Goal: Transaction & Acquisition: Purchase product/service

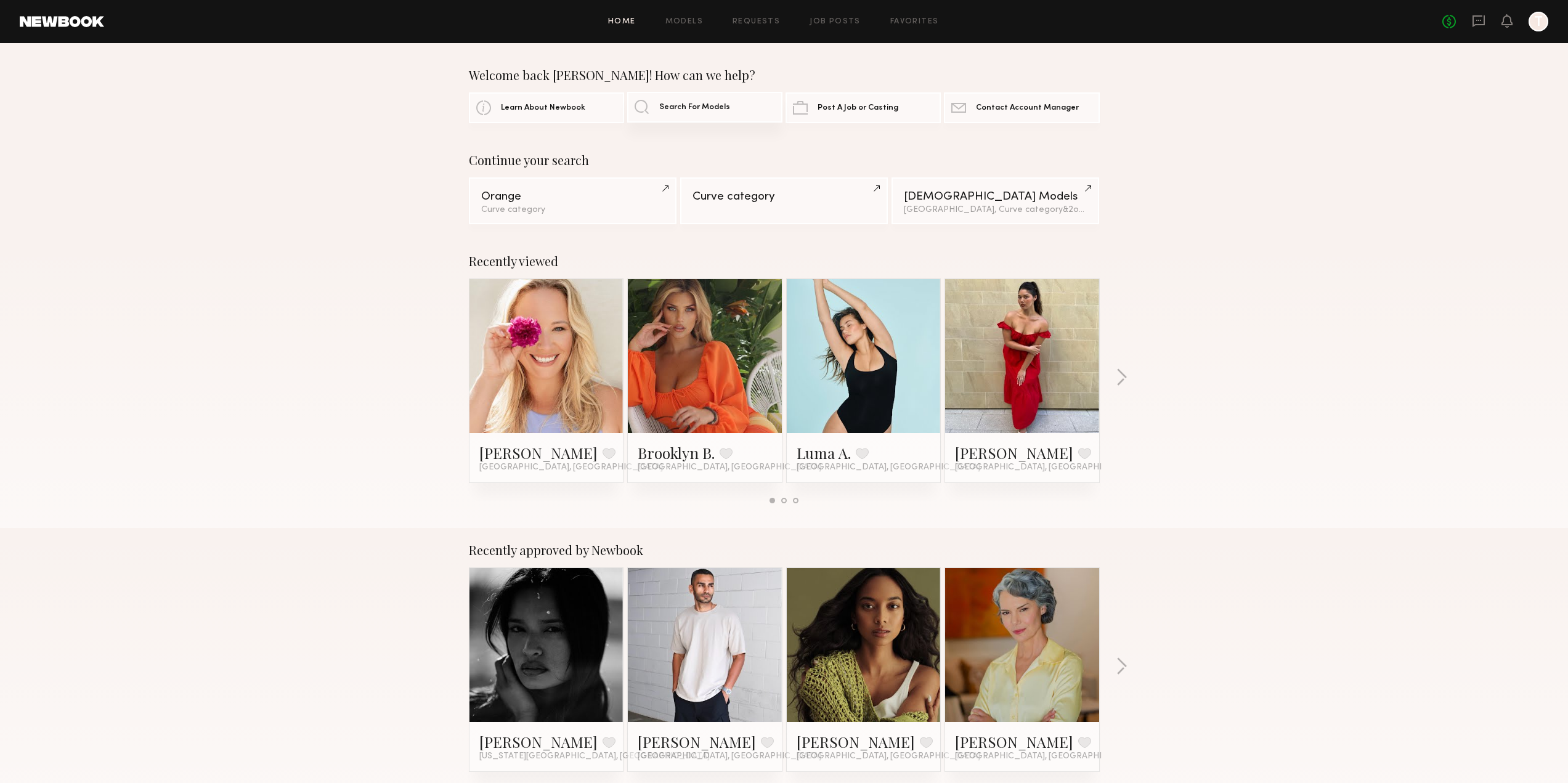
click at [710, 109] on span "Search For Models" at bounding box center [695, 108] width 71 height 8
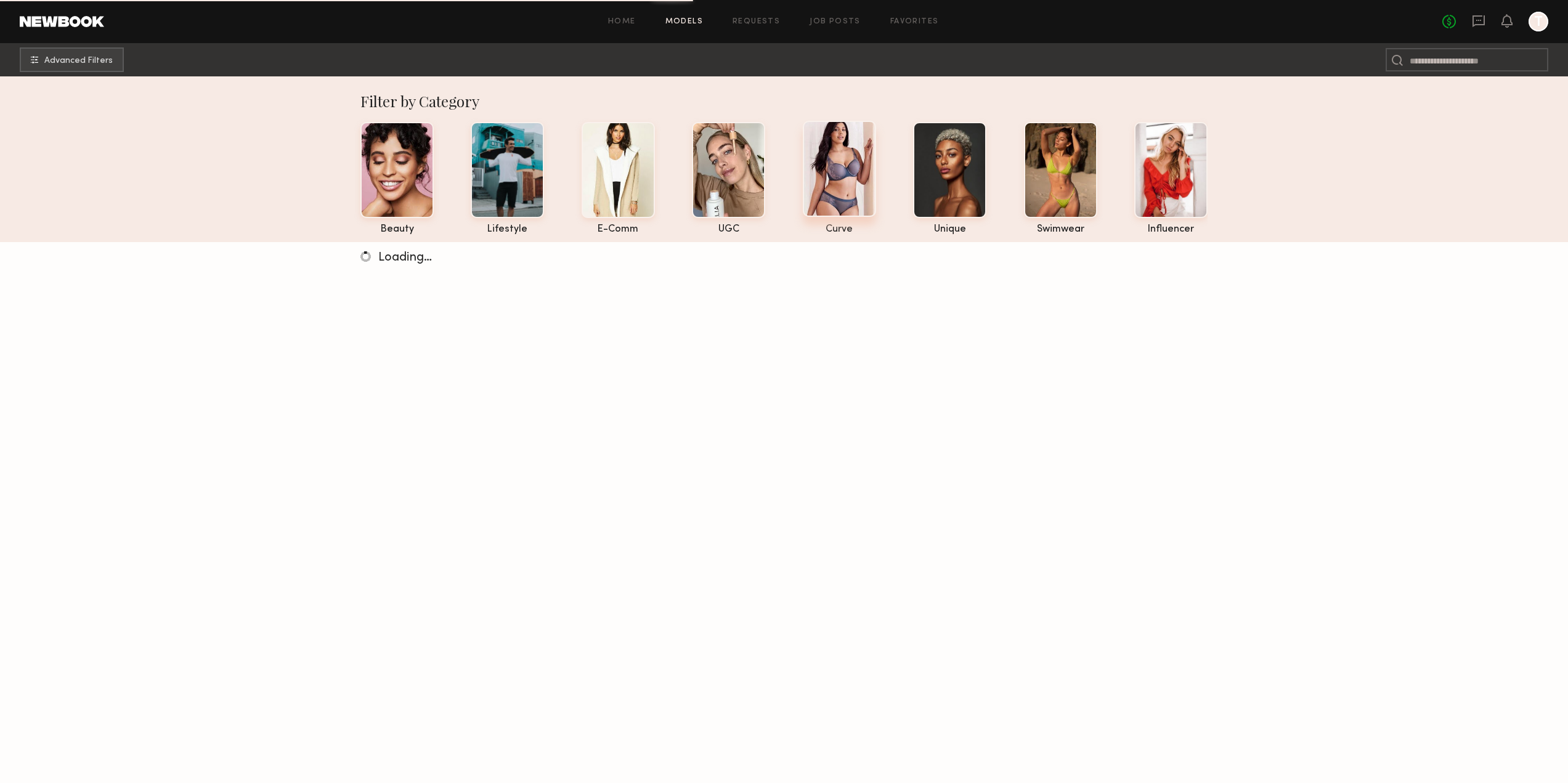
click at [850, 205] on div at bounding box center [839, 169] width 73 height 96
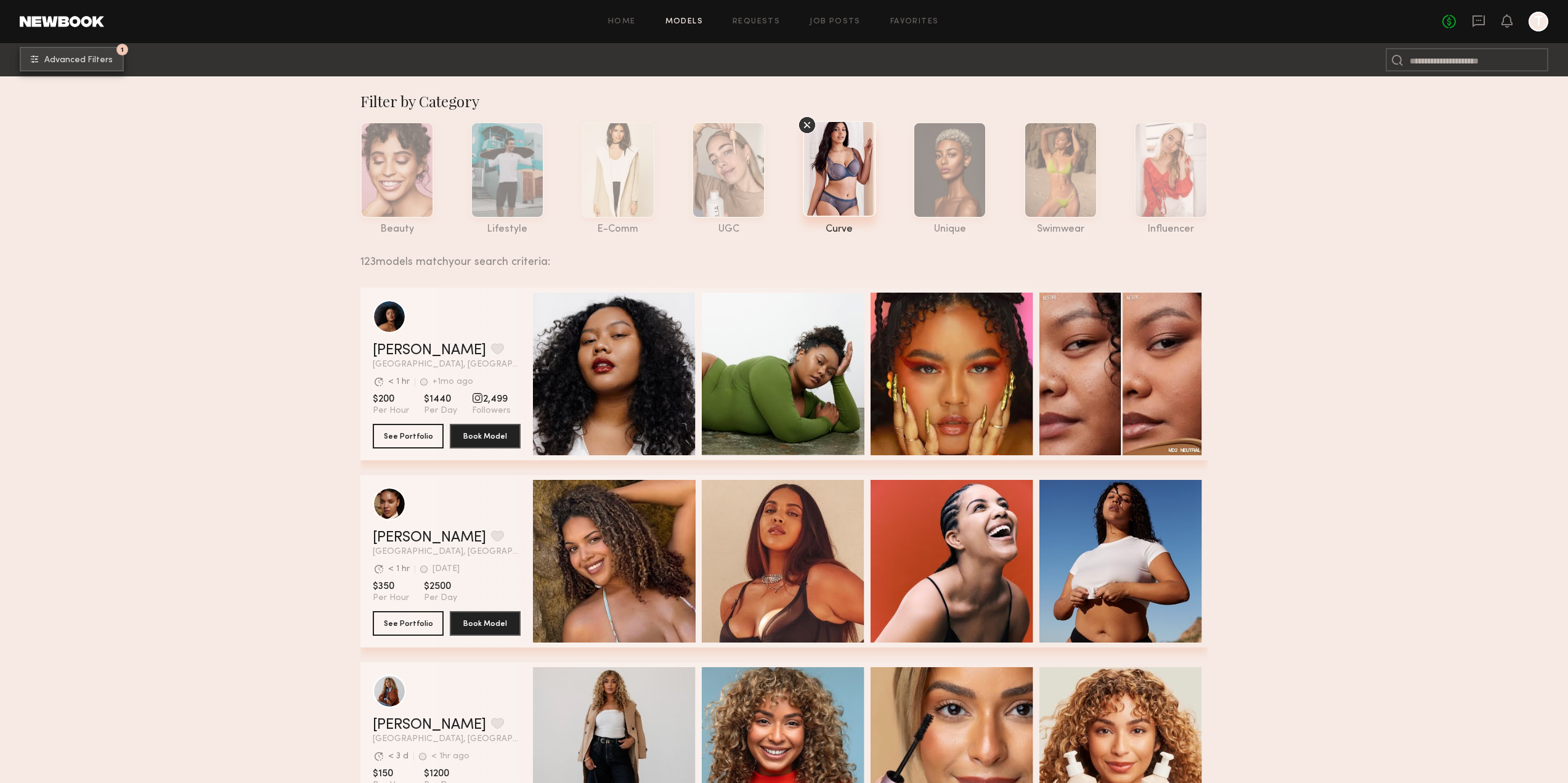
click at [89, 59] on span "Advanced Filters" at bounding box center [78, 60] width 68 height 9
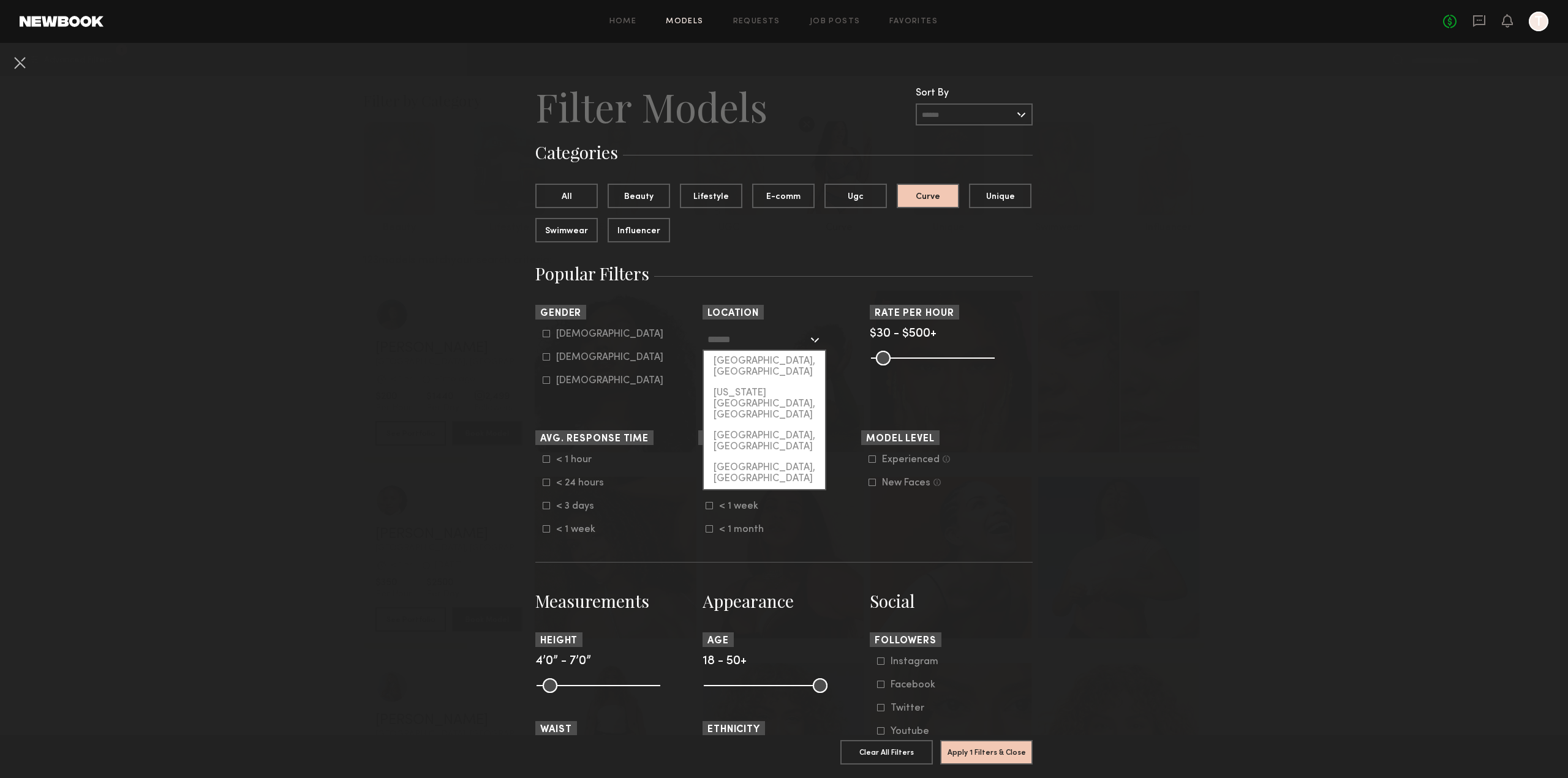
click at [732, 344] on input "text" at bounding box center [758, 339] width 100 height 21
click at [731, 364] on div "[GEOGRAPHIC_DATA], [GEOGRAPHIC_DATA]" at bounding box center [764, 367] width 121 height 32
type input "**********"
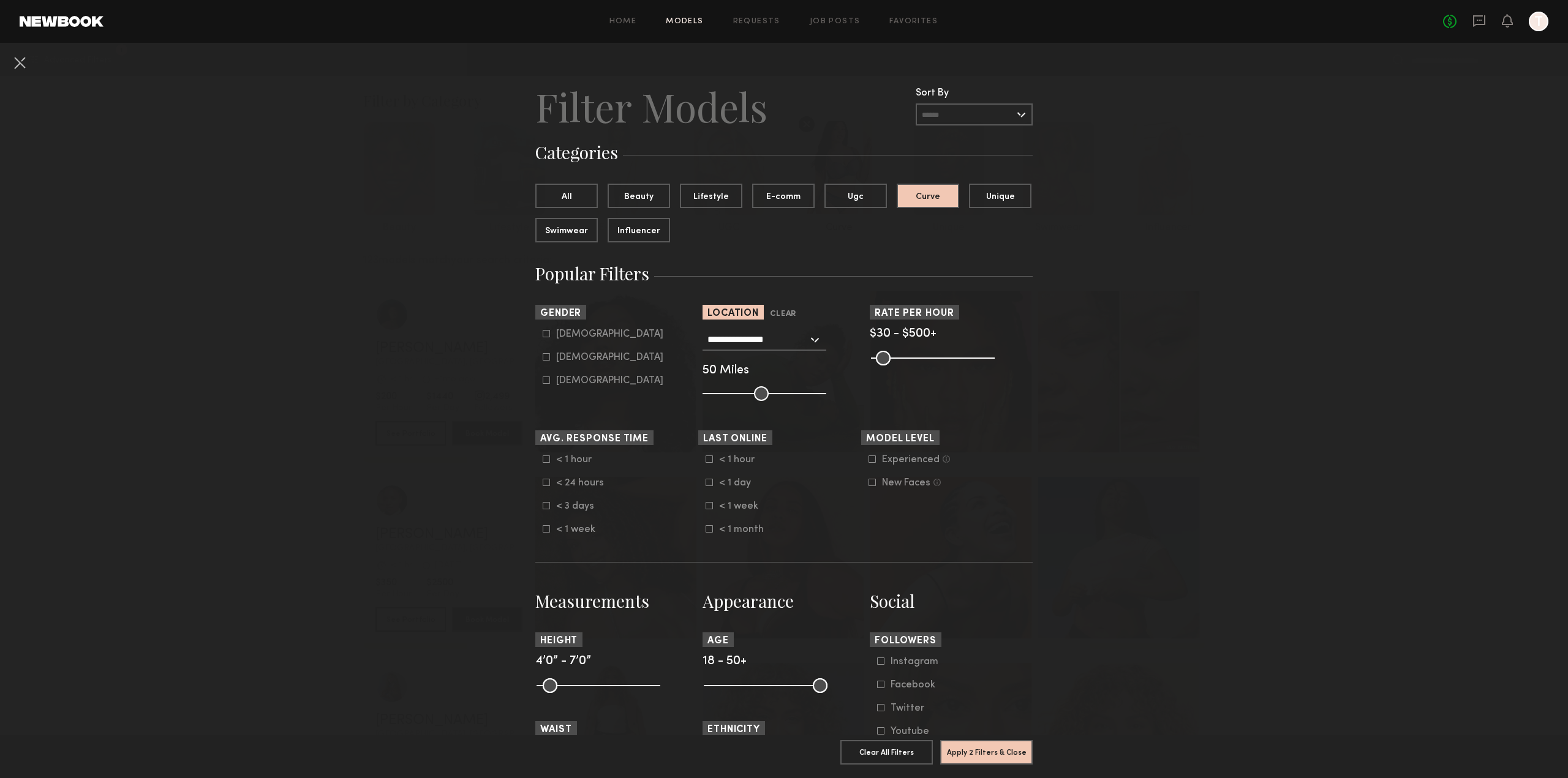
click at [566, 359] on div "Female" at bounding box center [609, 357] width 107 height 7
type input "**"
drag, startPoint x: 648, startPoint y: 697, endPoint x: 613, endPoint y: 708, distance: 36.7
type input "**"
click at [613, 693] on input "range" at bounding box center [598, 686] width 124 height 14
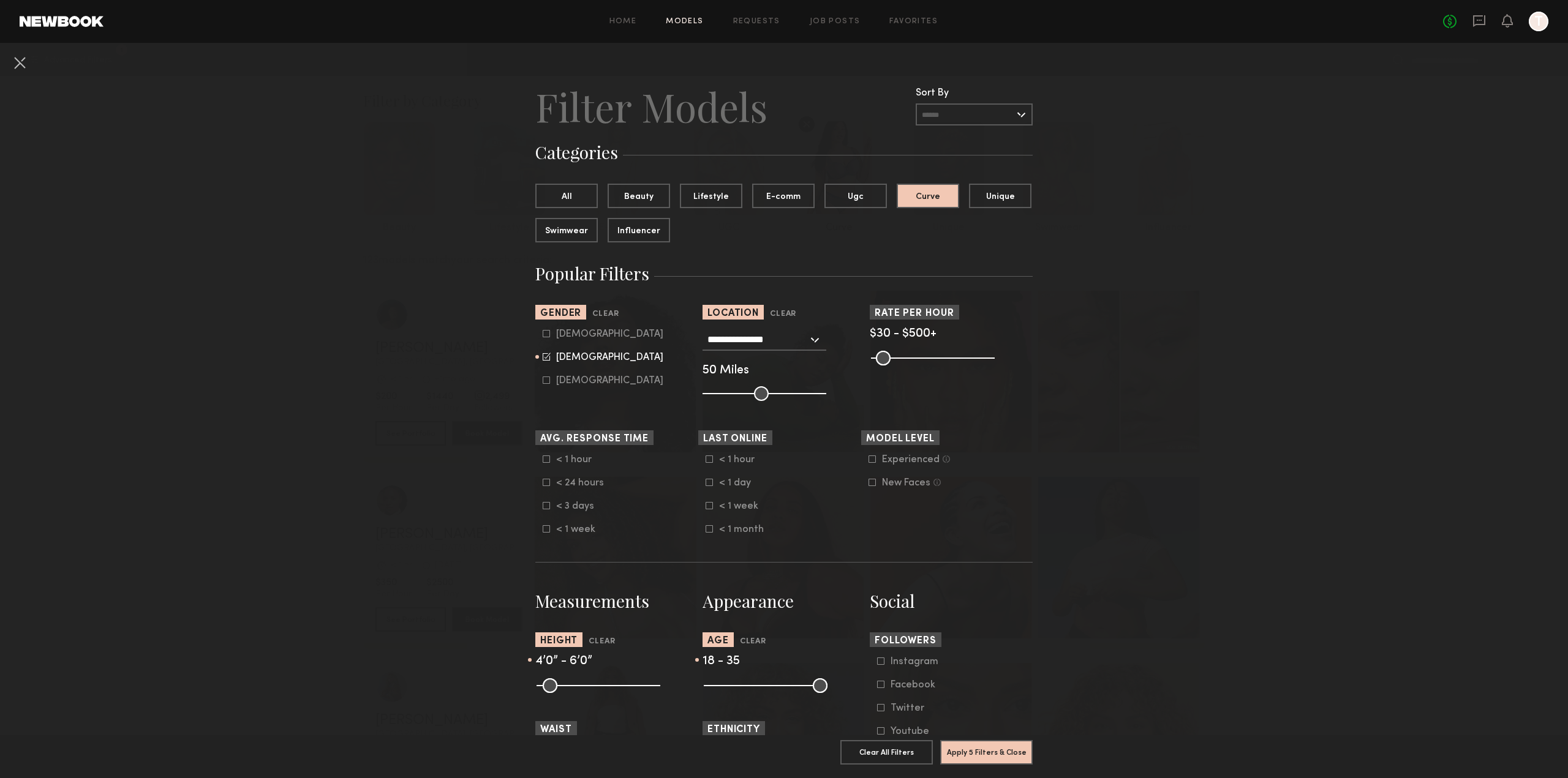
drag, startPoint x: 819, startPoint y: 694, endPoint x: 764, endPoint y: 702, distance: 55.6
type input "**"
click at [764, 693] on input "range" at bounding box center [765, 686] width 124 height 14
click at [964, 748] on button "Apply 5 Filters & Close" at bounding box center [987, 752] width 93 height 25
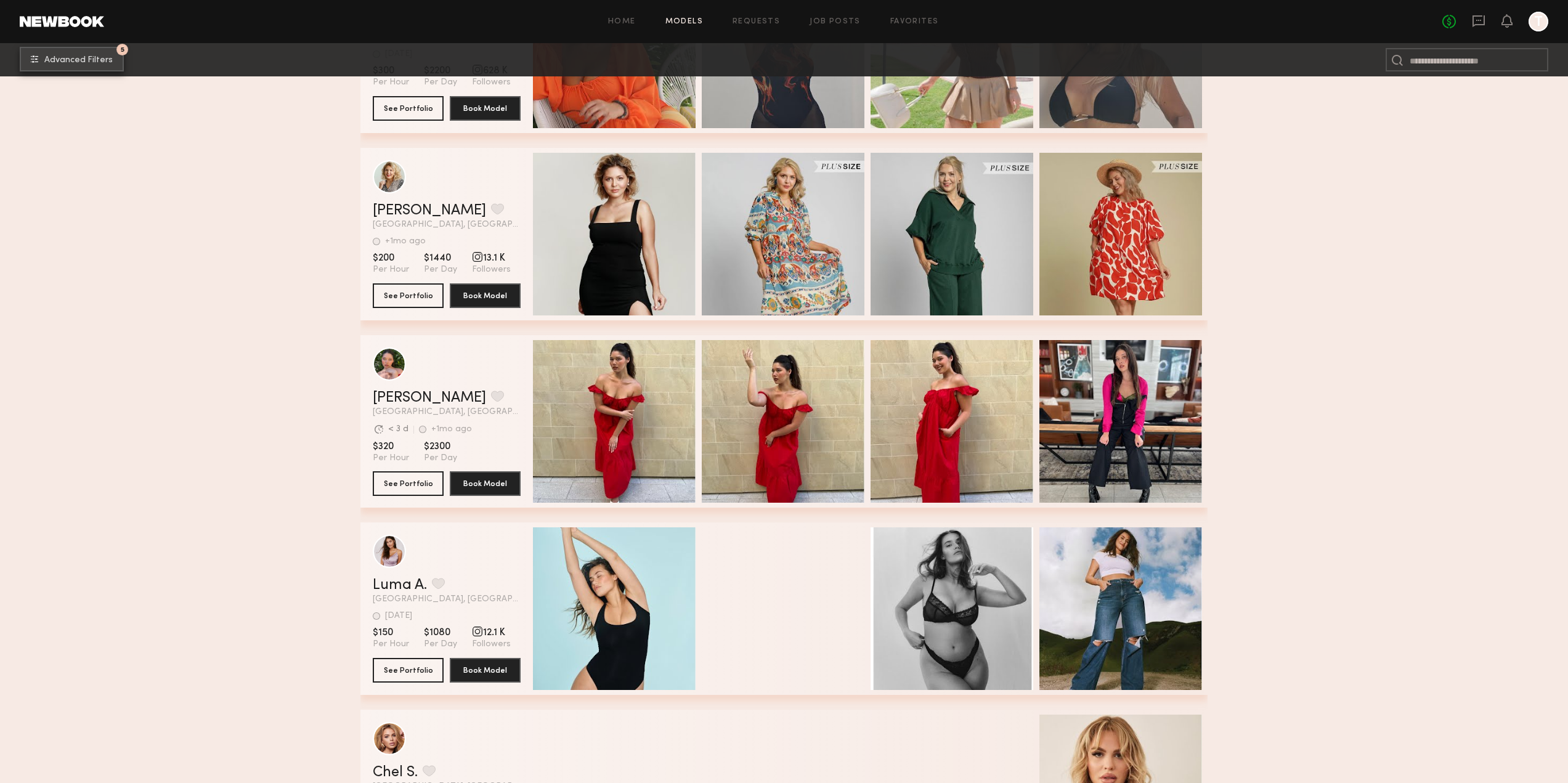
scroll to position [2403, 0]
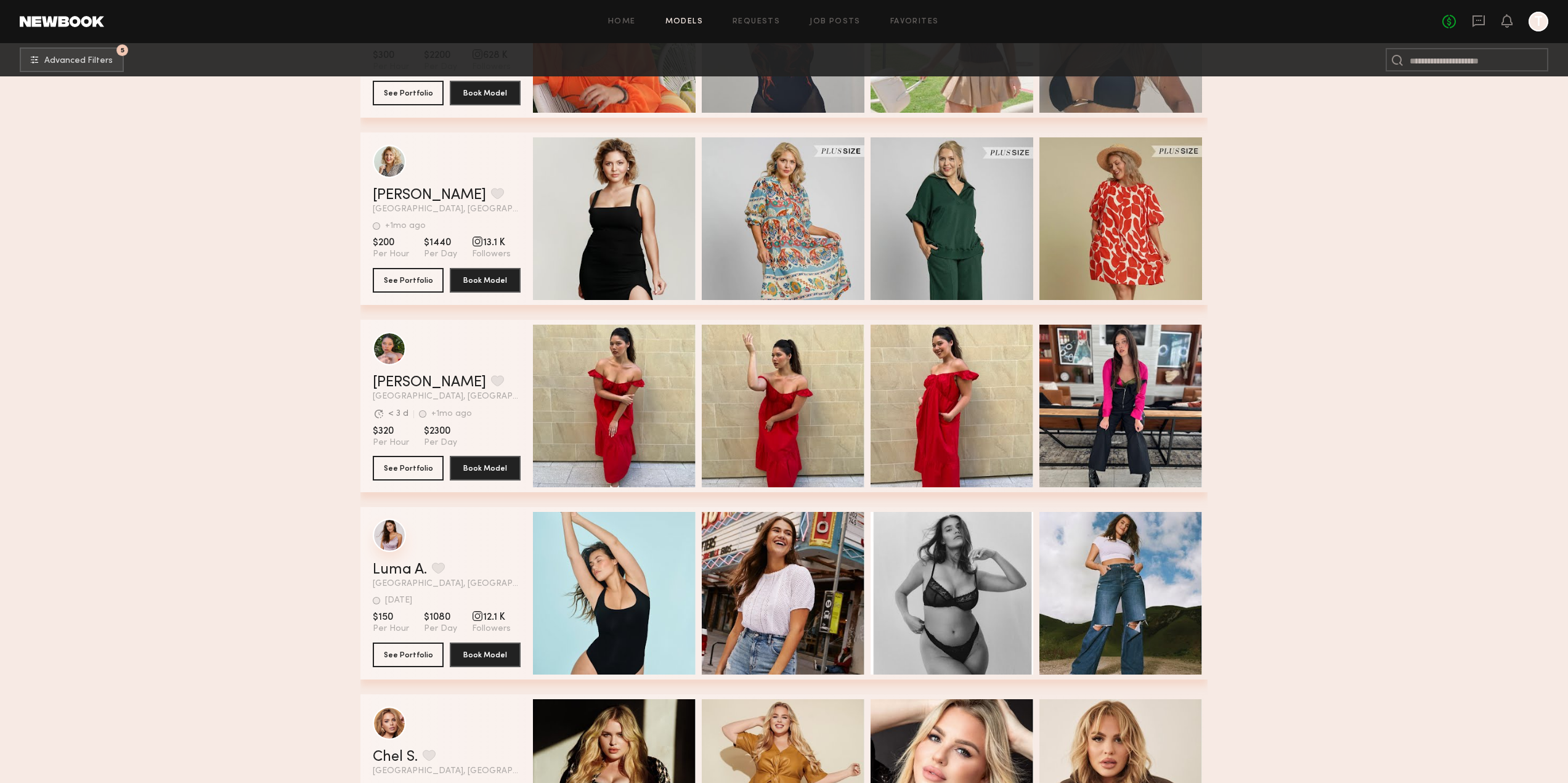
click at [391, 548] on div "grid" at bounding box center [389, 535] width 33 height 33
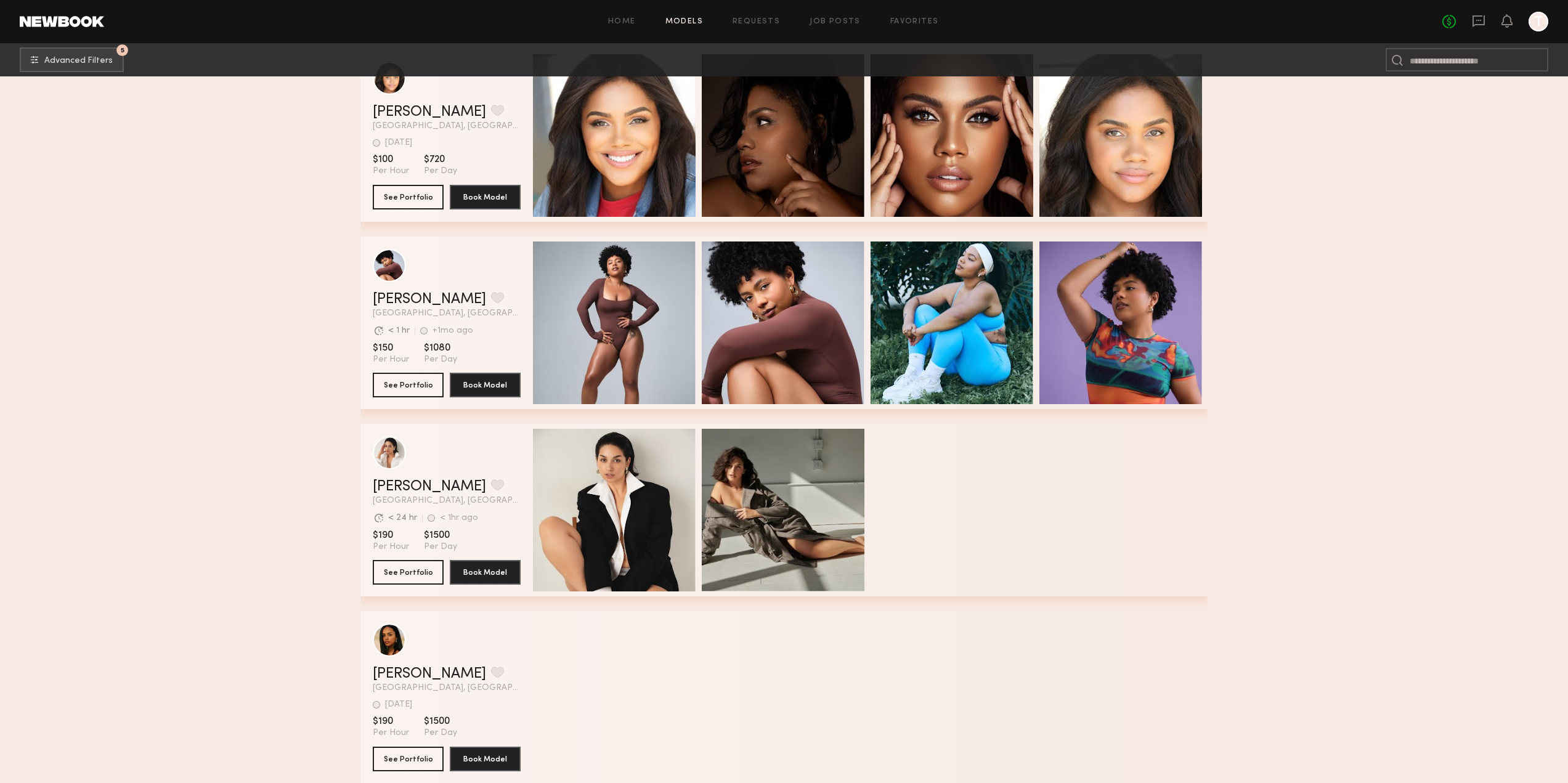
scroll to position [7824, 0]
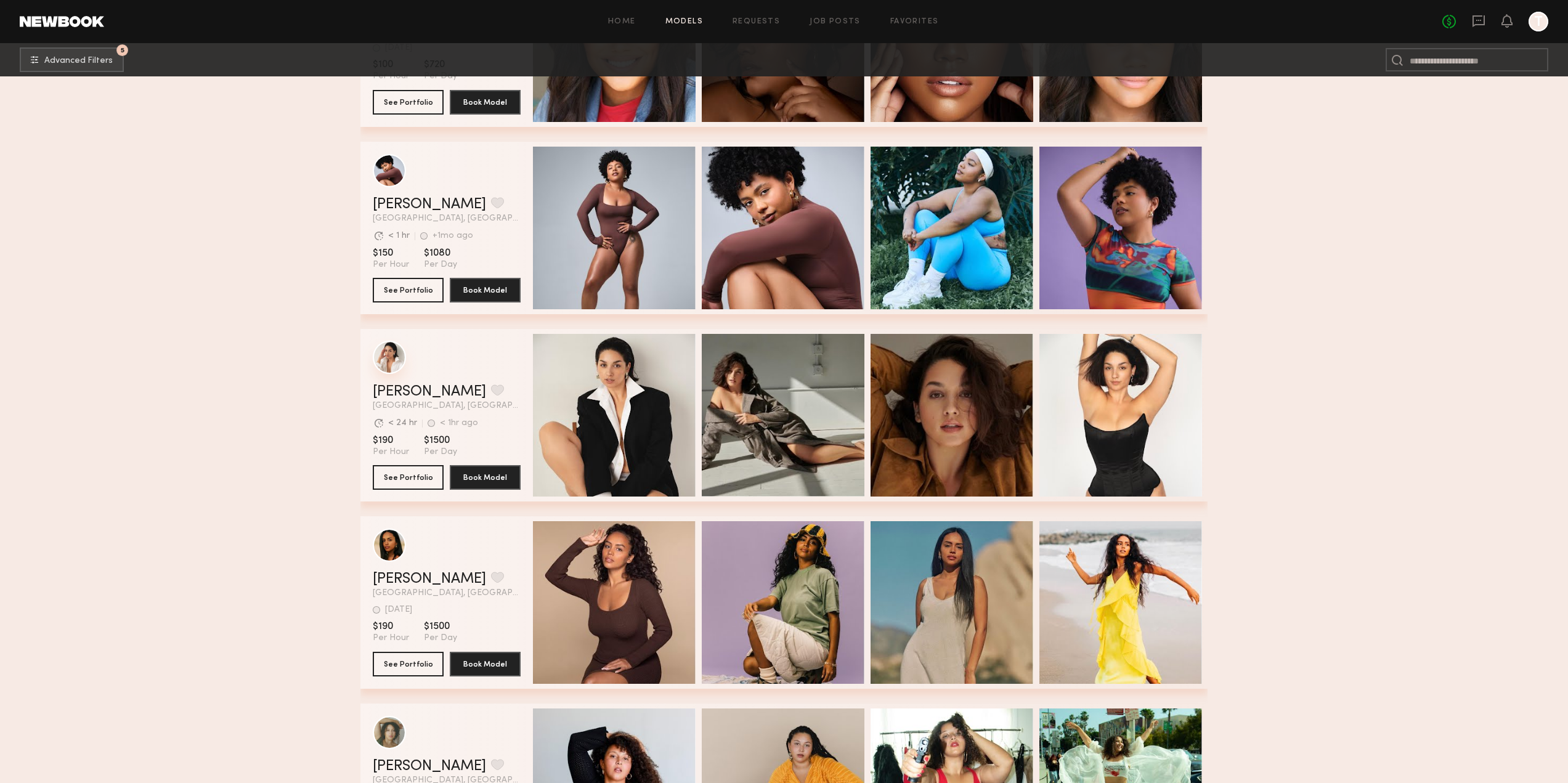
click at [393, 371] on div "grid" at bounding box center [389, 357] width 33 height 33
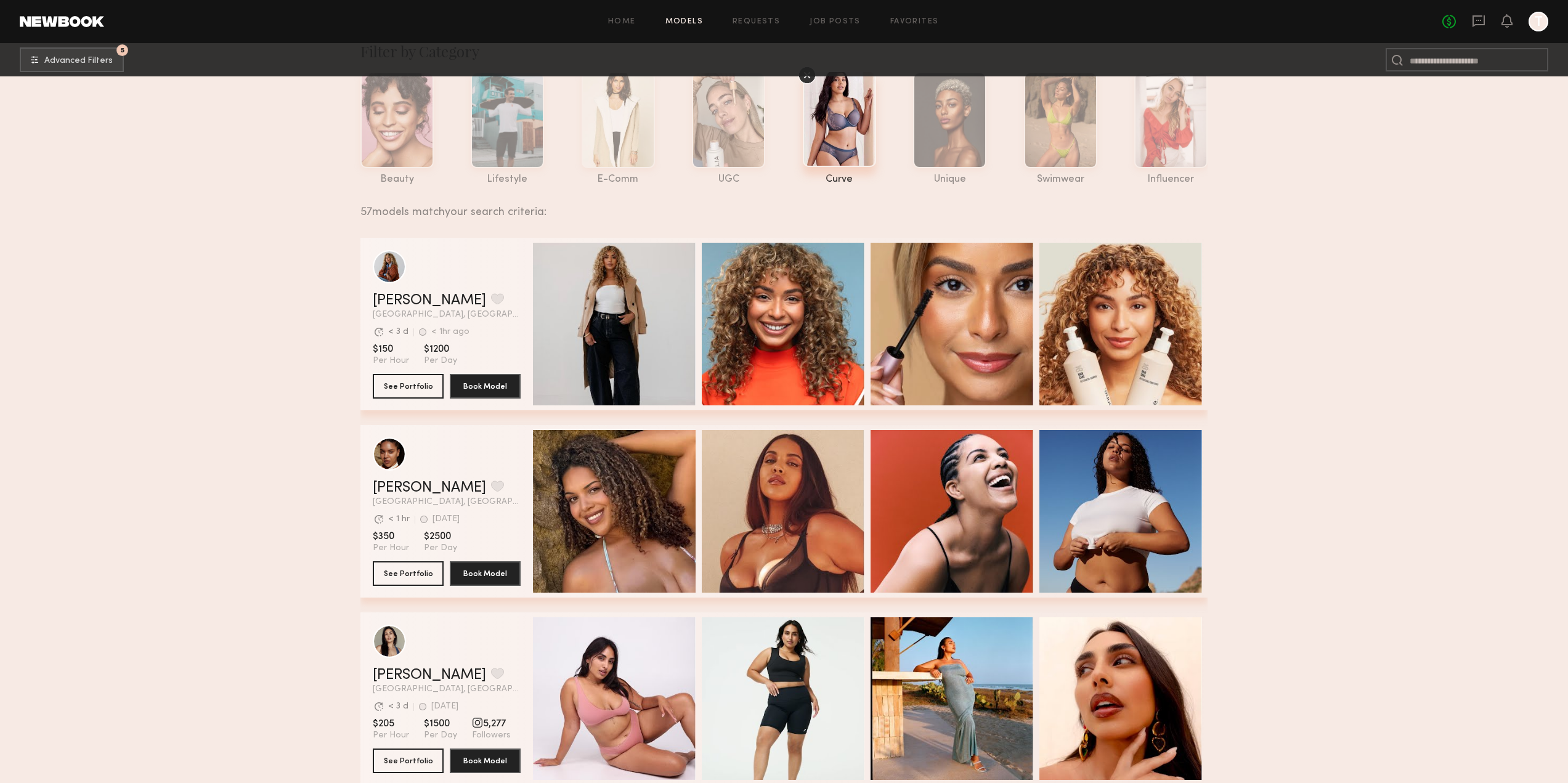
scroll to position [0, 0]
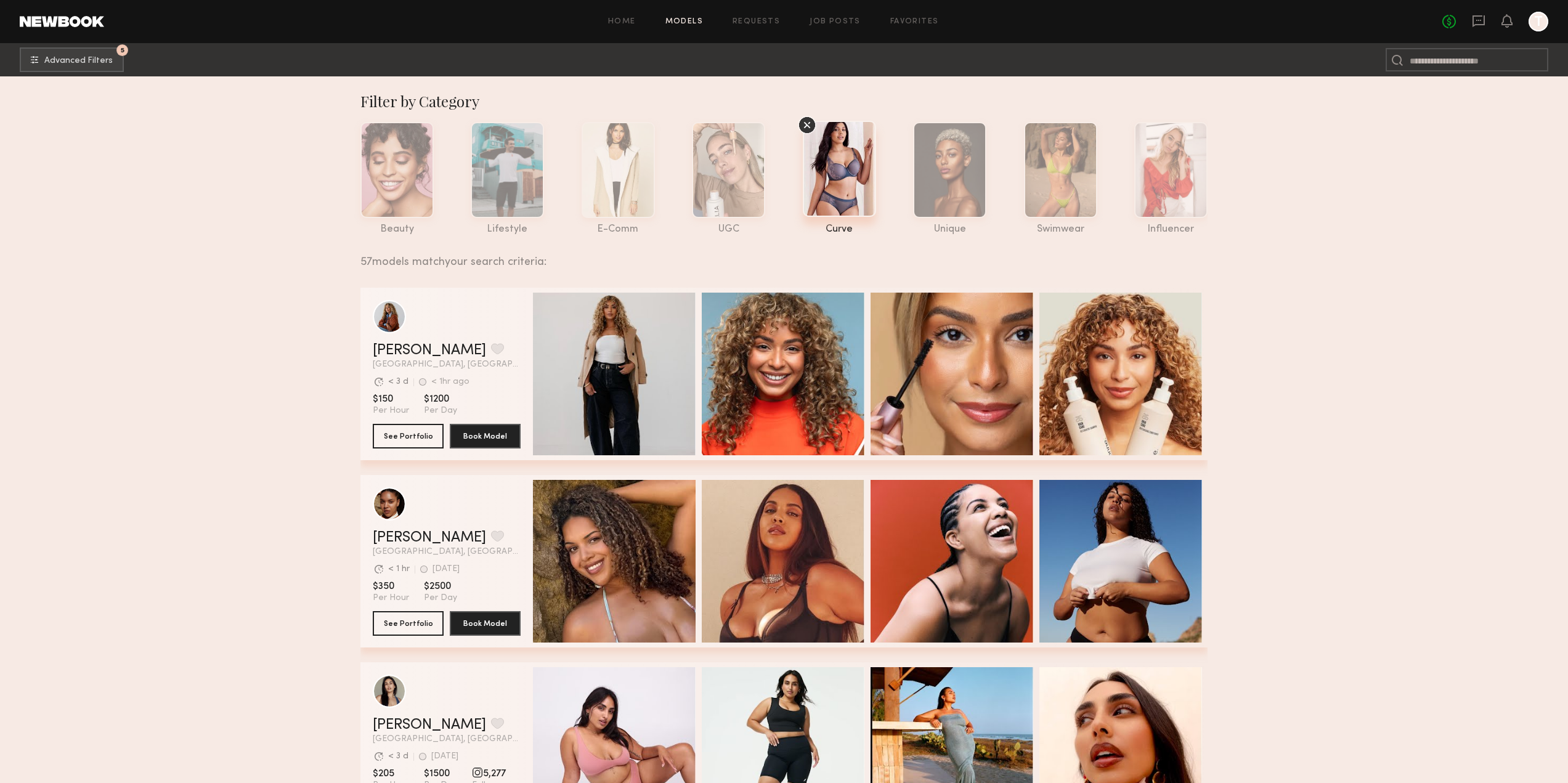
click at [805, 124] on icon at bounding box center [806, 124] width 18 height 18
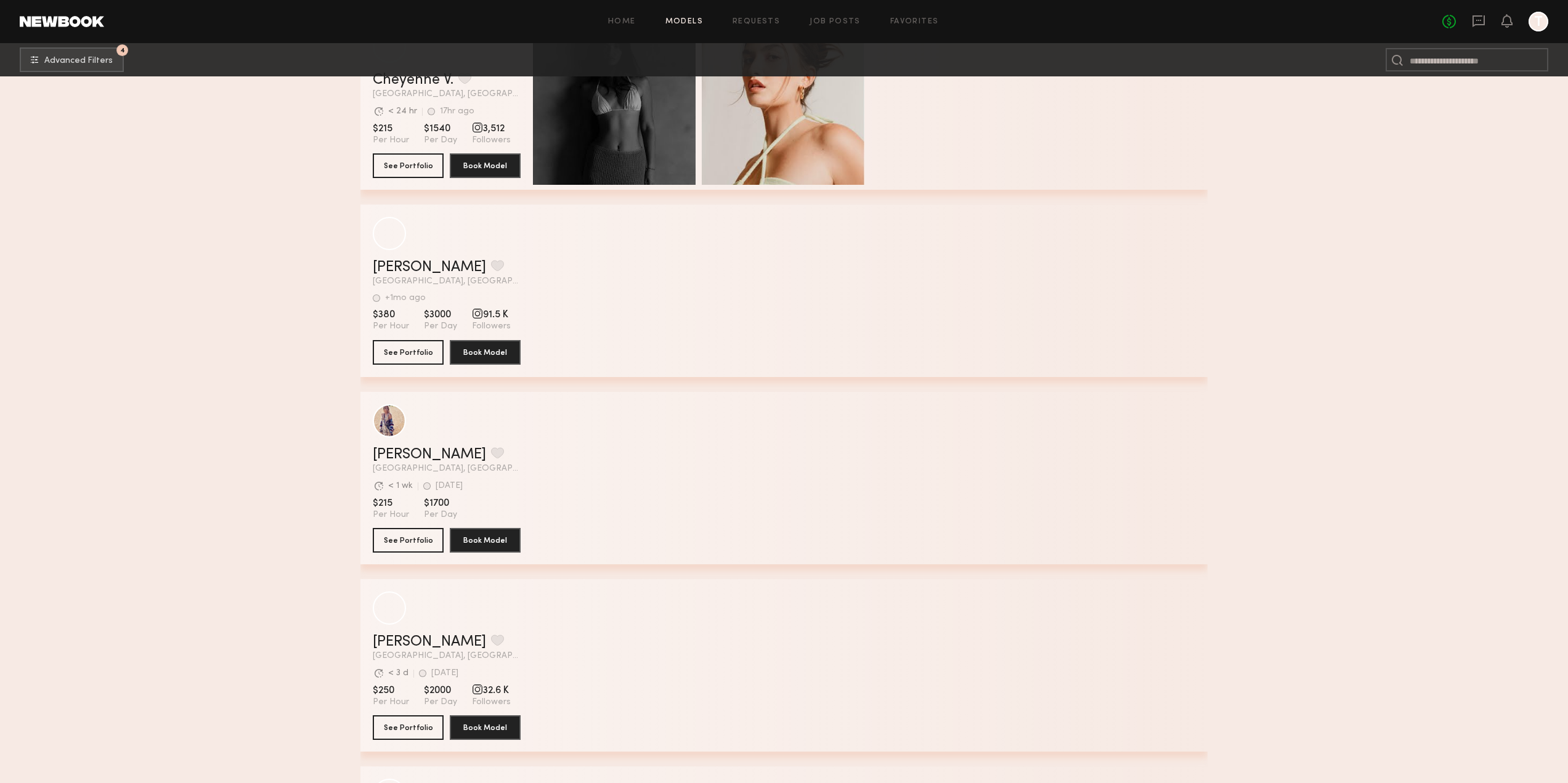
scroll to position [862, 0]
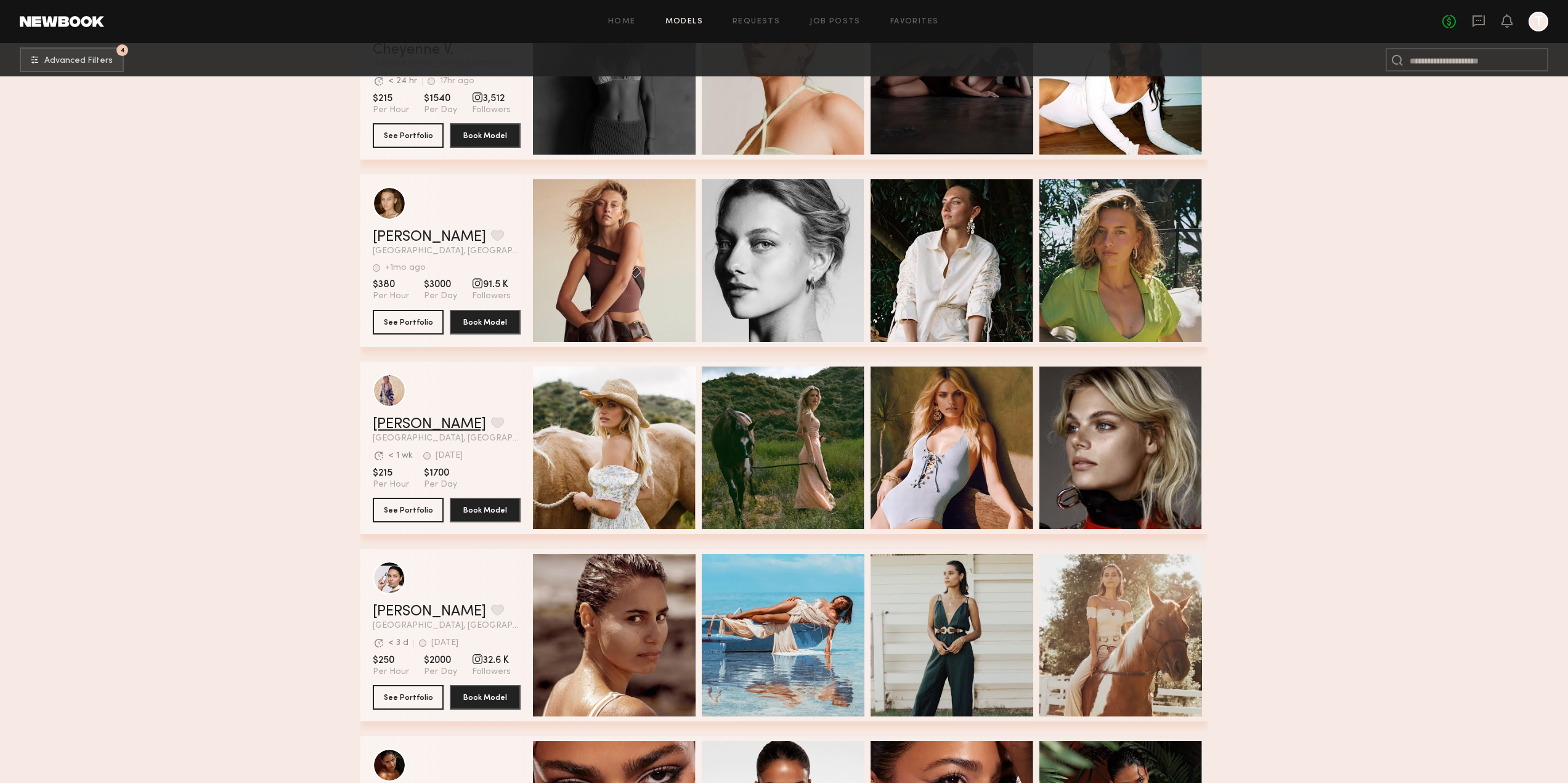
click at [397, 428] on link "Kristin K." at bounding box center [429, 424] width 113 height 14
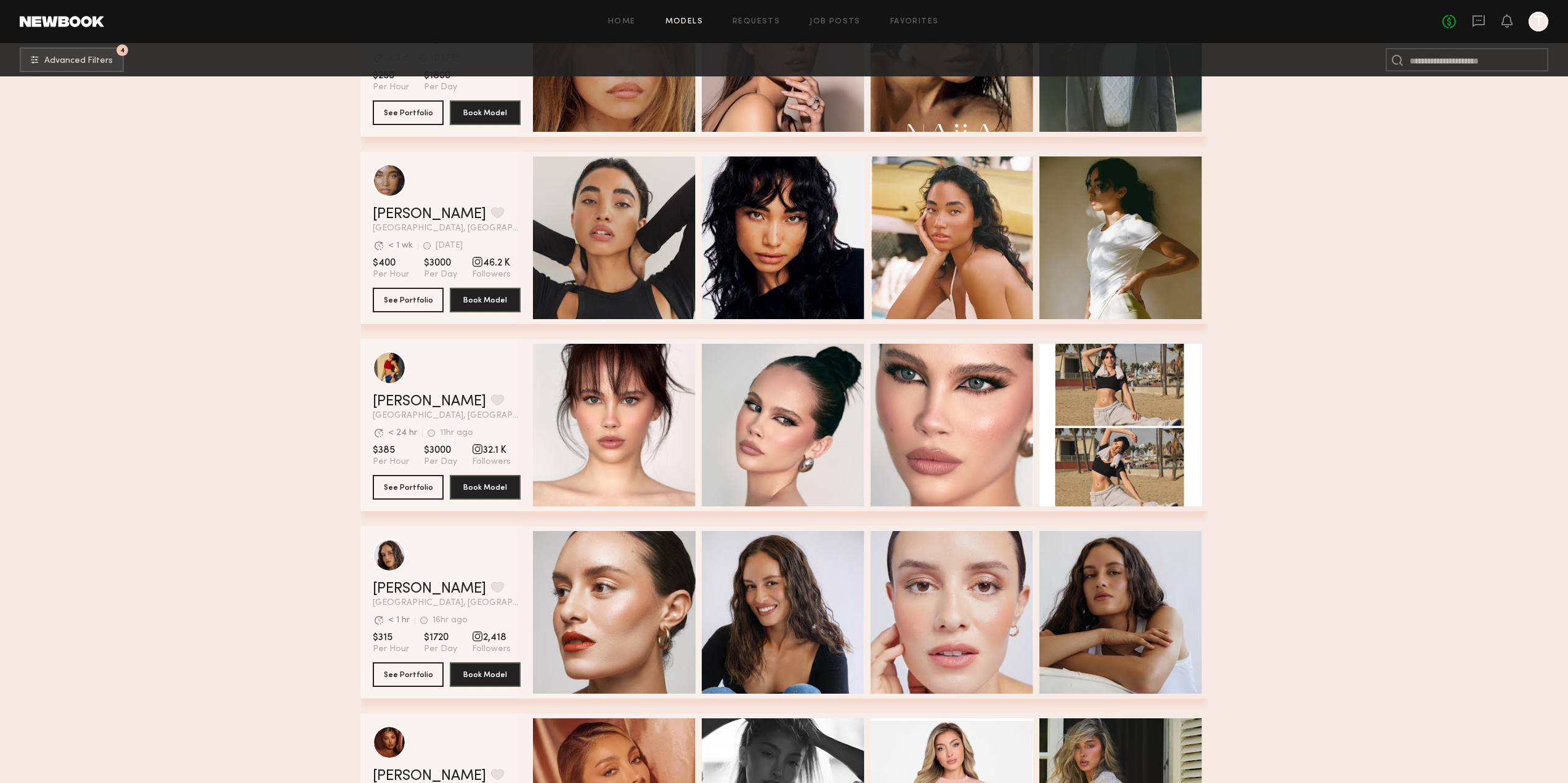
scroll to position [1909, 0]
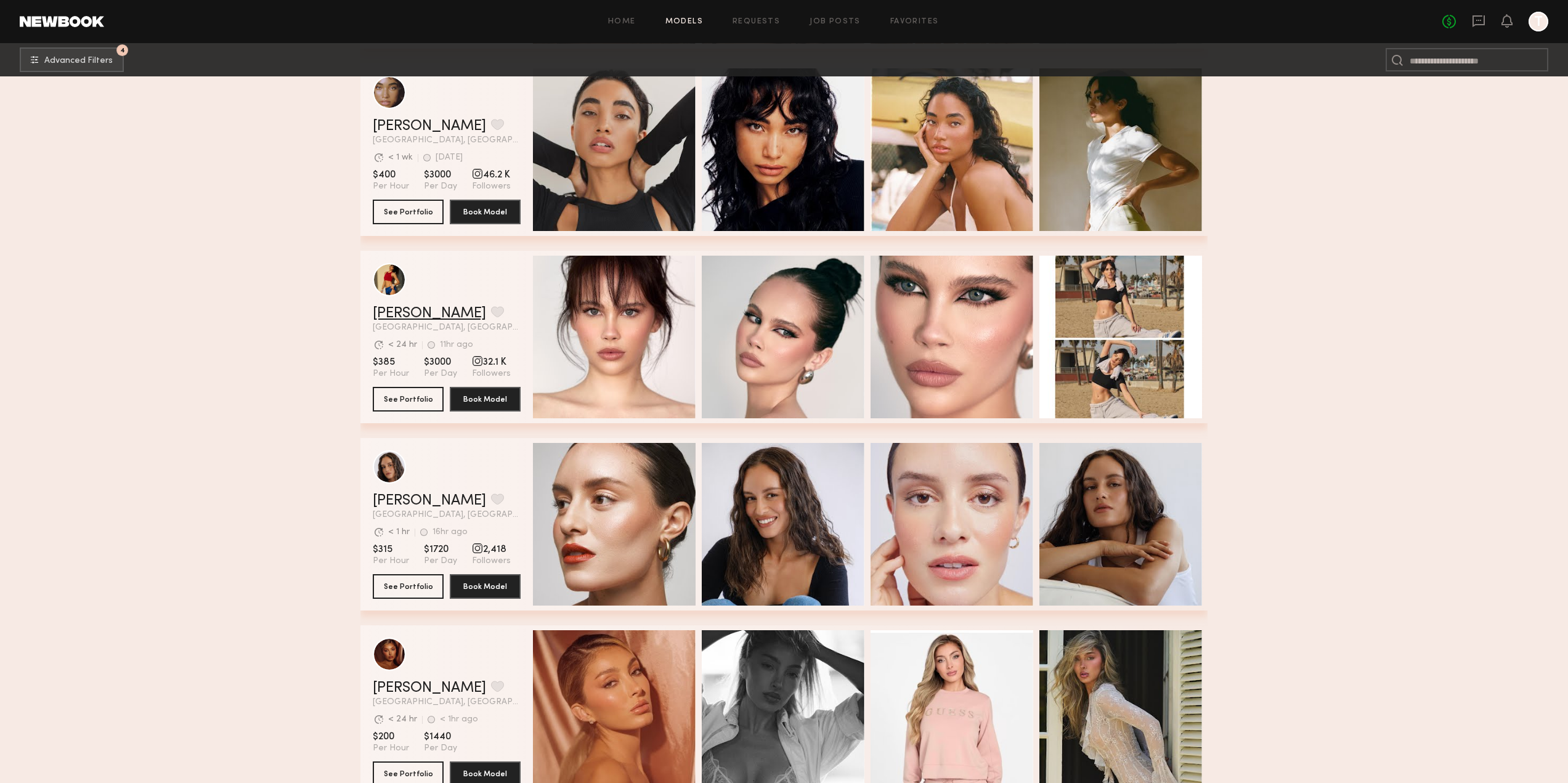
click at [400, 321] on link "Kirra W." at bounding box center [429, 314] width 113 height 14
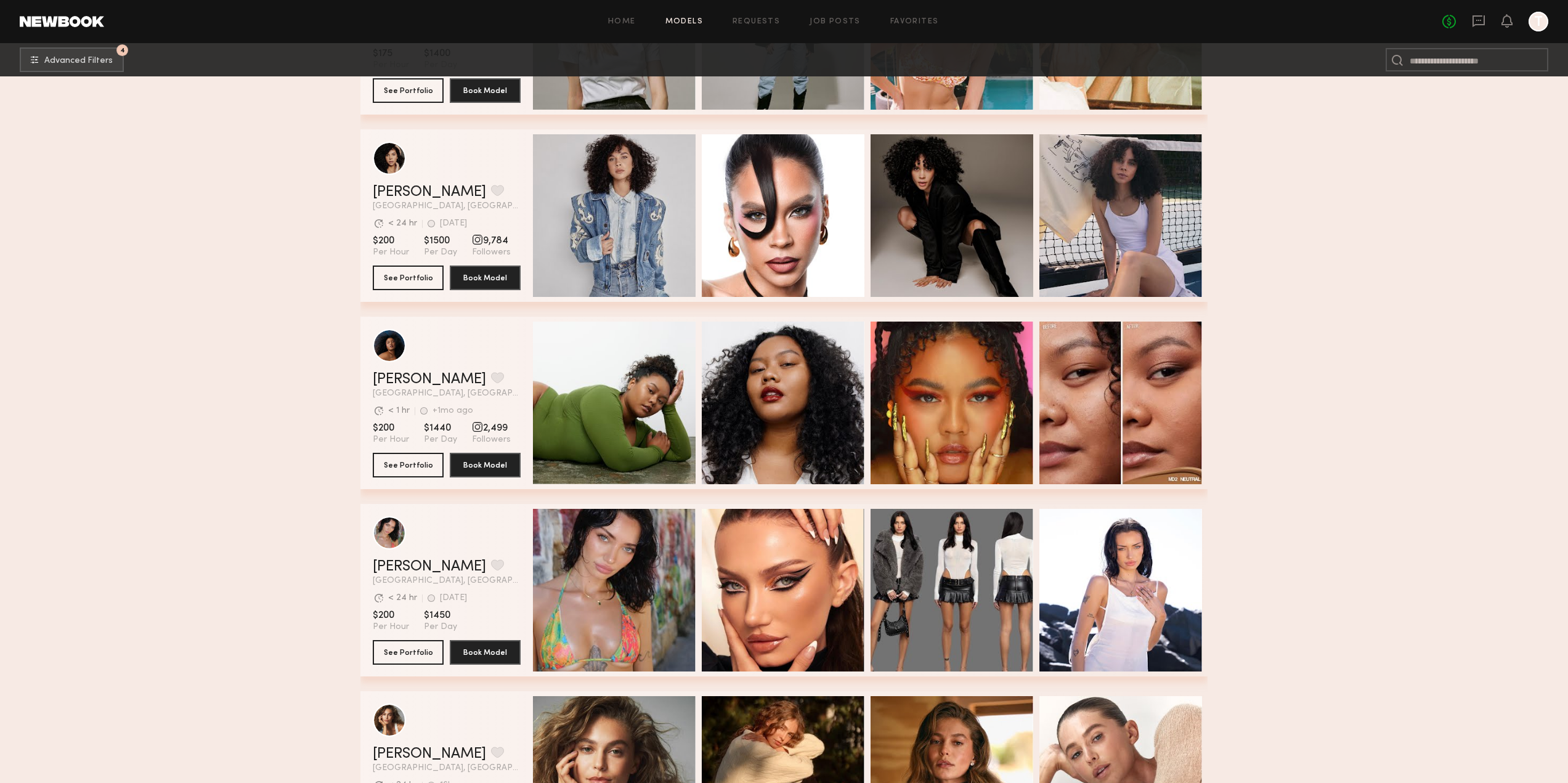
scroll to position [4899, 0]
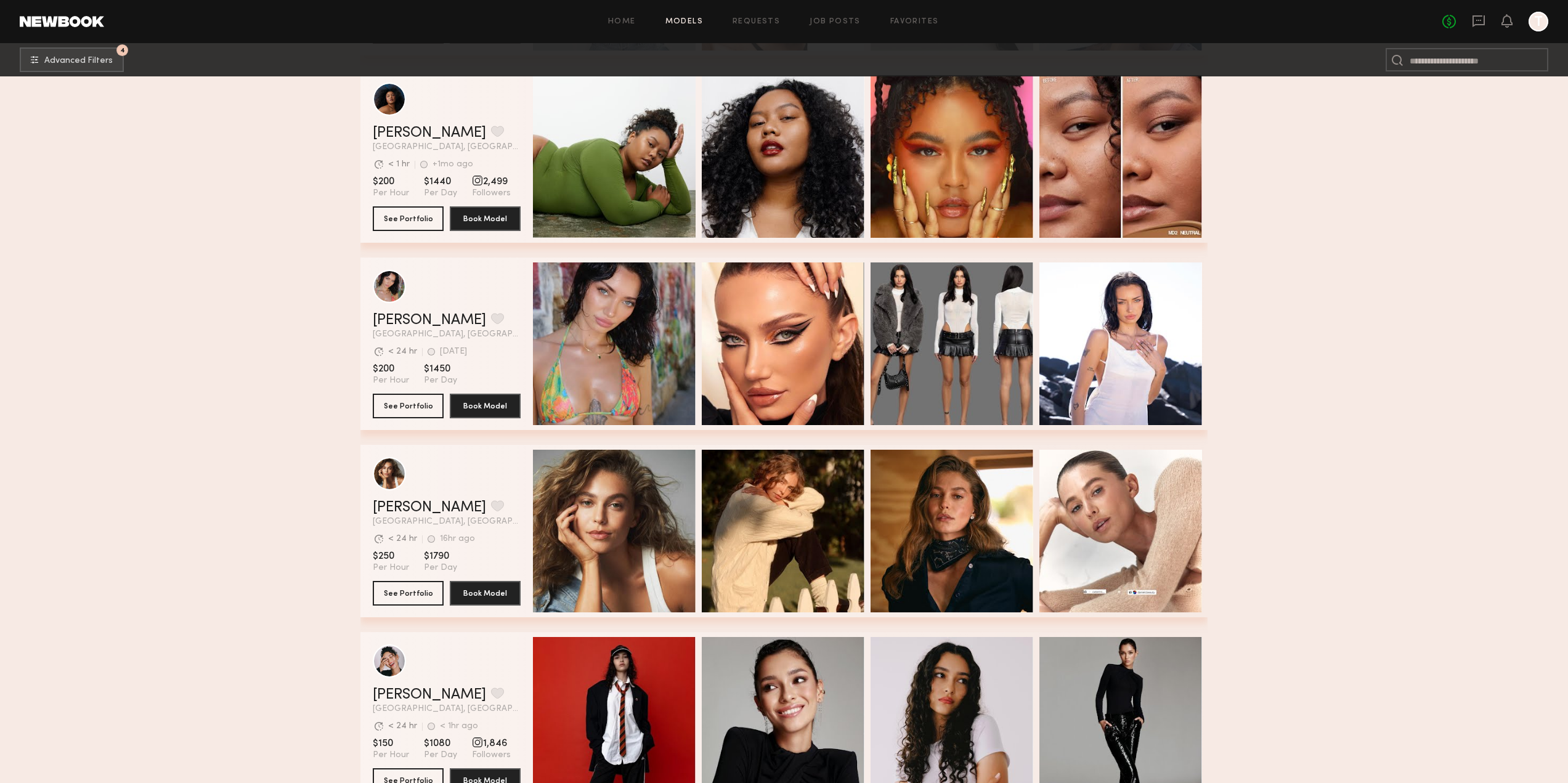
click at [407, 521] on div "Mariana P. Favorite Los Angeles, CA Avg. request response time < 24 hr 16hr ago…" at bounding box center [447, 513] width 148 height 26
click at [411, 513] on link "Mariana P." at bounding box center [429, 508] width 113 height 14
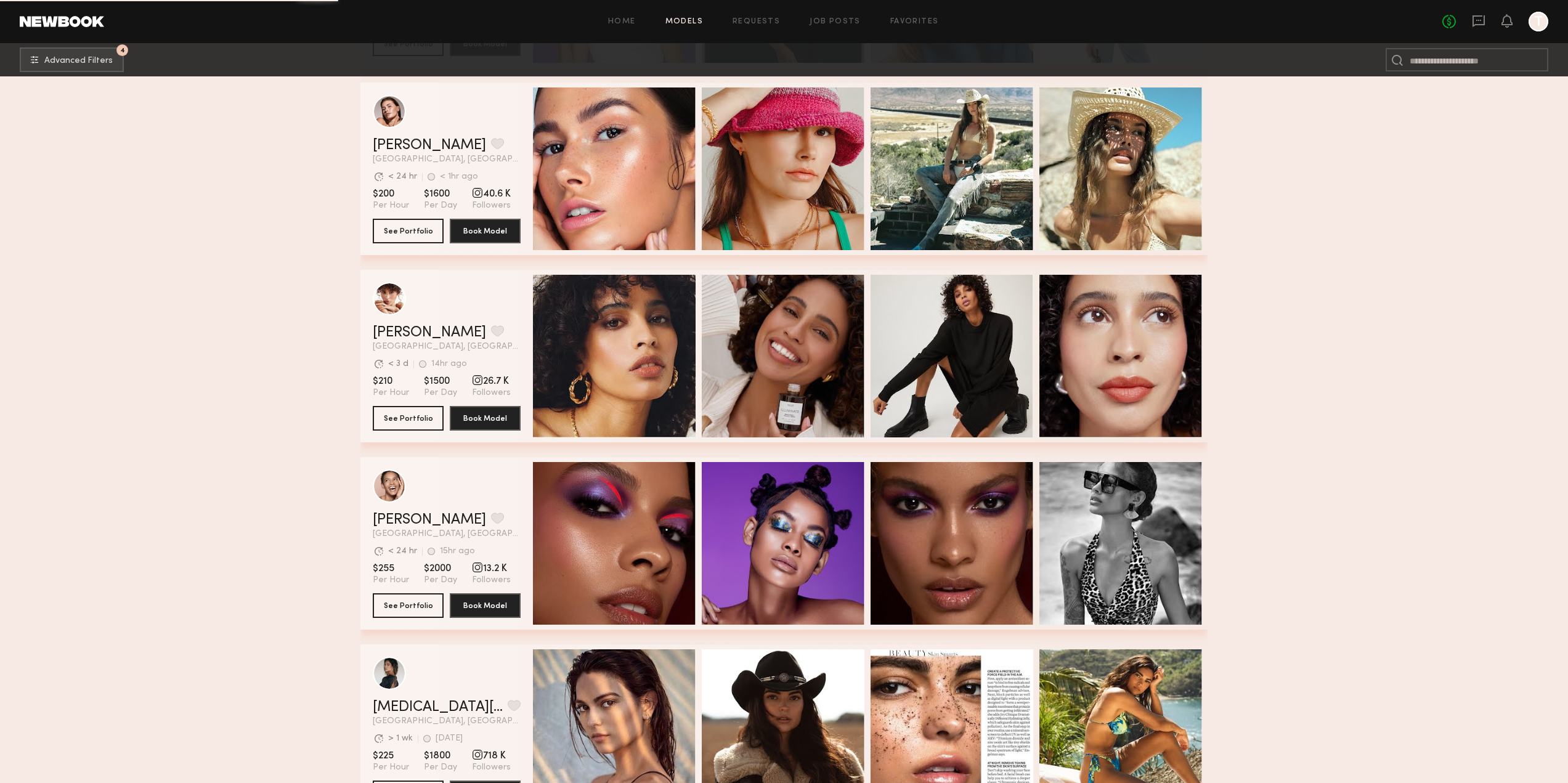
scroll to position [5638, 0]
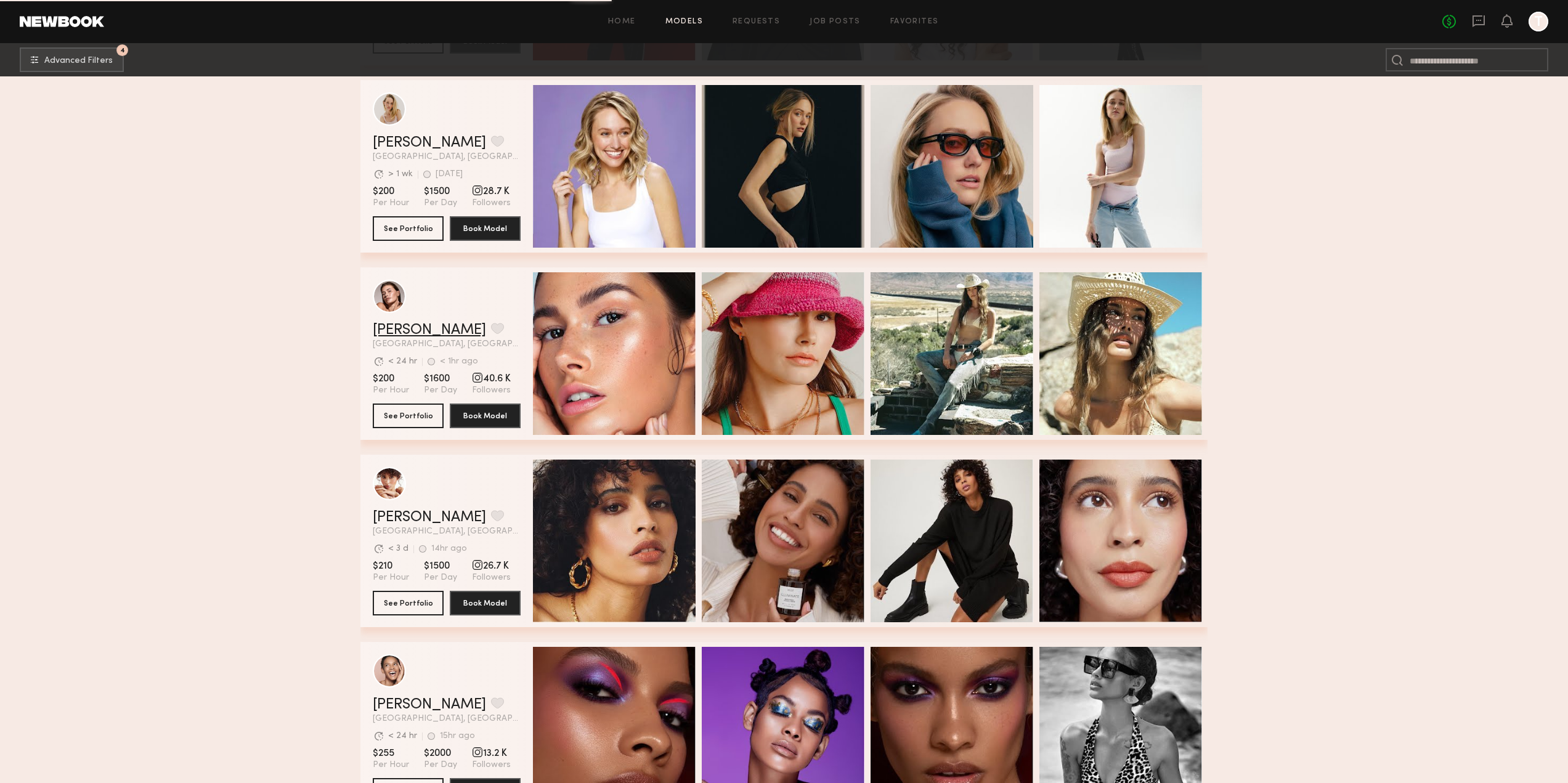
click at [399, 334] on link "Chelsey M." at bounding box center [429, 330] width 113 height 14
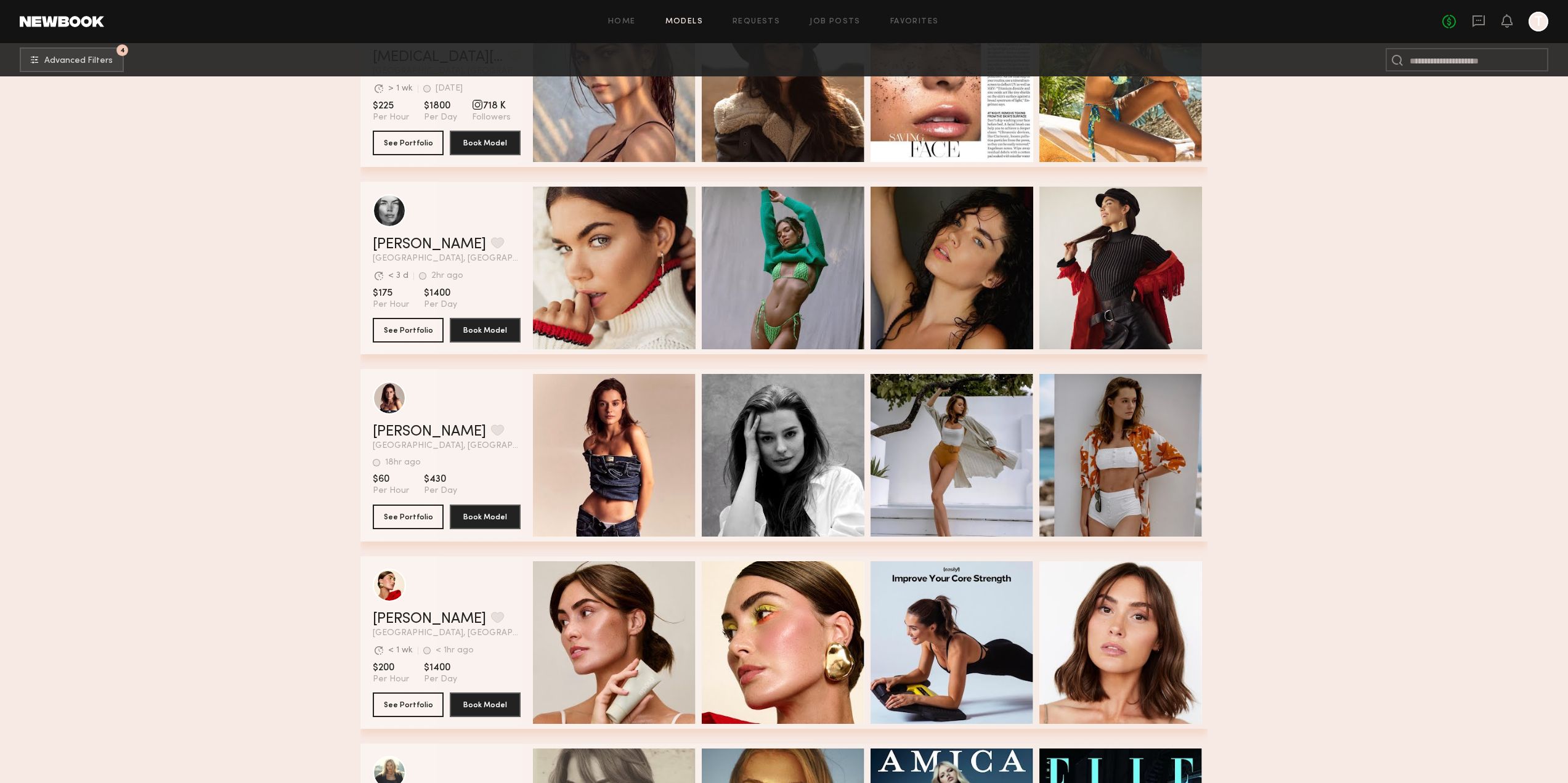
scroll to position [6501, 0]
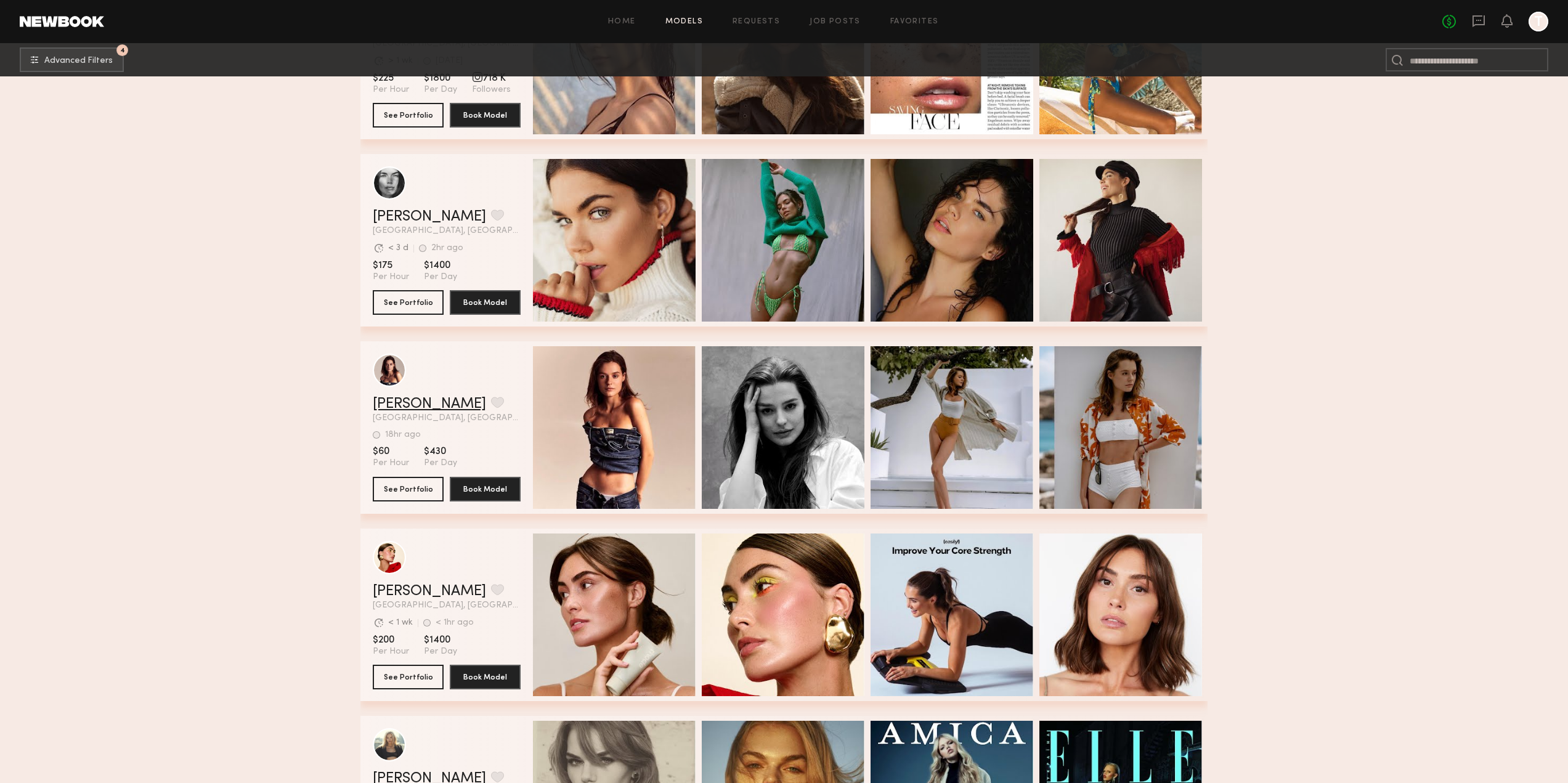
click at [400, 407] on link "Sofi S." at bounding box center [429, 404] width 113 height 14
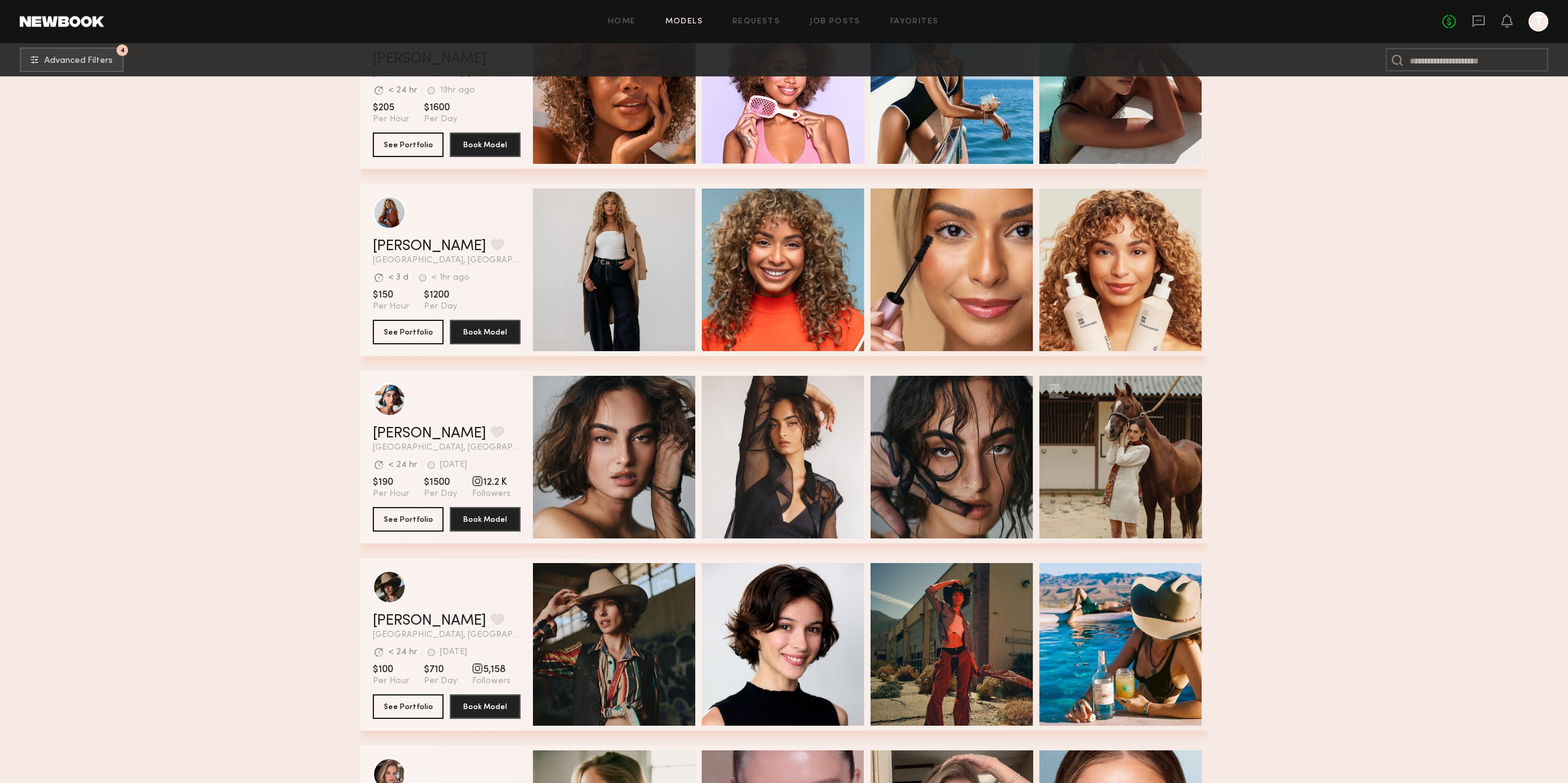
scroll to position [8901, 0]
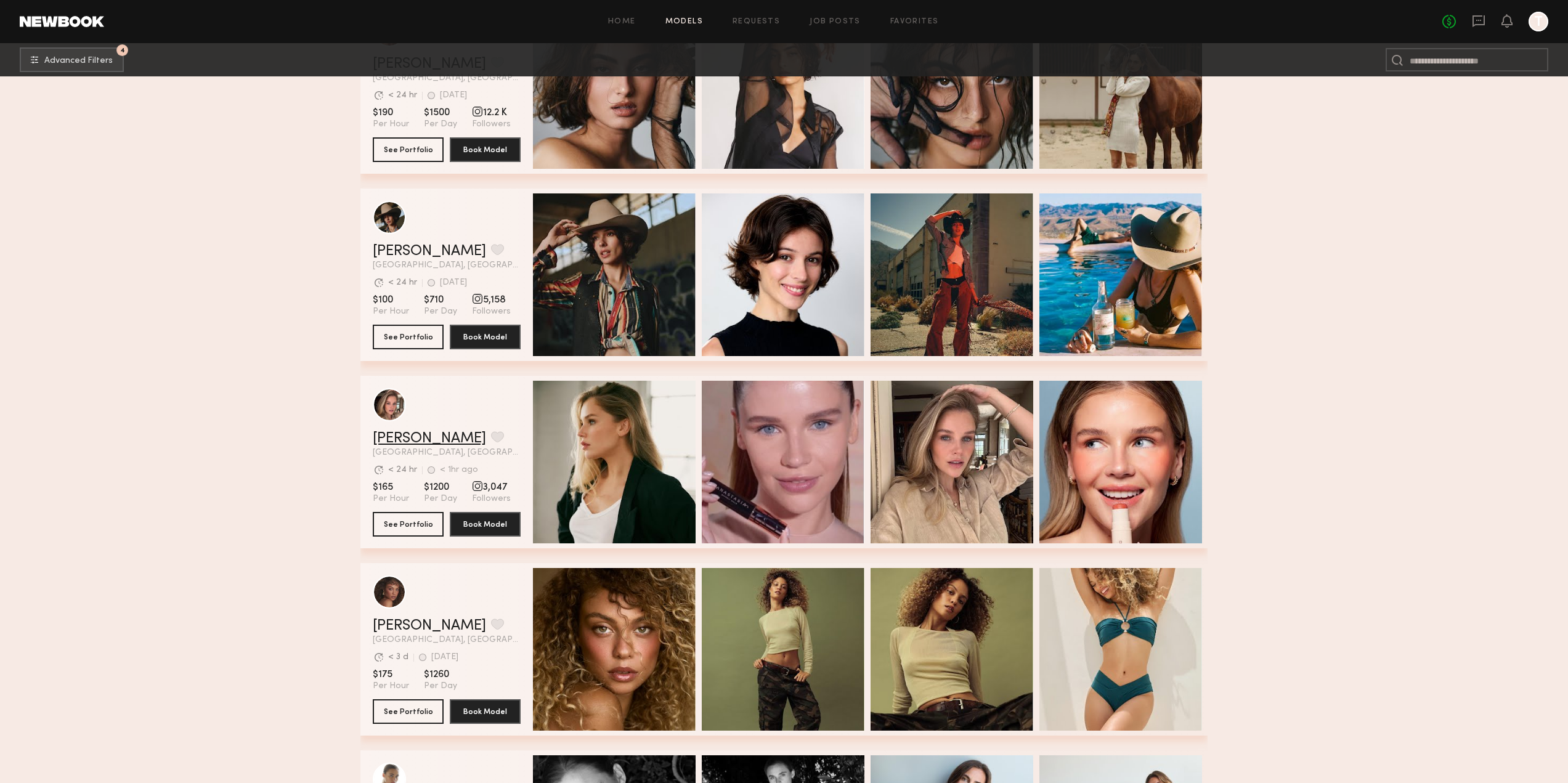
click at [410, 443] on link "Masha B." at bounding box center [429, 439] width 113 height 14
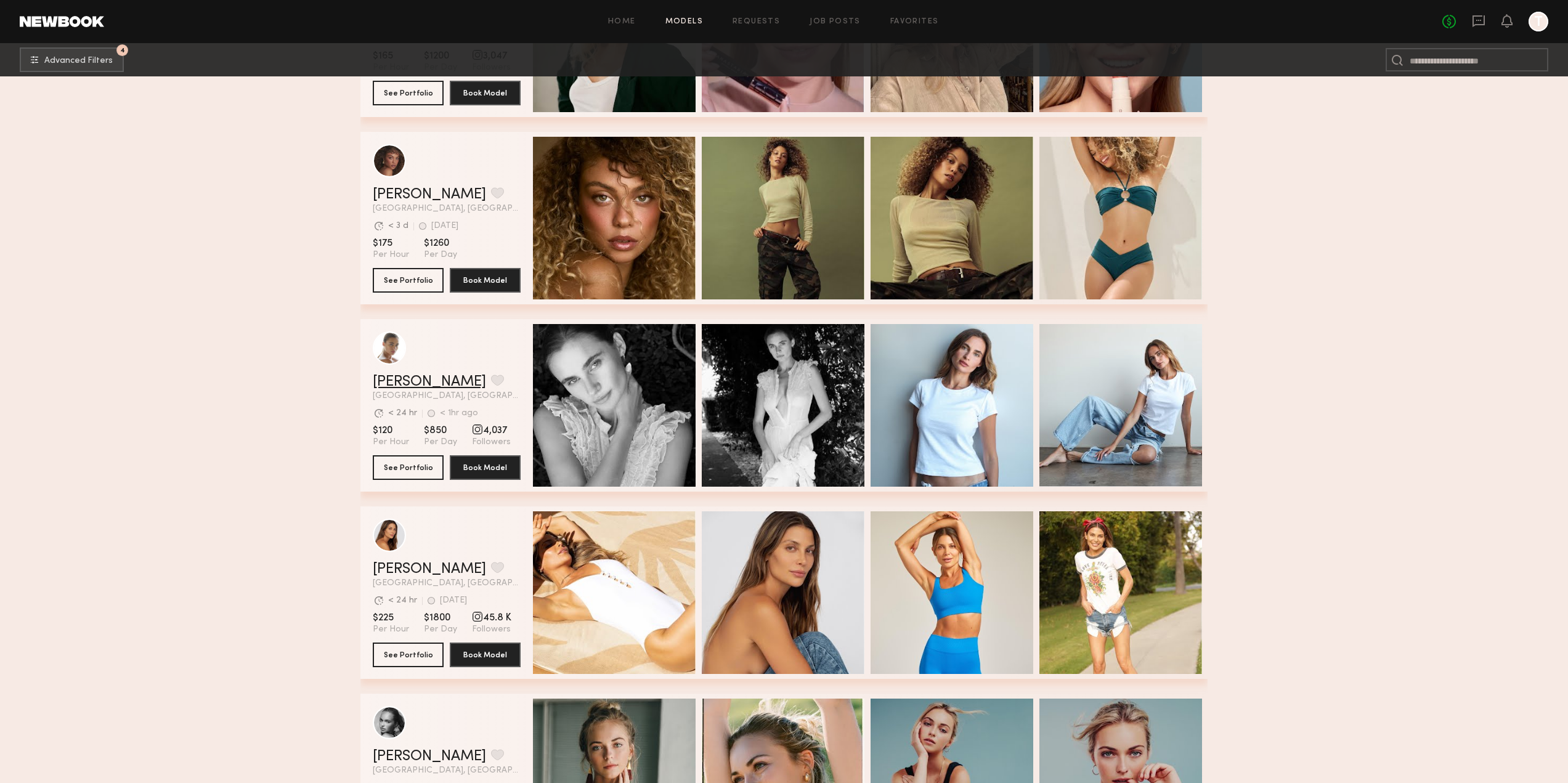
click at [408, 386] on link "[PERSON_NAME]" at bounding box center [429, 382] width 113 height 14
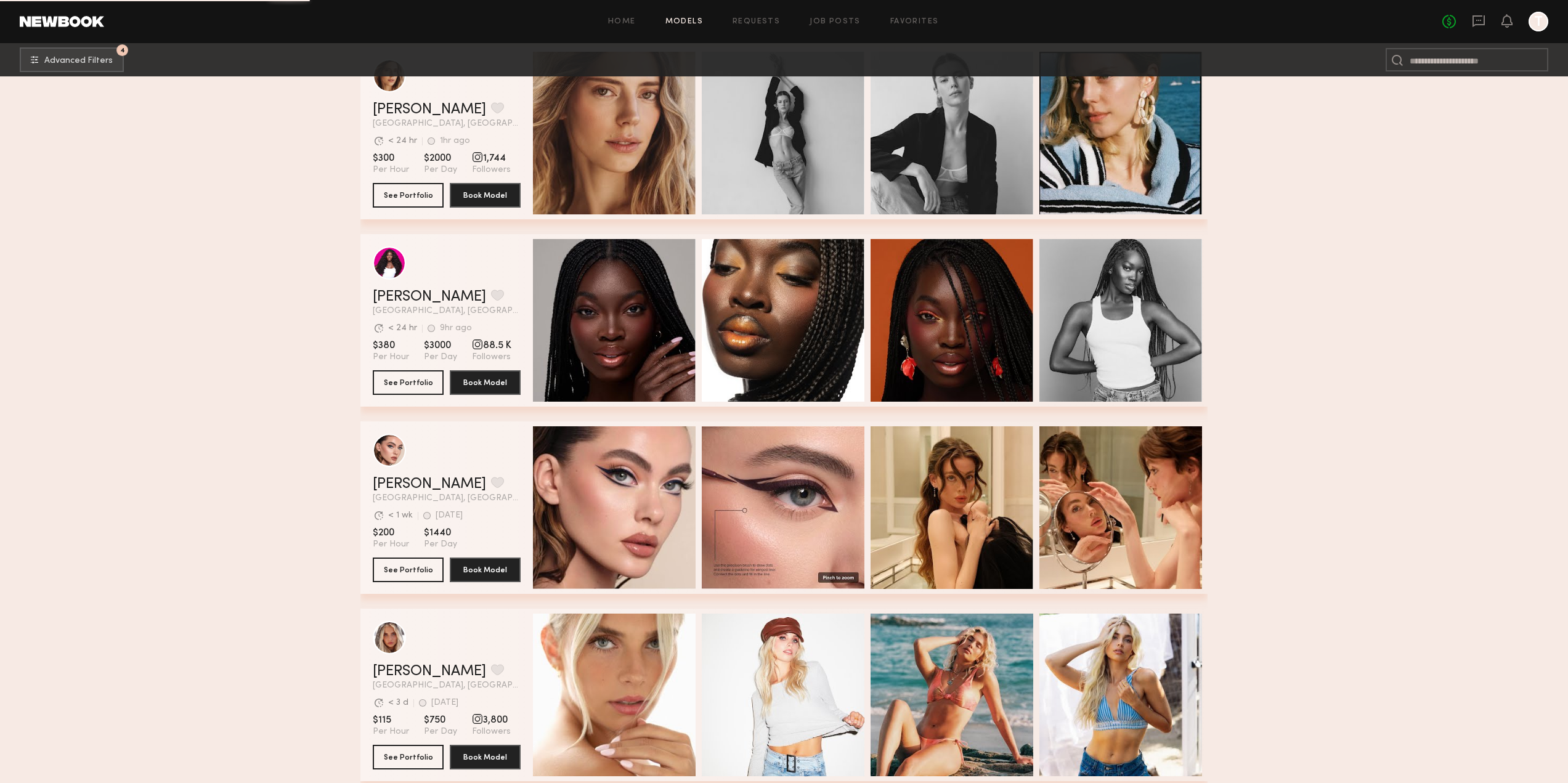
scroll to position [13025, 0]
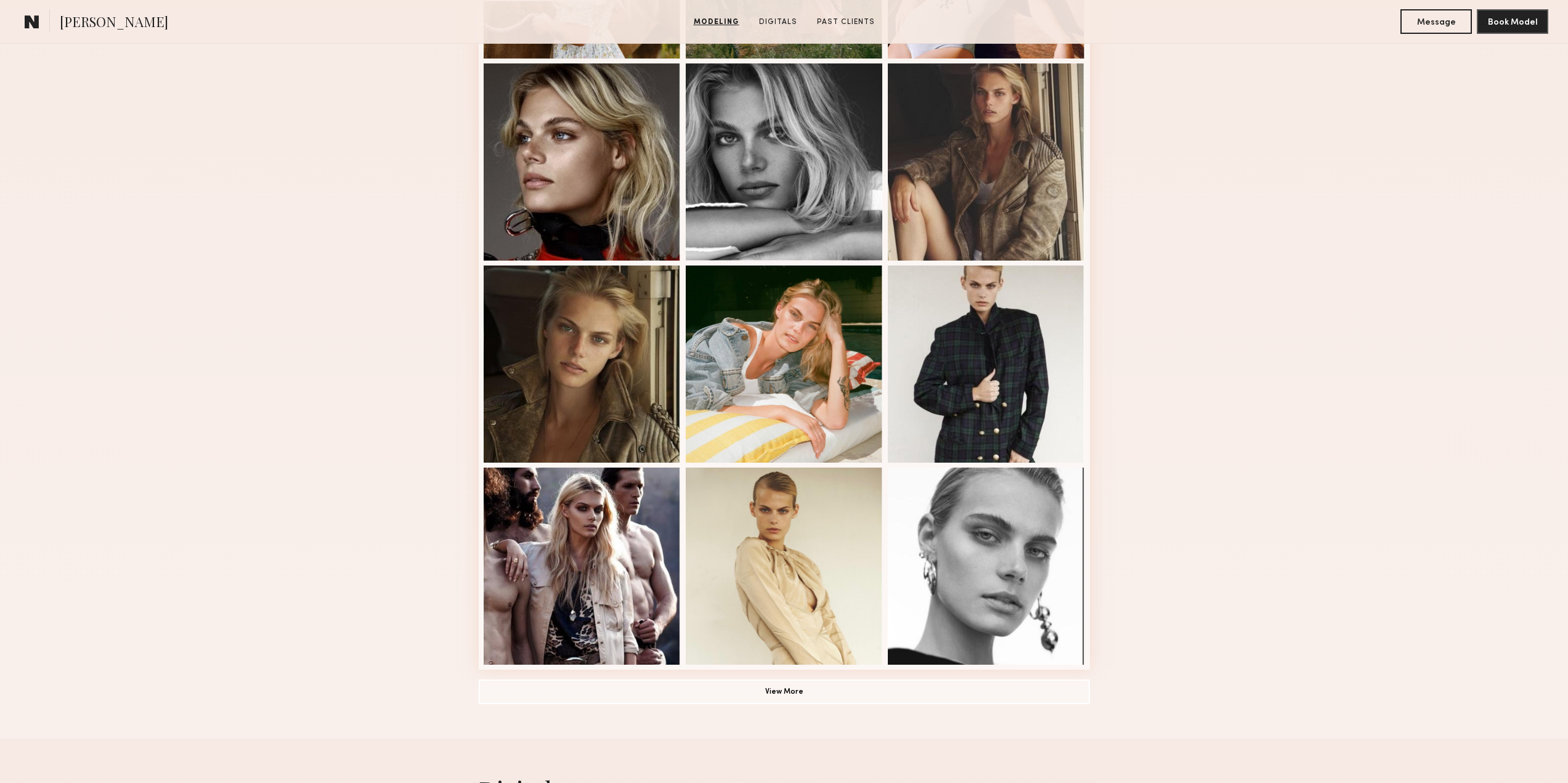
scroll to position [678, 0]
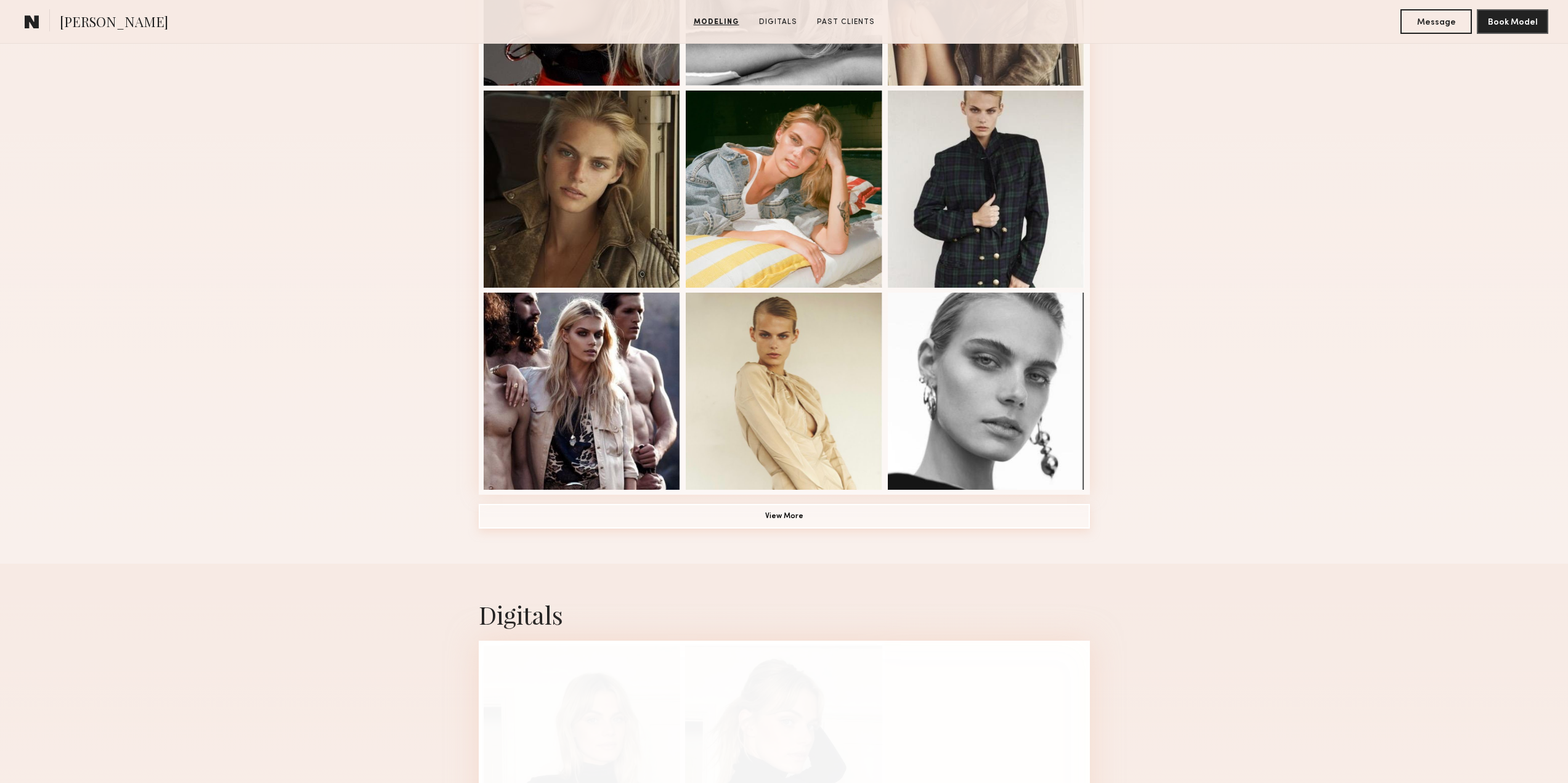
click at [791, 525] on button "View More" at bounding box center [785, 516] width 611 height 25
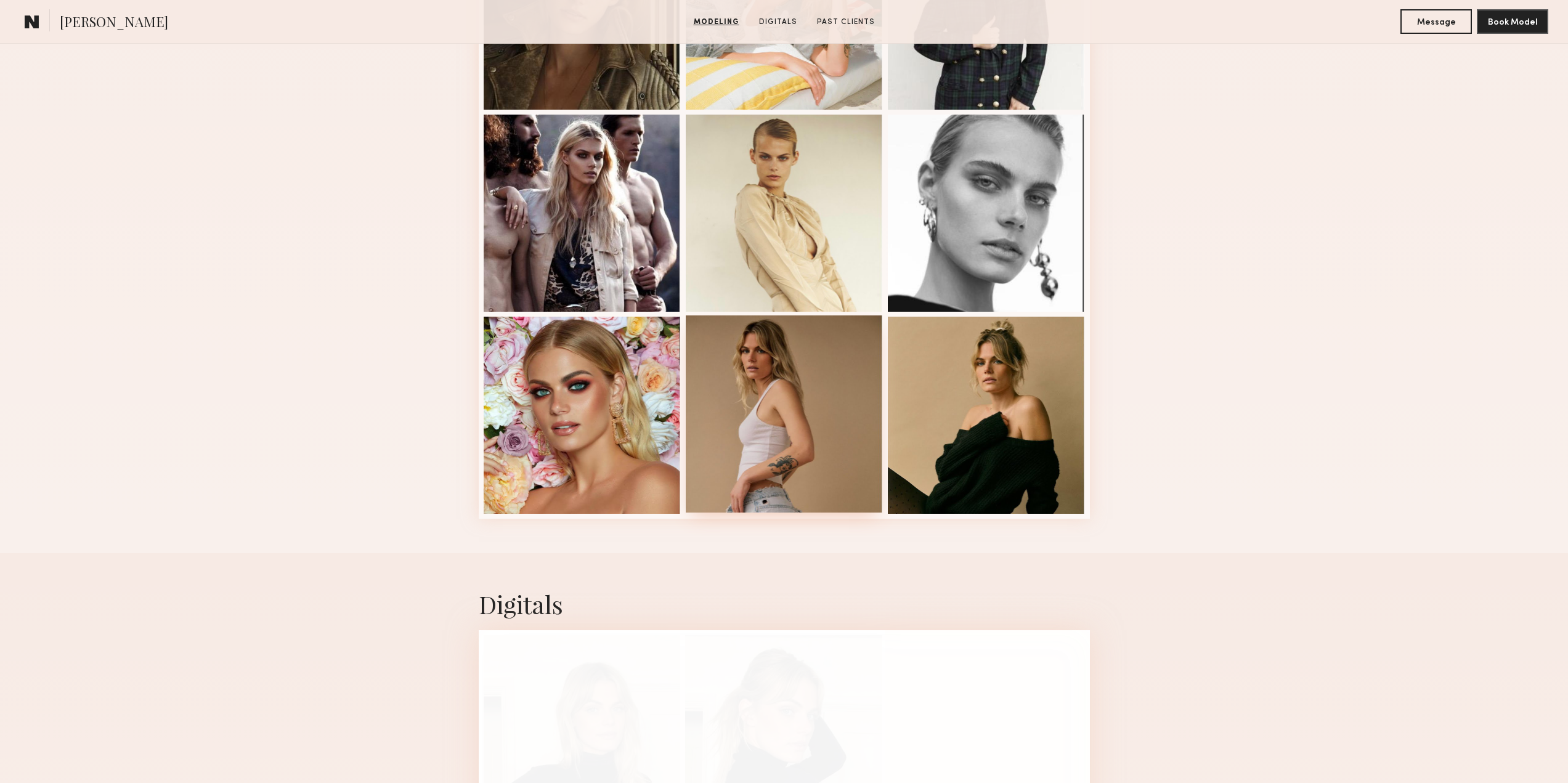
scroll to position [862, 0]
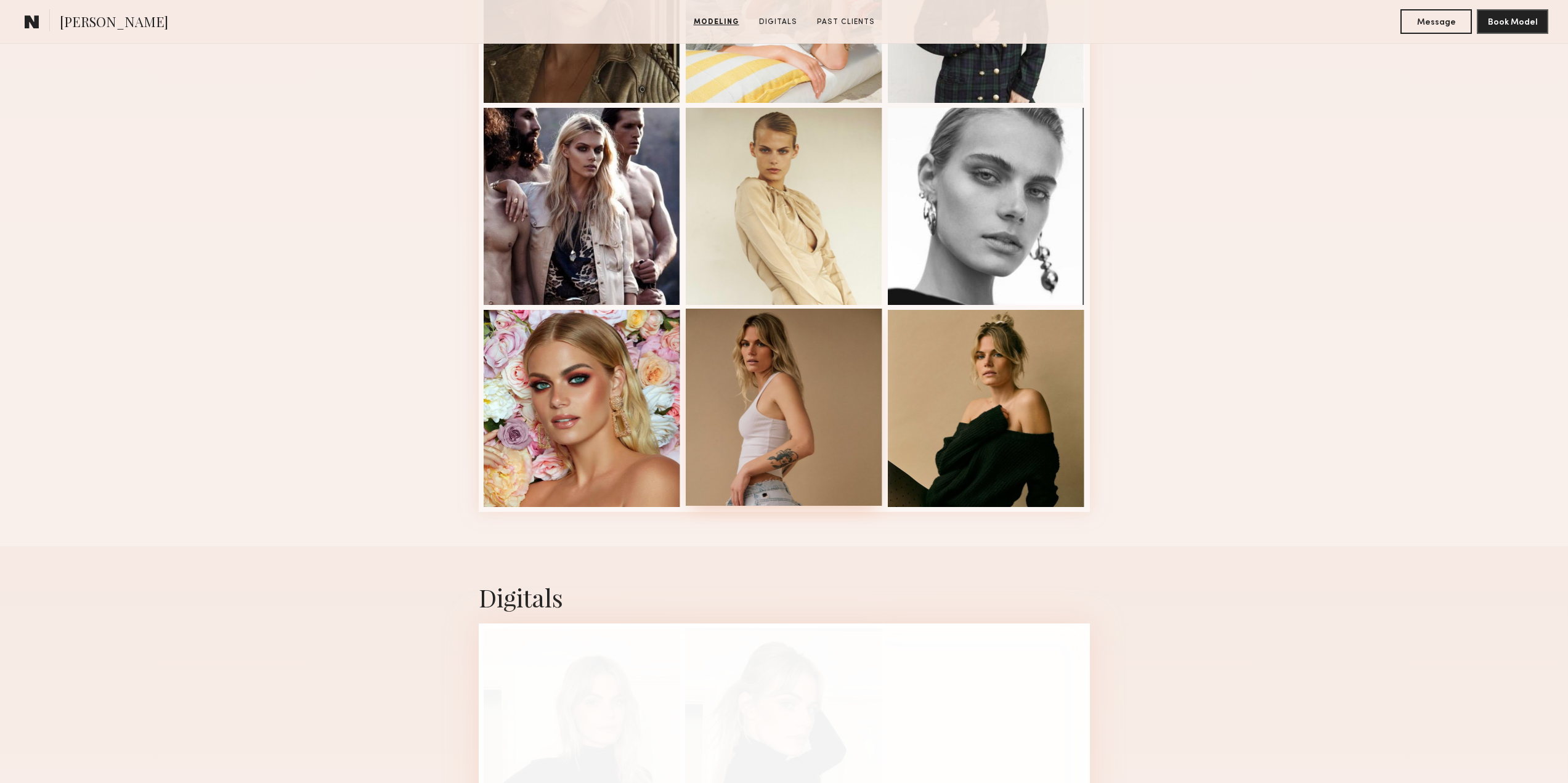
click at [783, 478] on div at bounding box center [785, 408] width 197 height 197
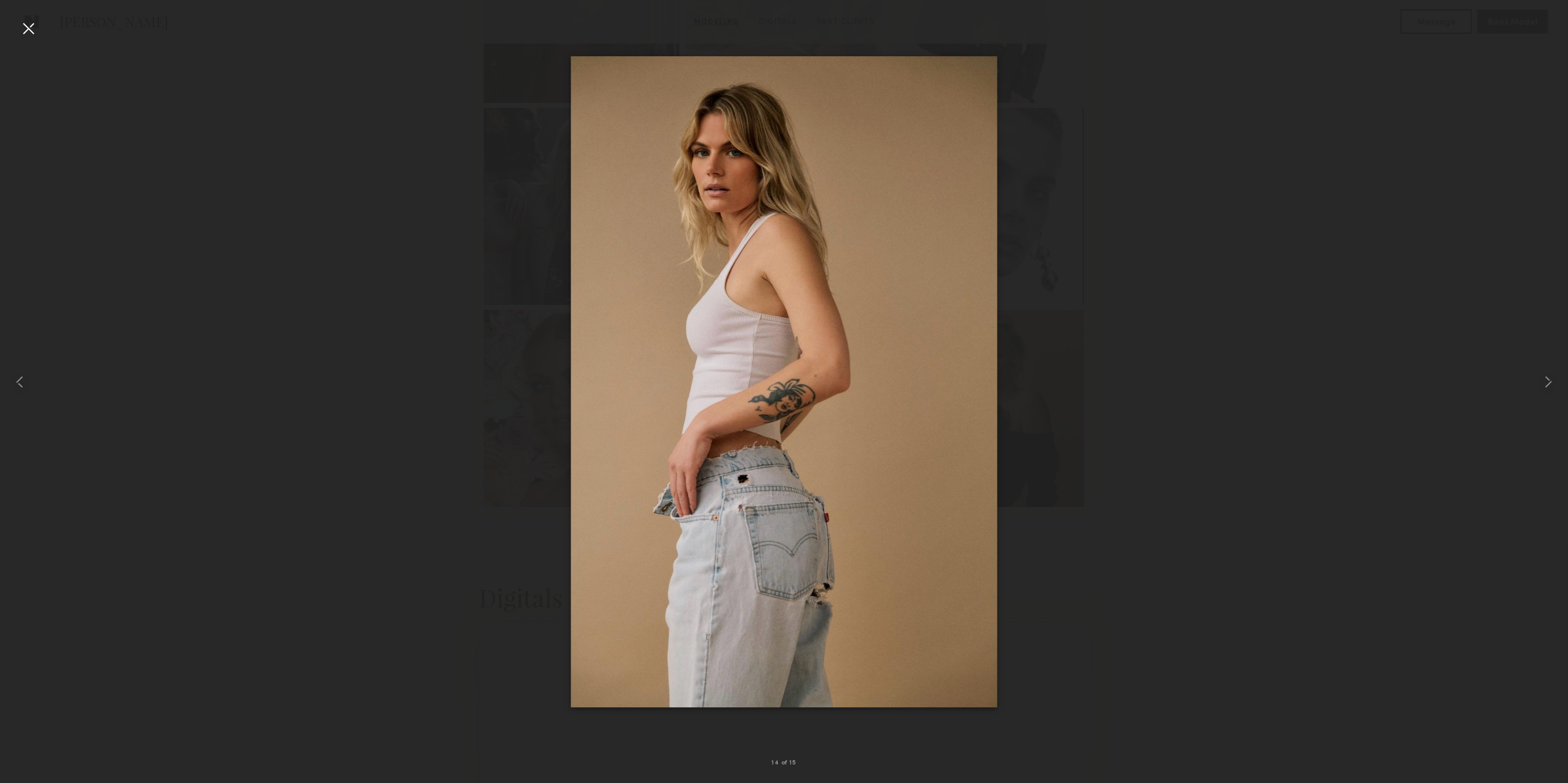
click at [23, 31] on div at bounding box center [28, 28] width 20 height 20
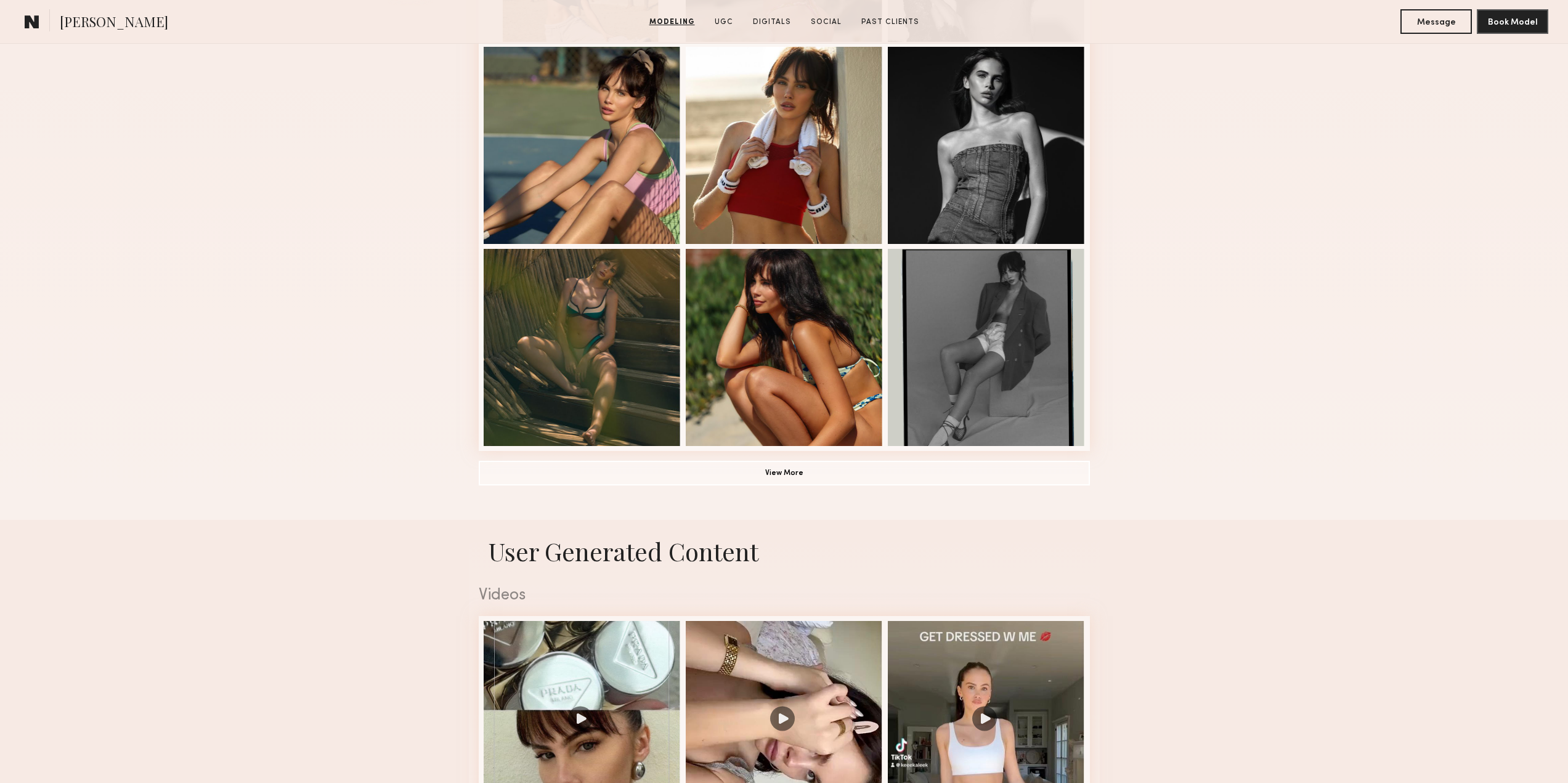
scroll to position [739, 0]
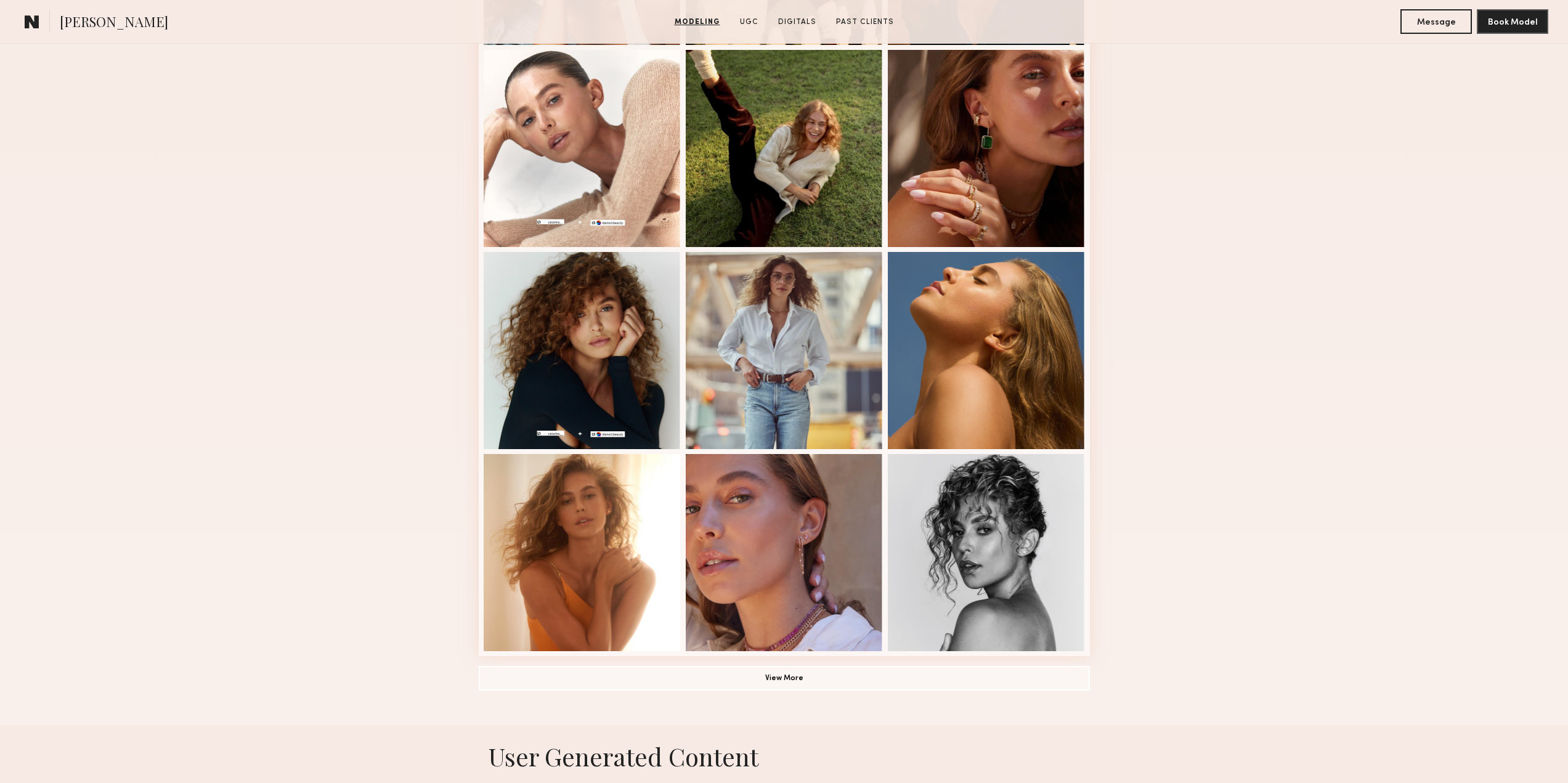
scroll to position [739, 0]
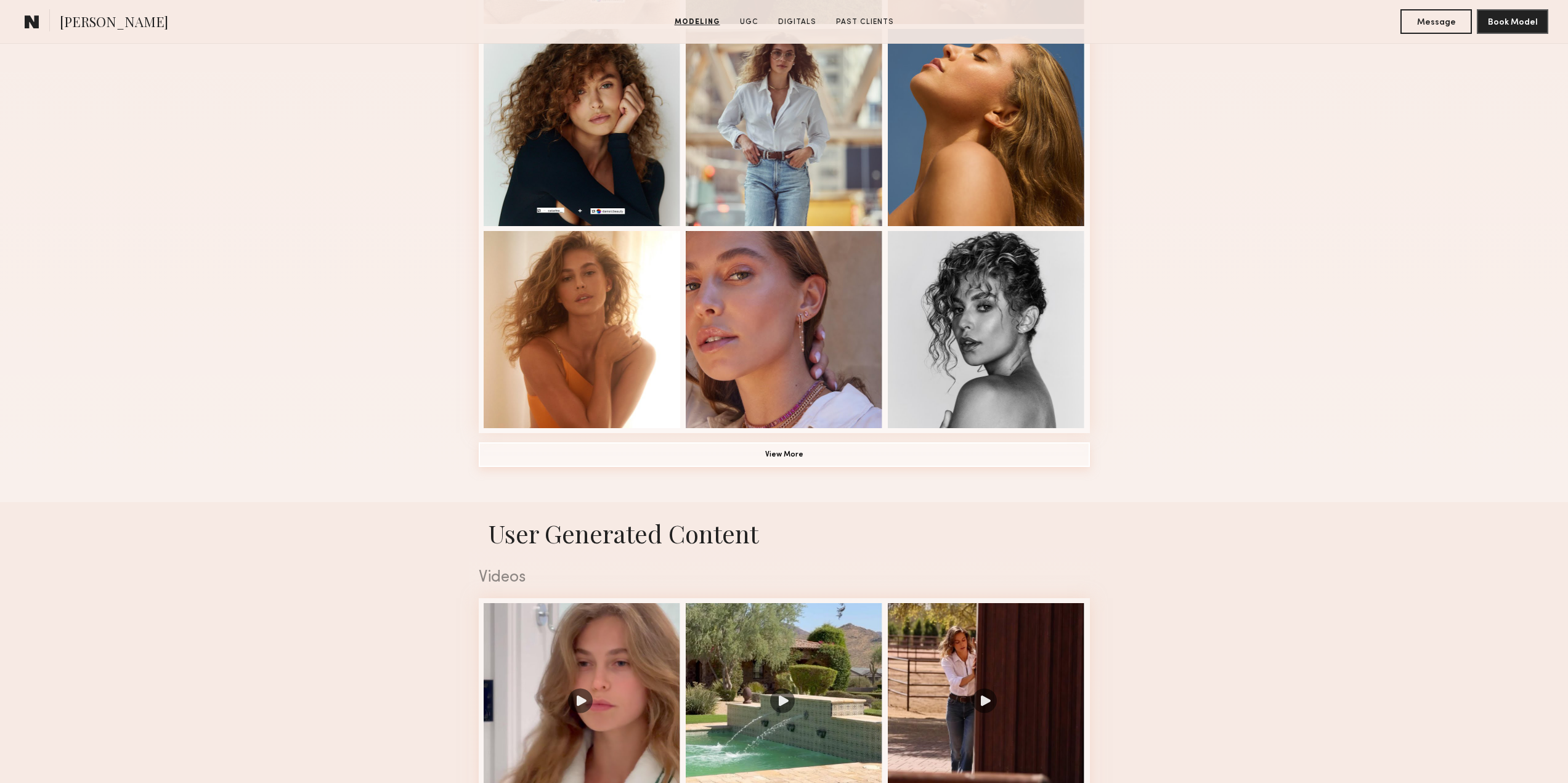
click at [795, 458] on button "View More" at bounding box center [785, 454] width 611 height 25
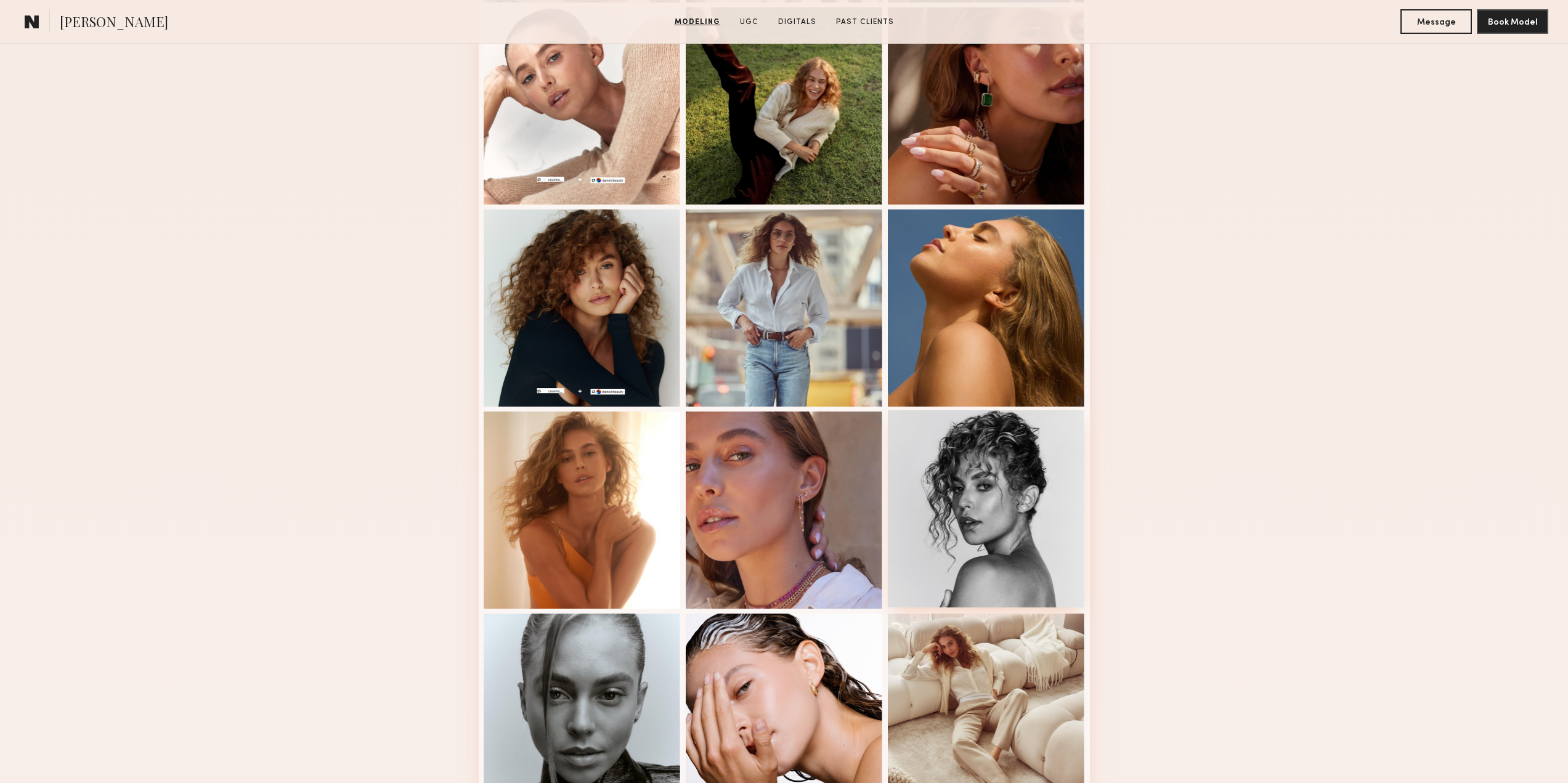
scroll to position [554, 0]
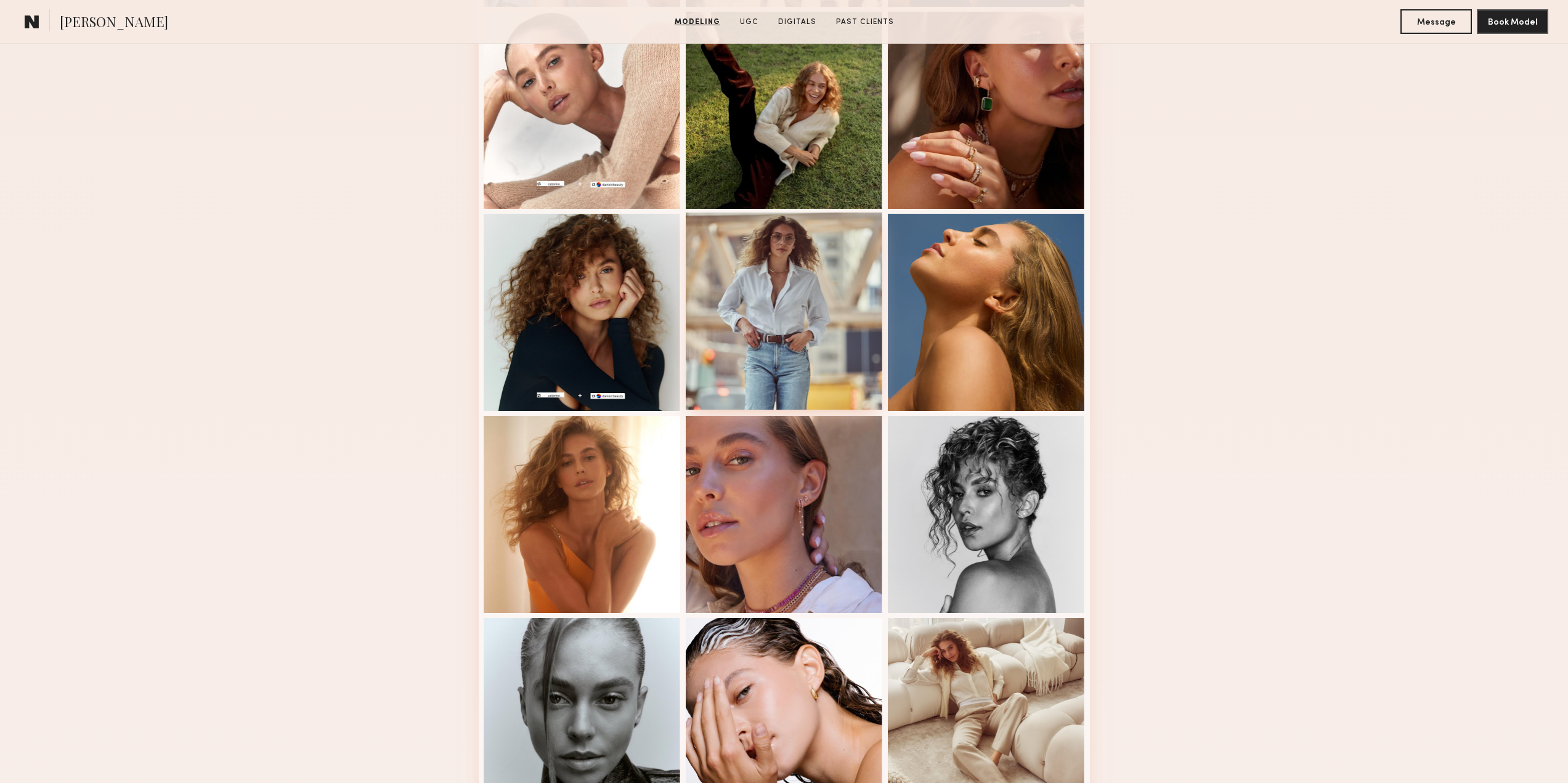
click at [826, 396] on div at bounding box center [785, 311] width 197 height 197
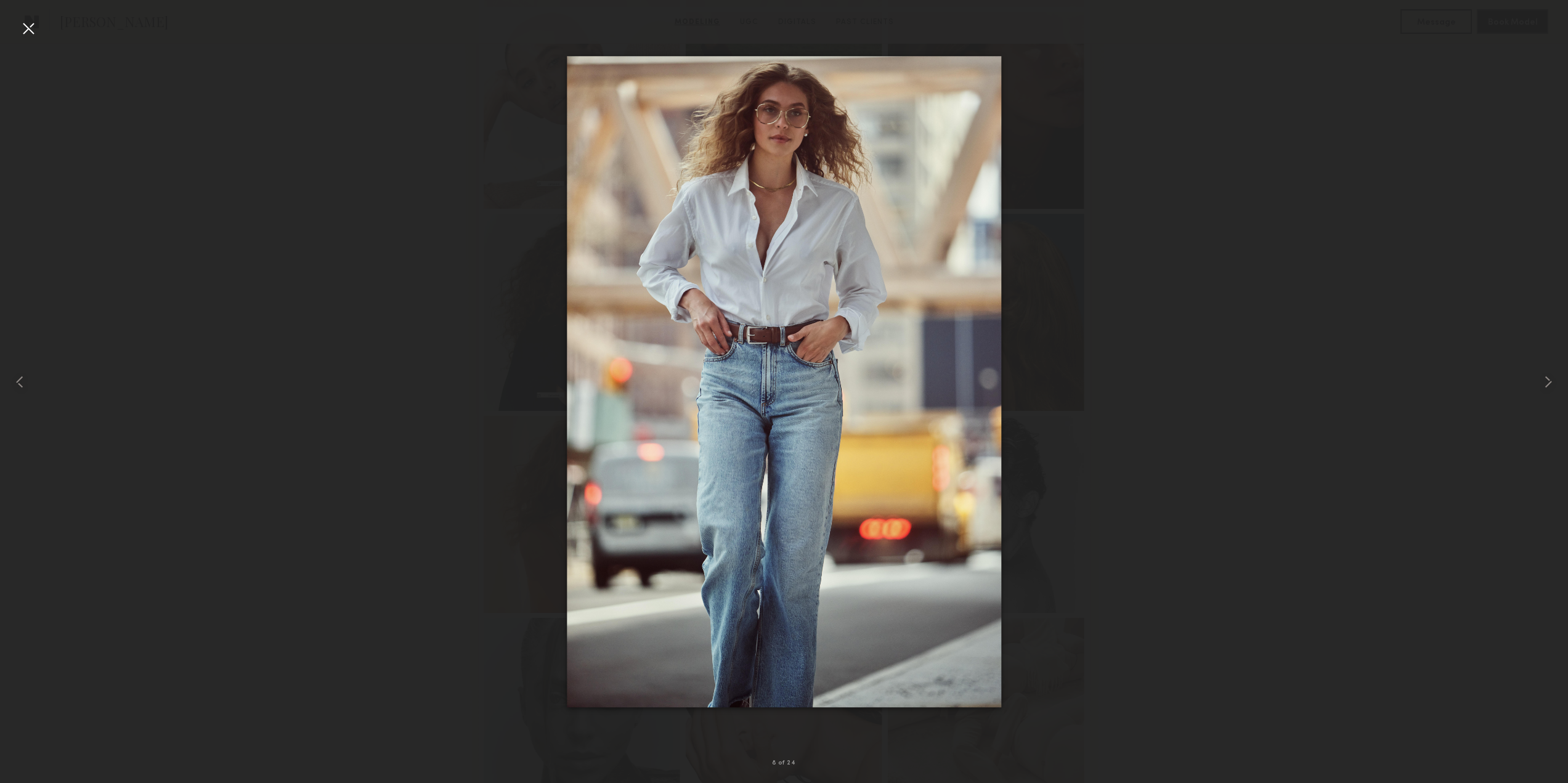
click at [26, 28] on div at bounding box center [28, 28] width 20 height 20
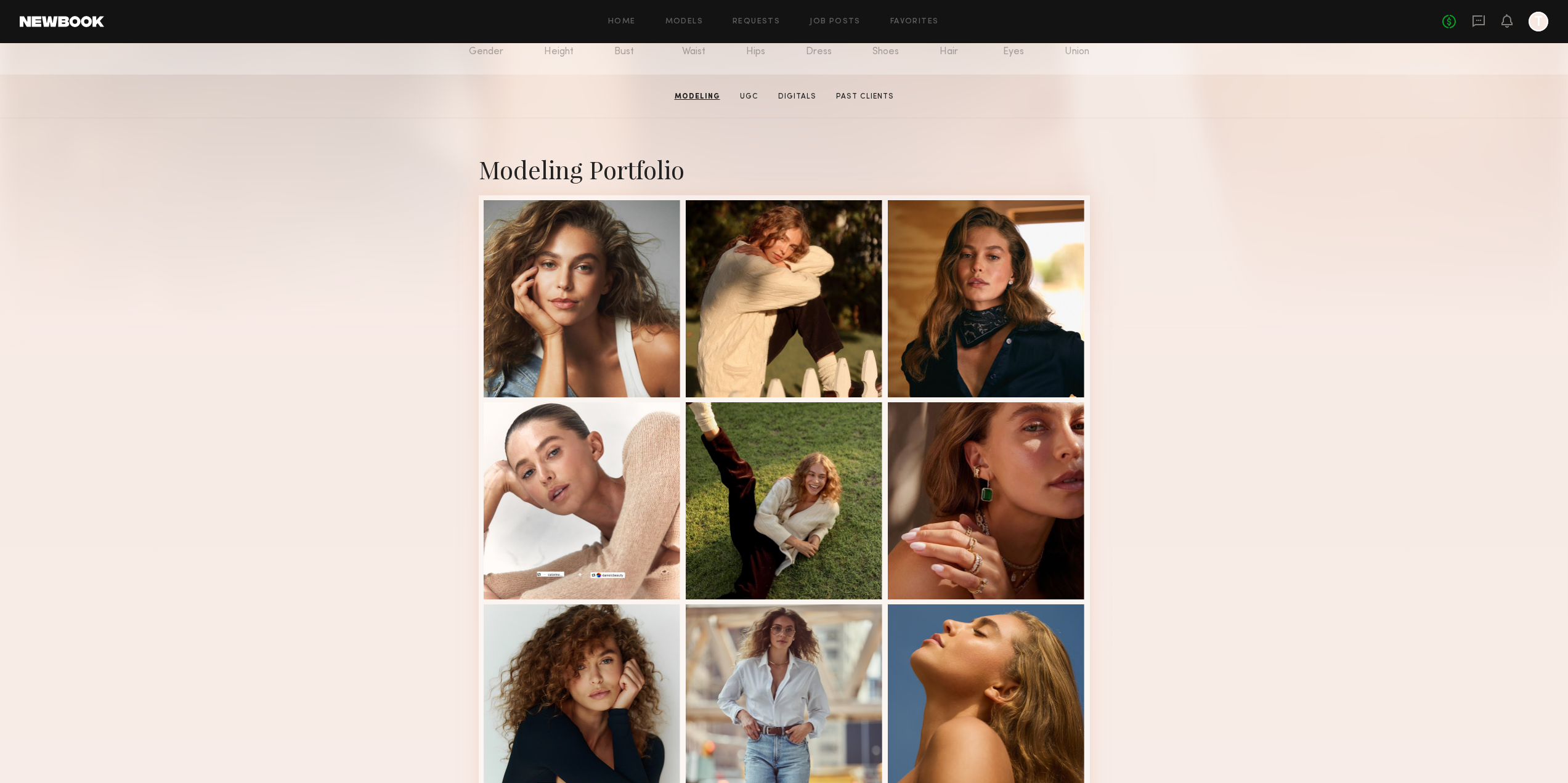
scroll to position [124, 0]
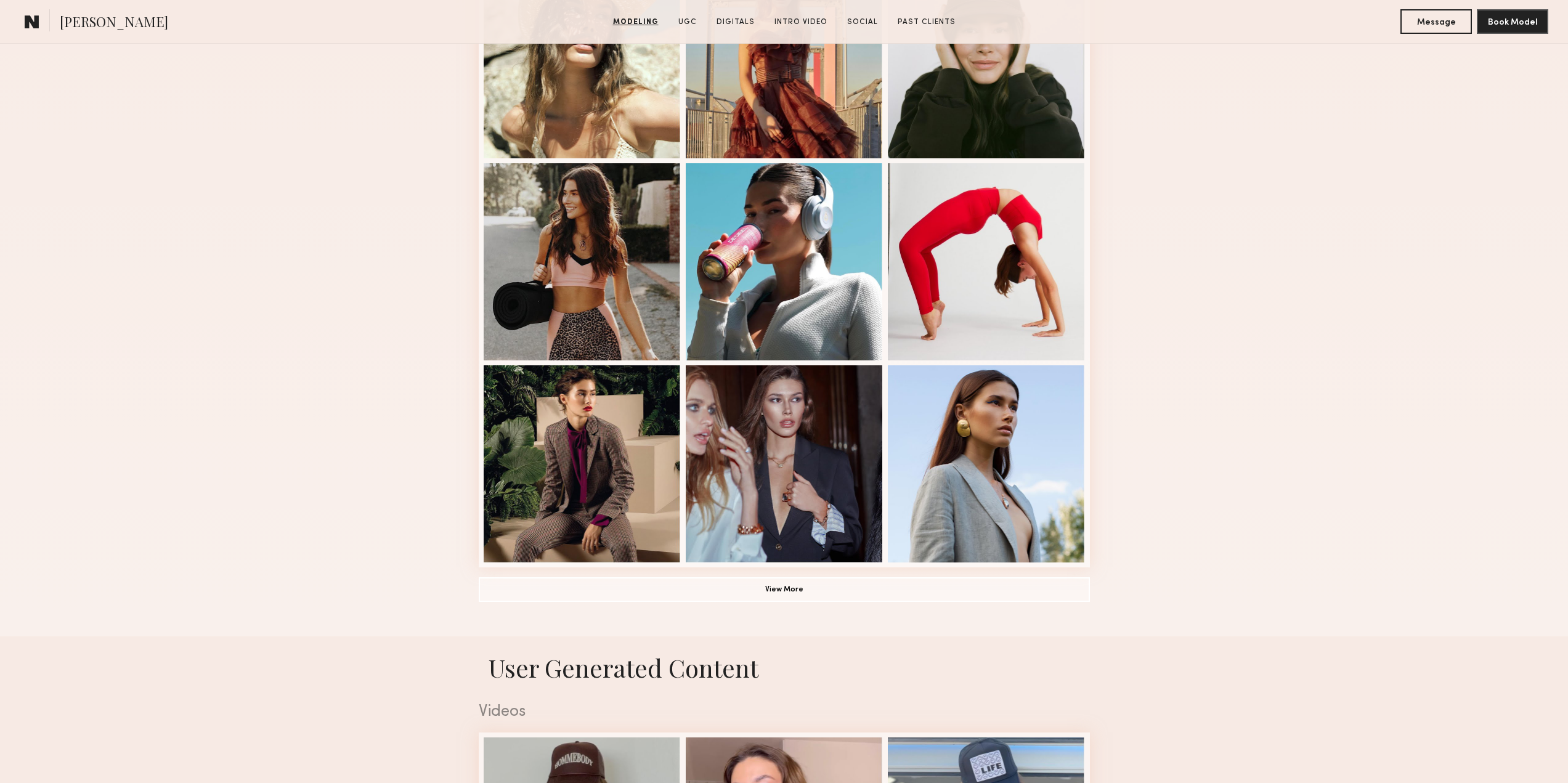
scroll to position [616, 0]
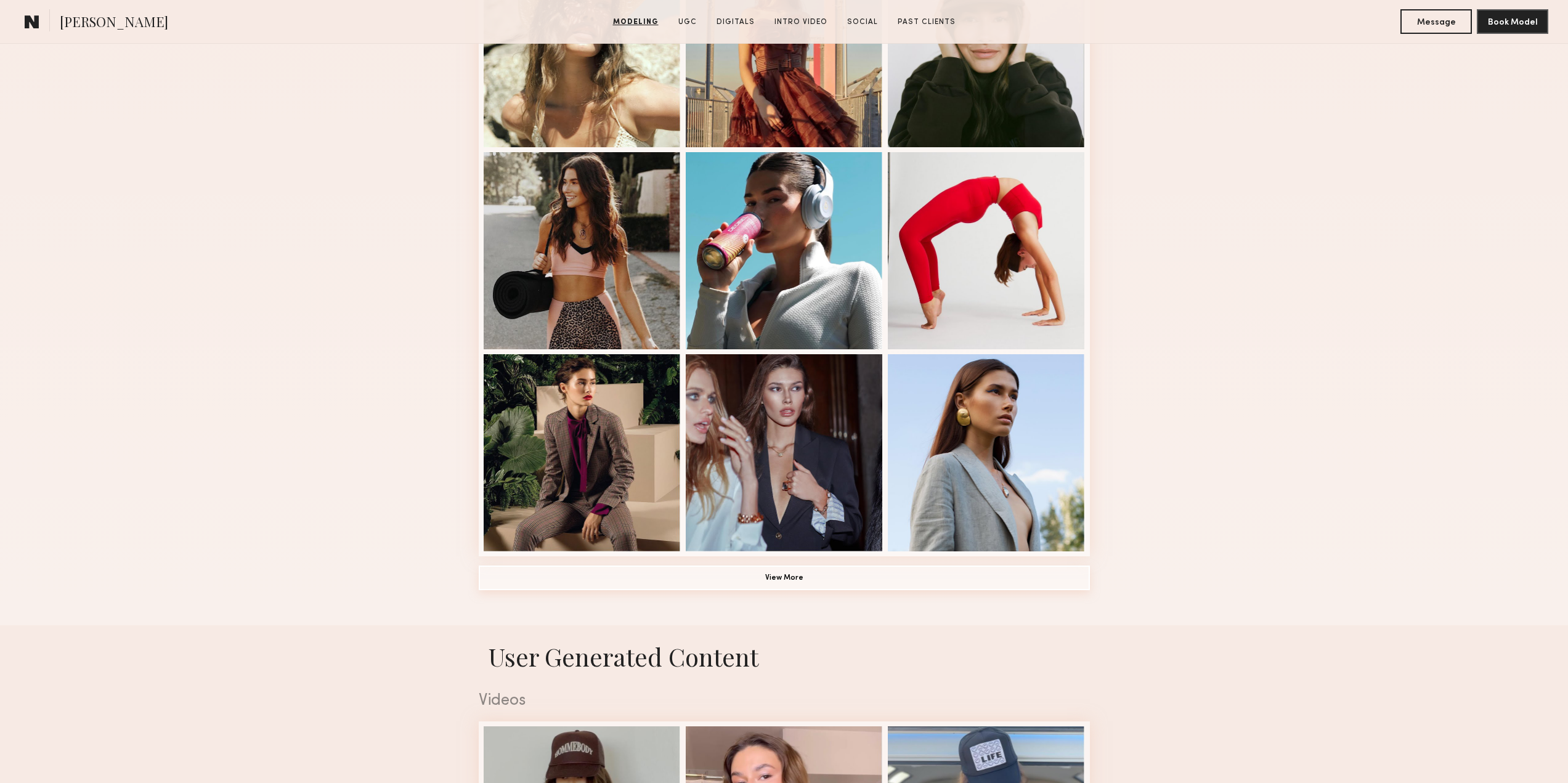
click at [762, 583] on button "View More" at bounding box center [785, 578] width 611 height 25
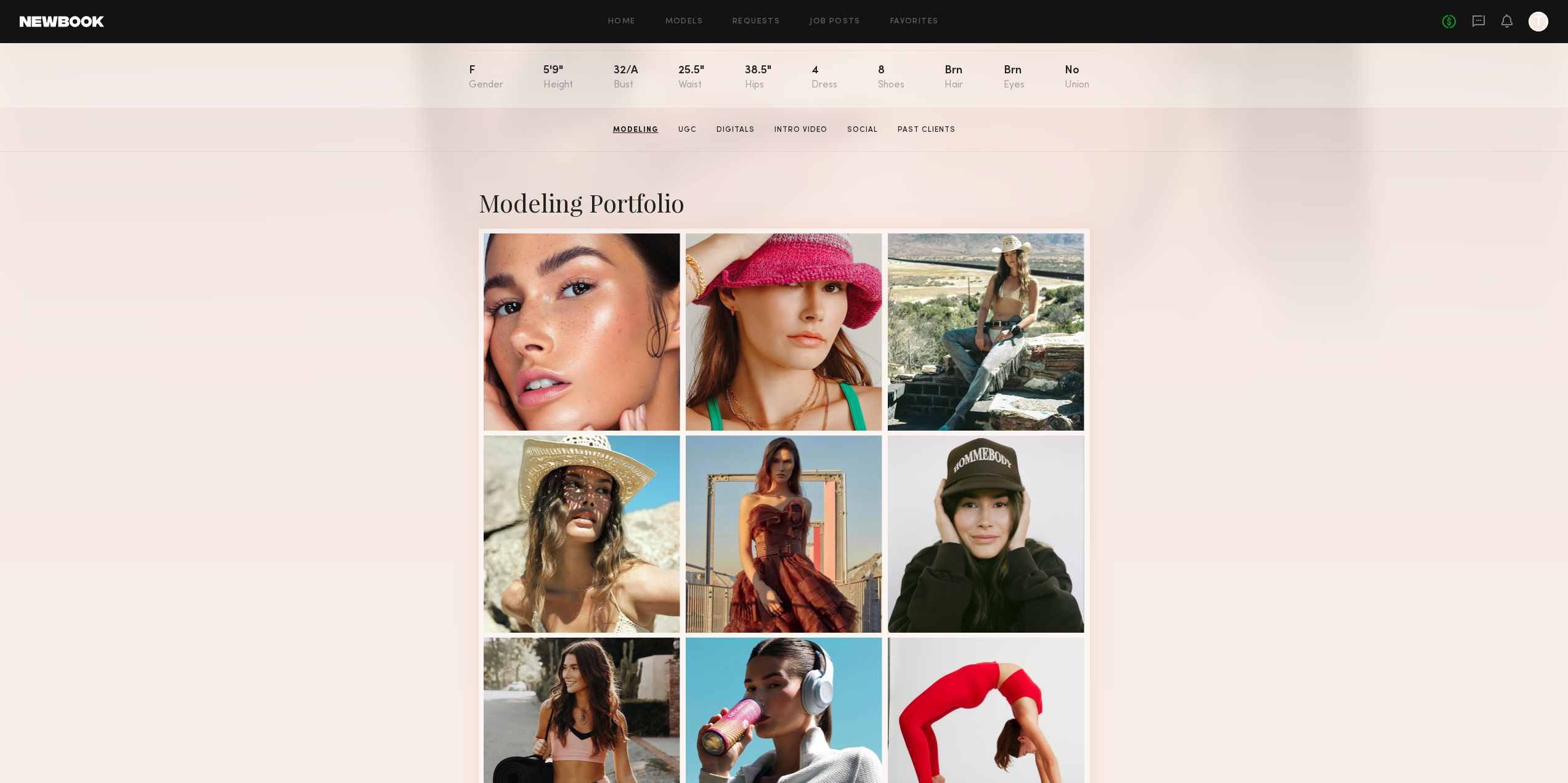
scroll to position [124, 0]
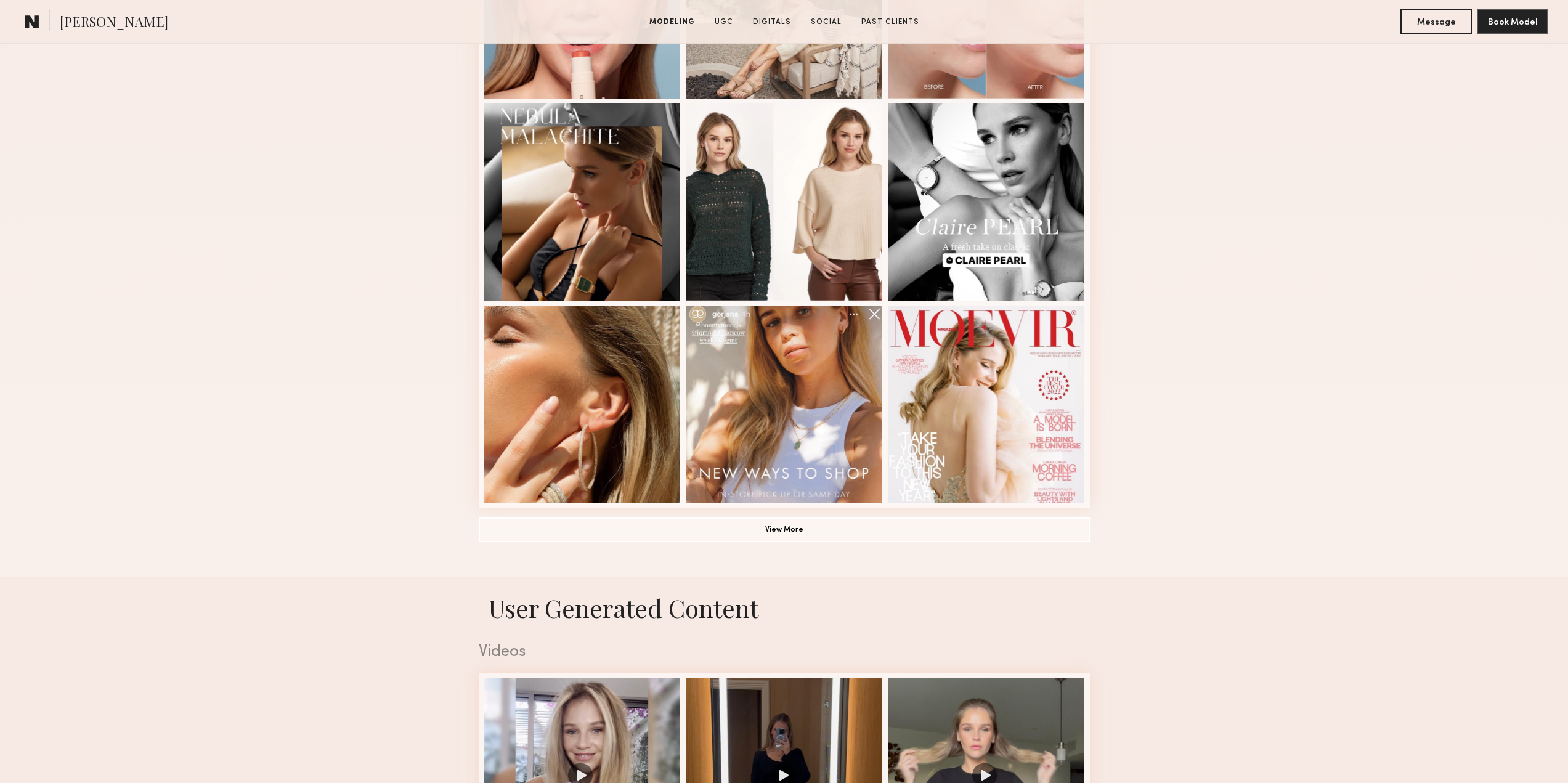
scroll to position [739, 0]
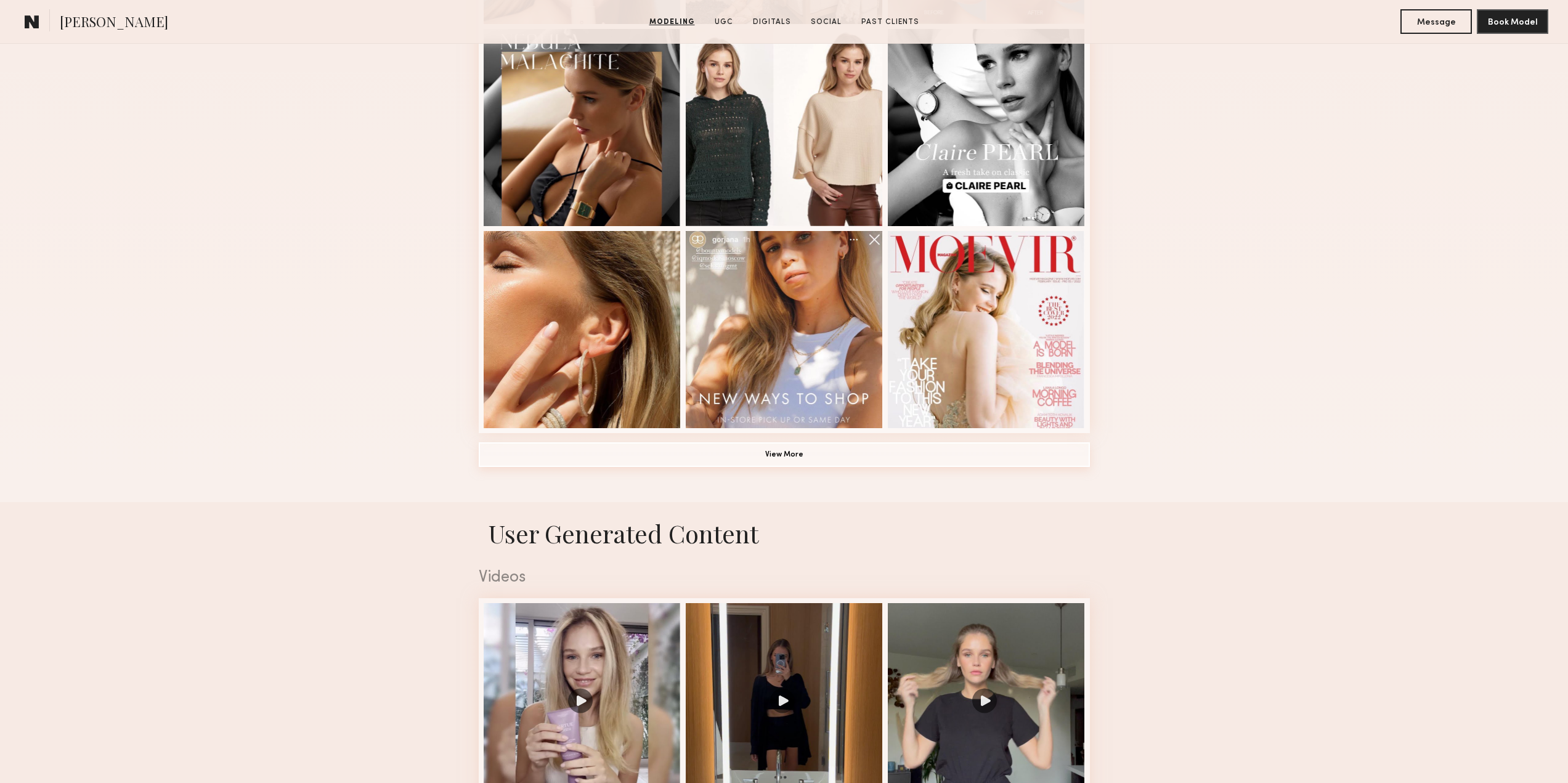
click at [781, 461] on button "View More" at bounding box center [785, 454] width 611 height 25
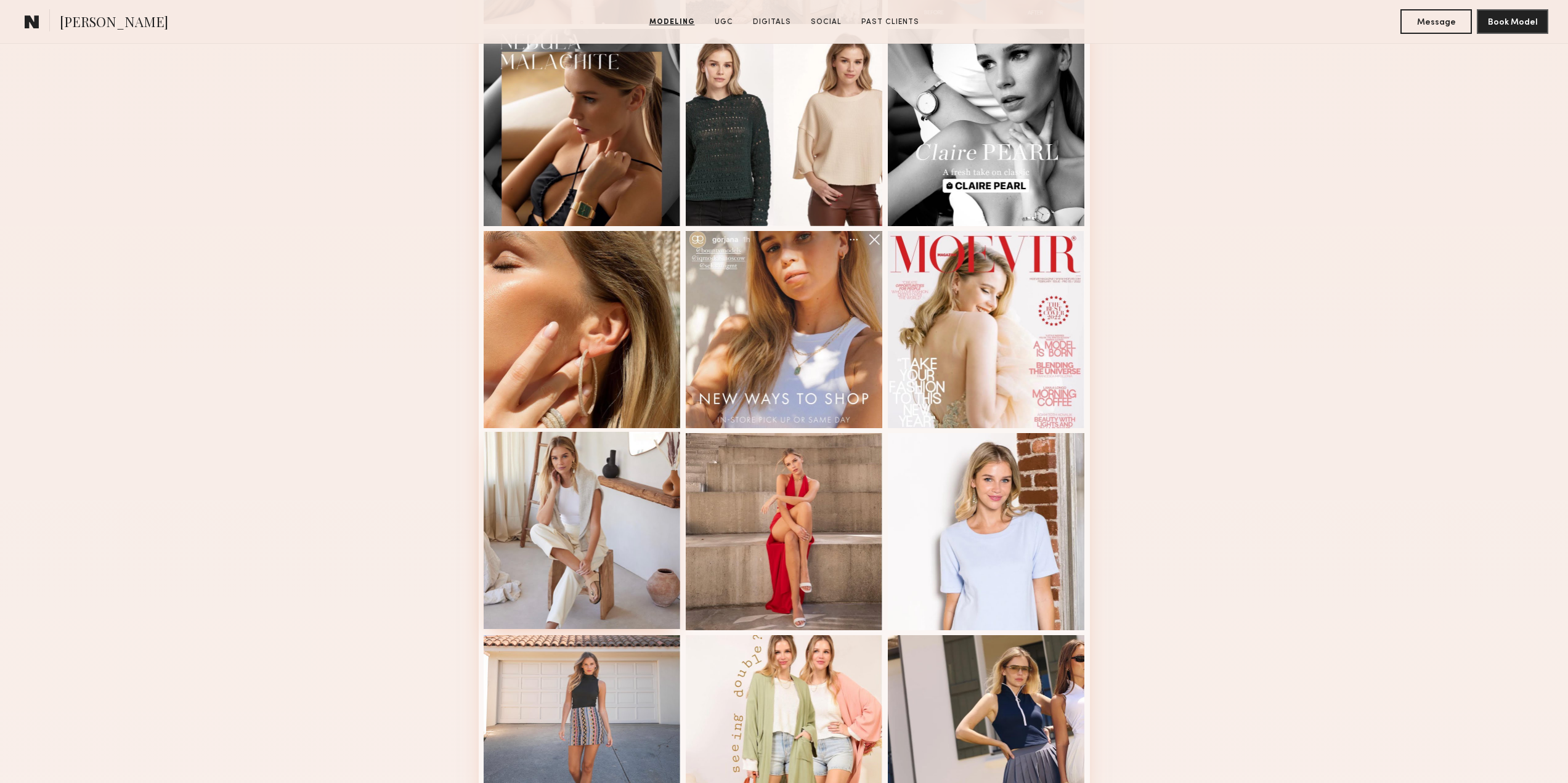
click at [613, 529] on div at bounding box center [583, 530] width 197 height 197
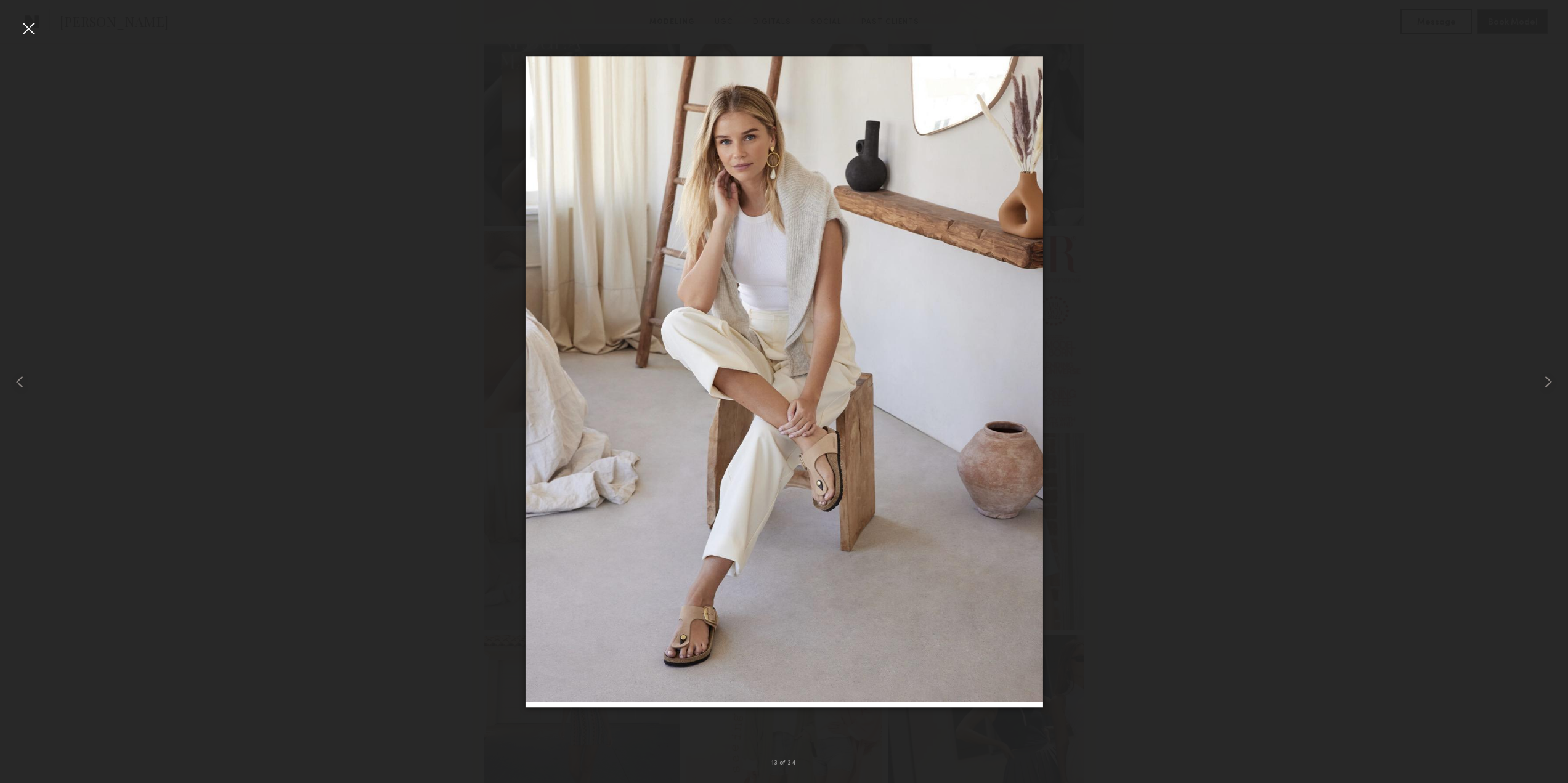
click at [29, 25] on div at bounding box center [28, 28] width 20 height 20
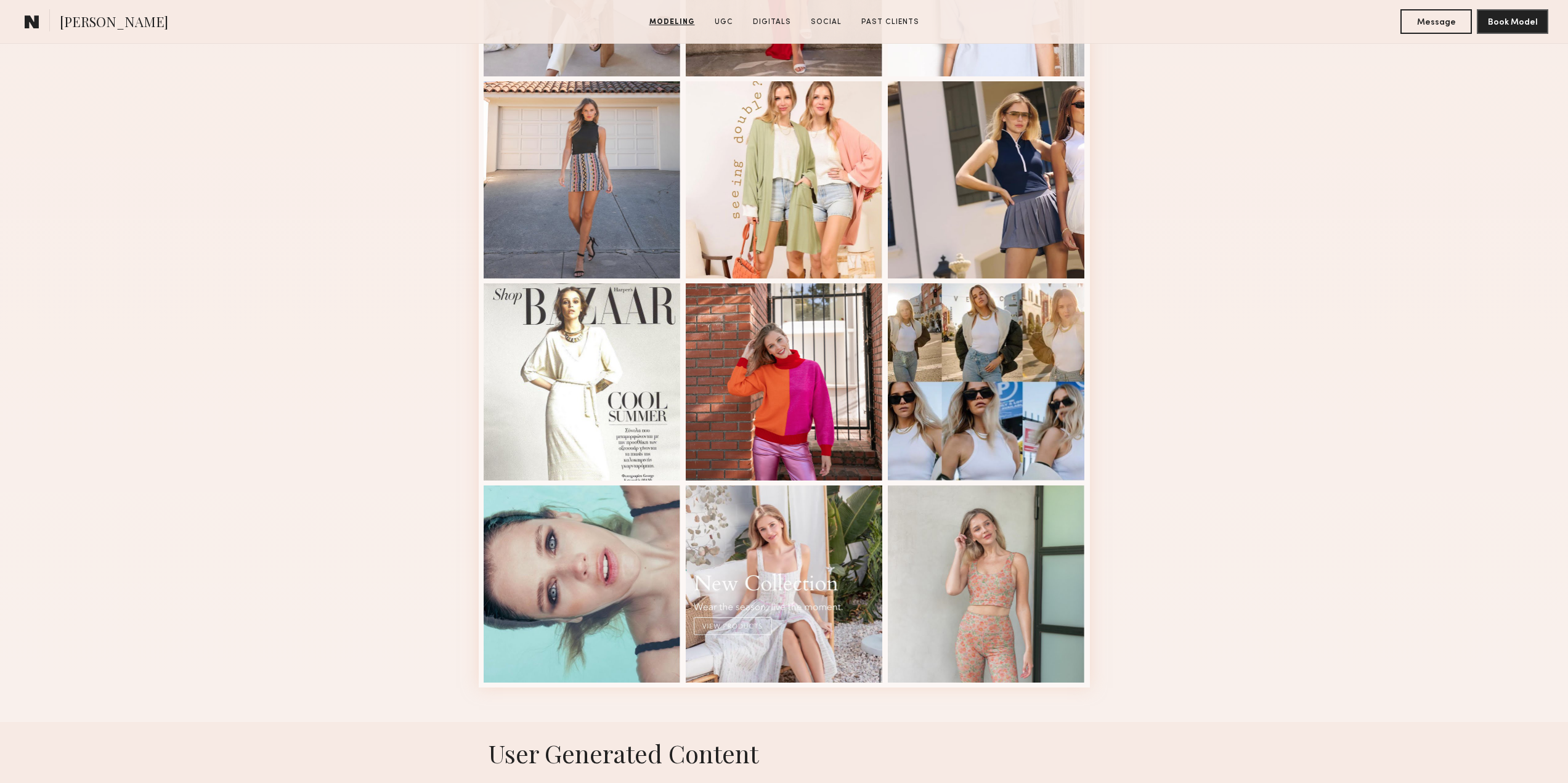
scroll to position [1294, 0]
click at [810, 190] on div at bounding box center [785, 178] width 197 height 197
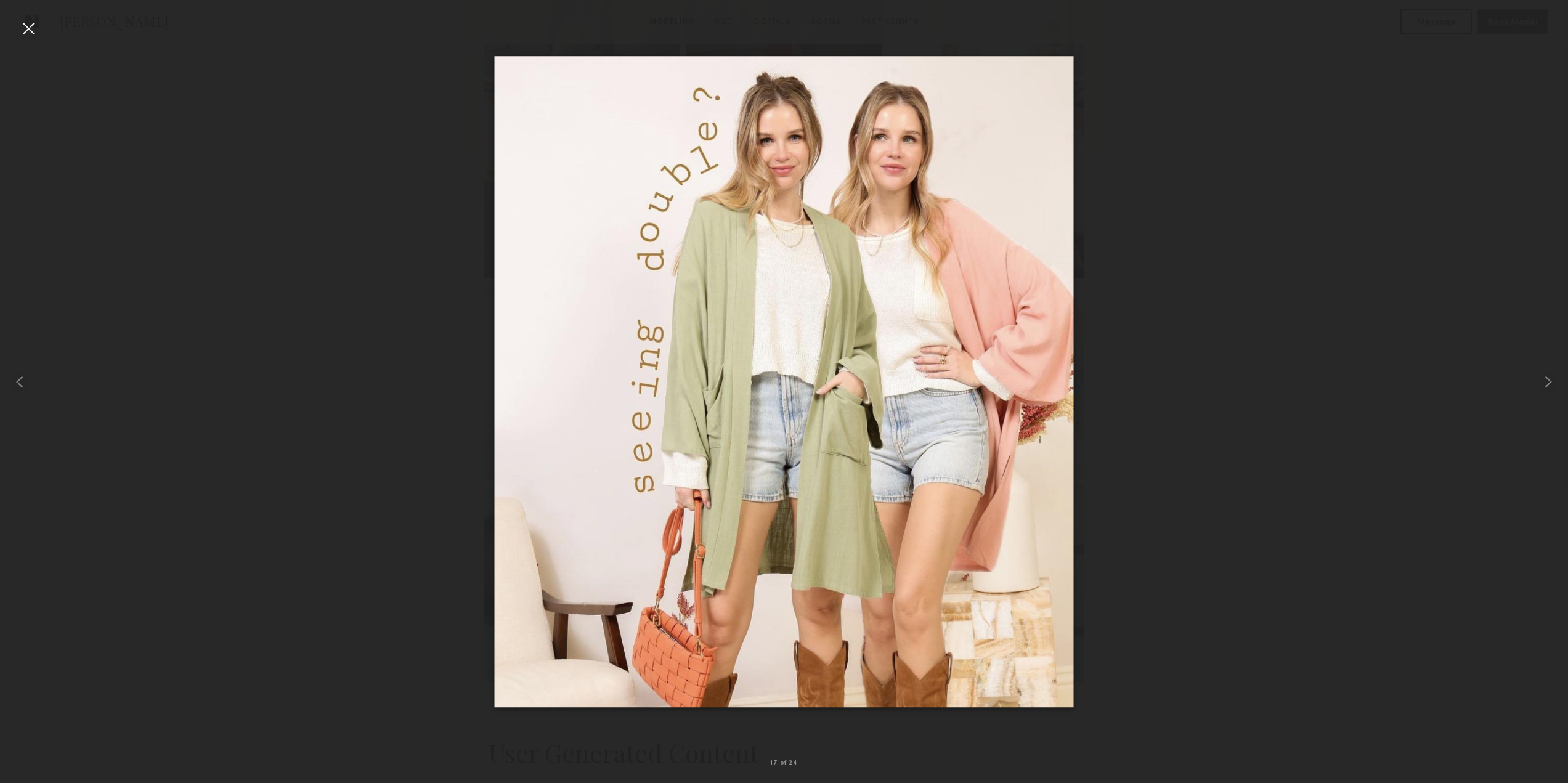
click at [28, 28] on div at bounding box center [28, 28] width 20 height 20
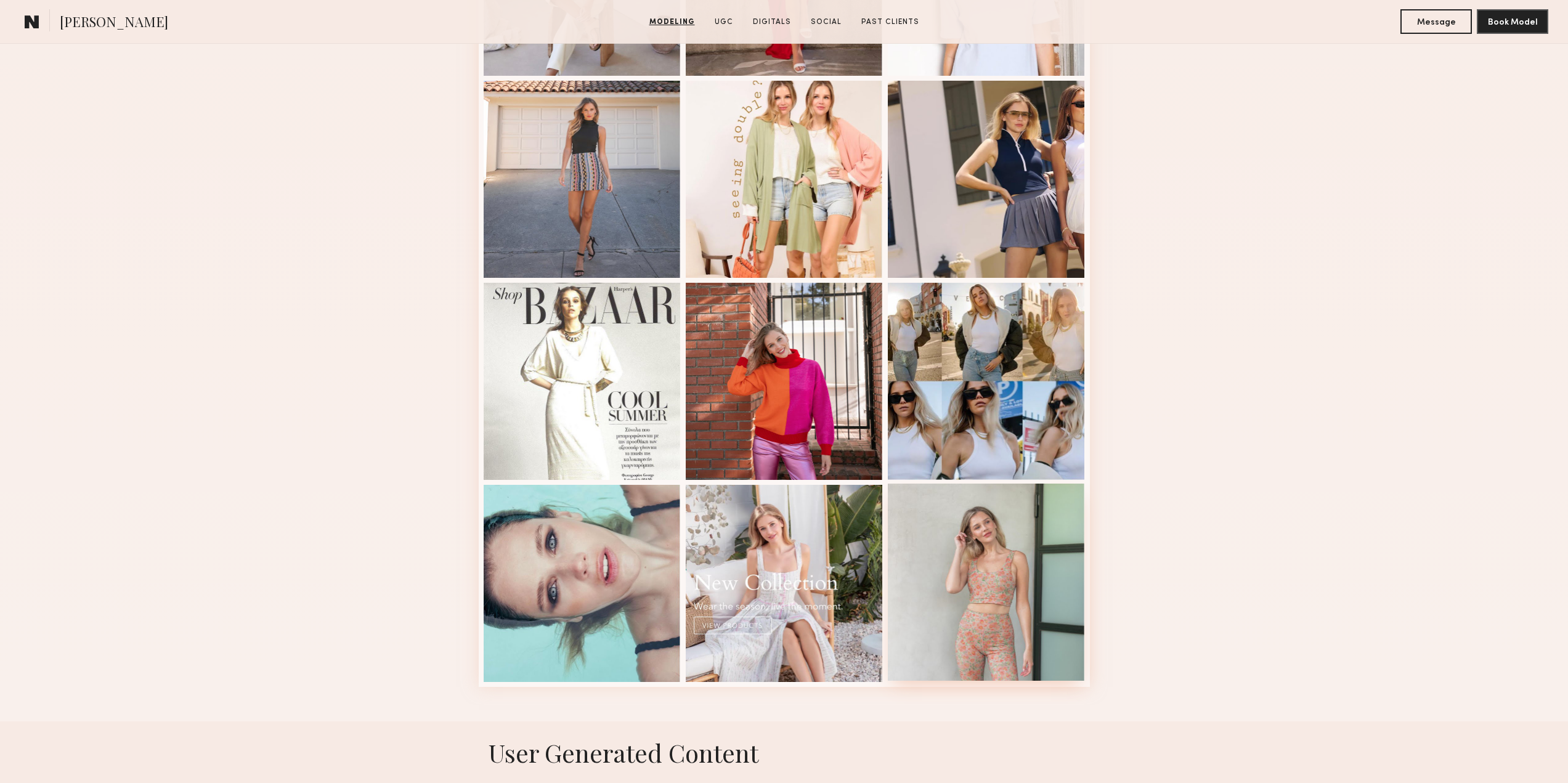
click at [975, 505] on div at bounding box center [986, 582] width 197 height 197
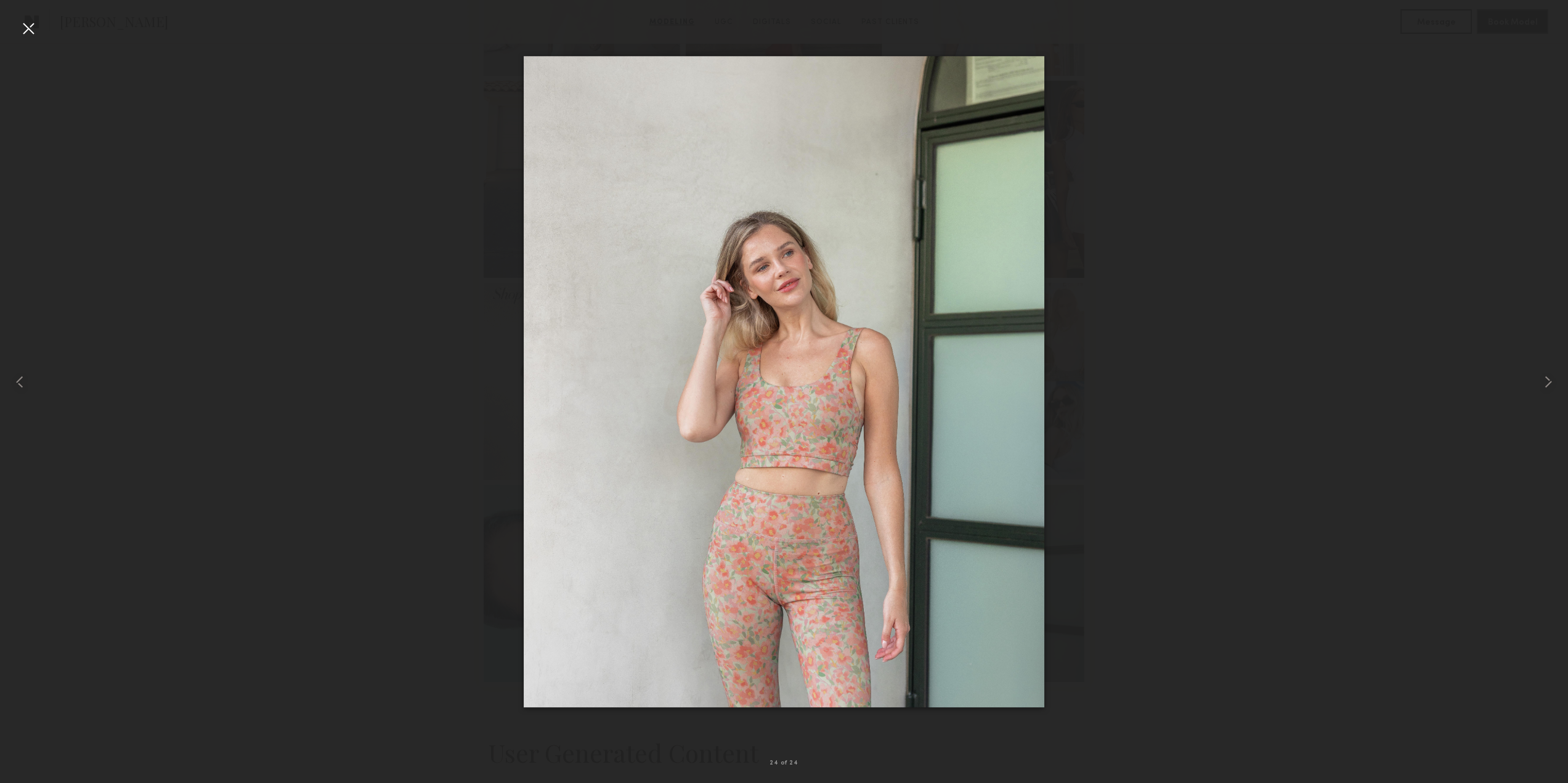
click at [28, 26] on div at bounding box center [28, 28] width 20 height 20
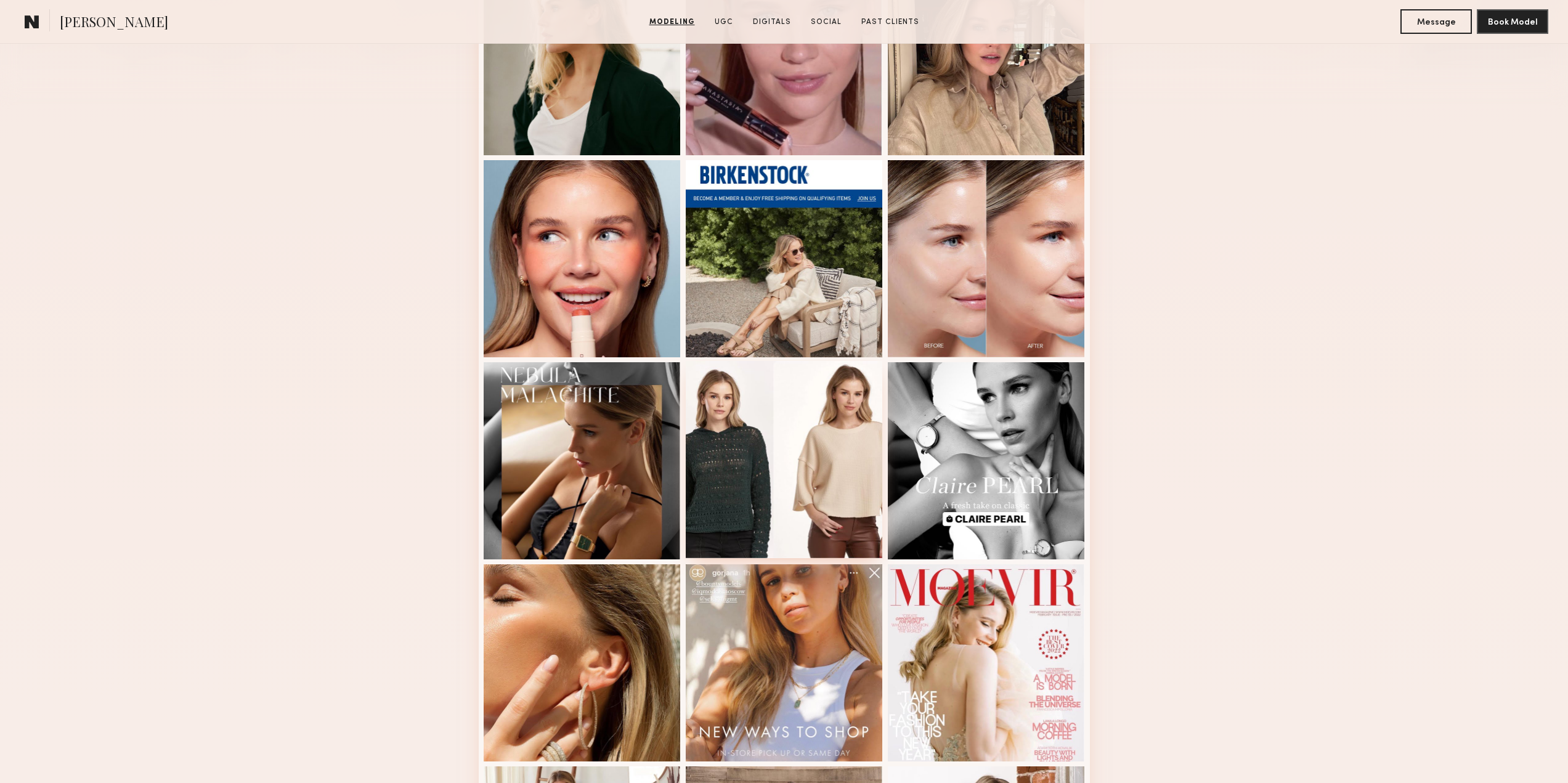
scroll to position [308, 0]
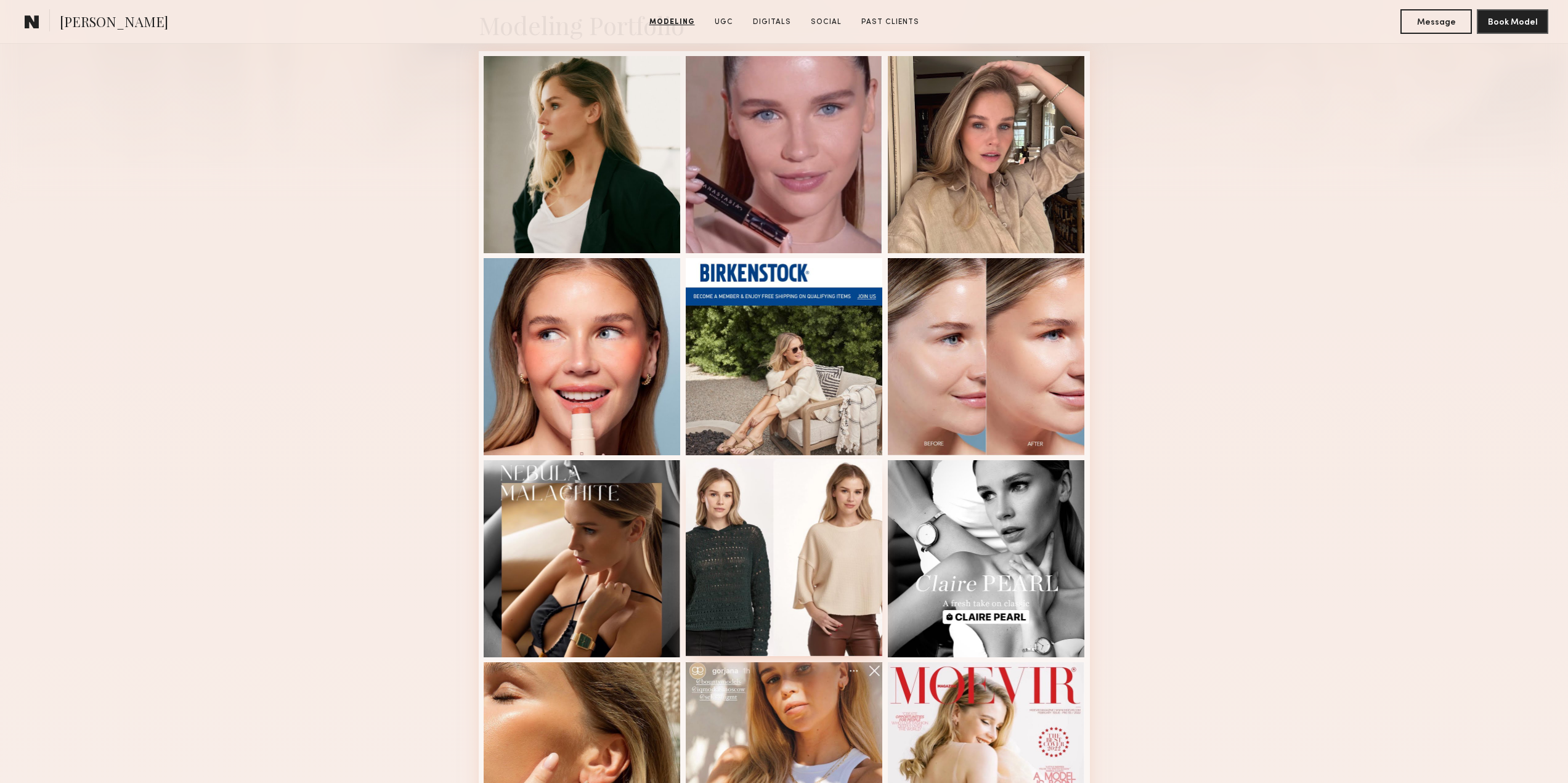
click at [749, 473] on div at bounding box center [785, 558] width 197 height 197
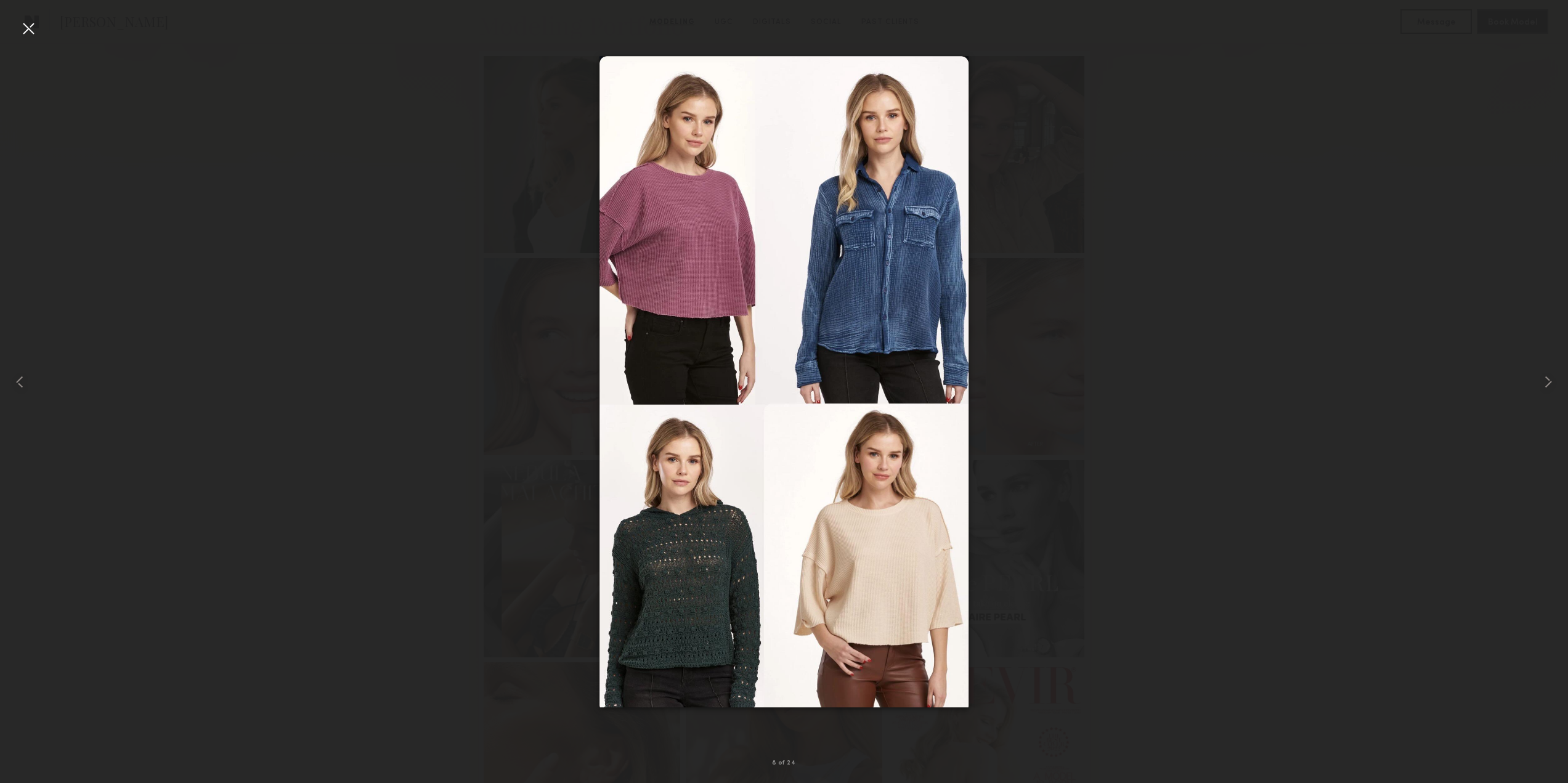
click at [27, 29] on div at bounding box center [28, 28] width 20 height 20
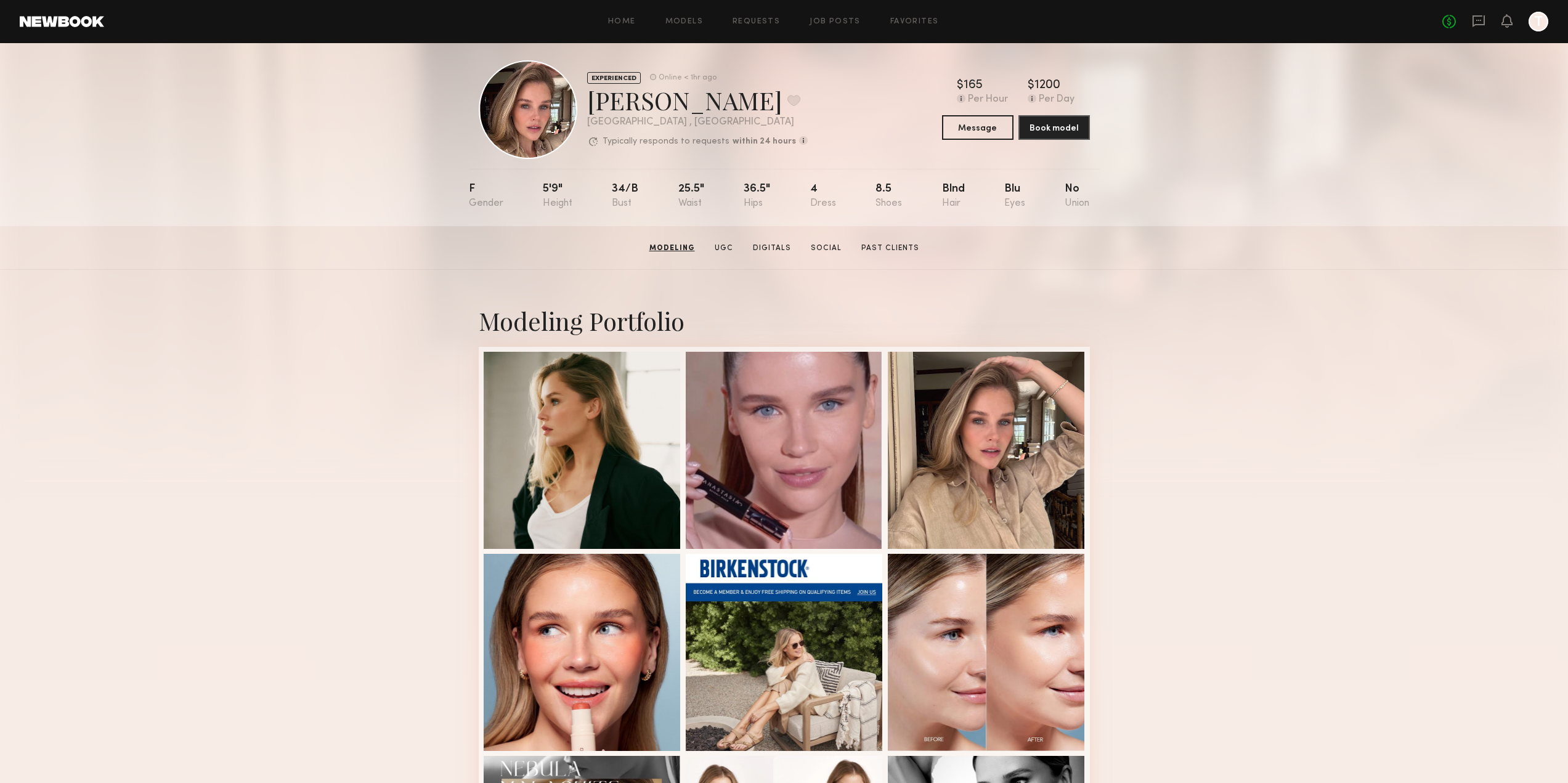
scroll to position [0, 0]
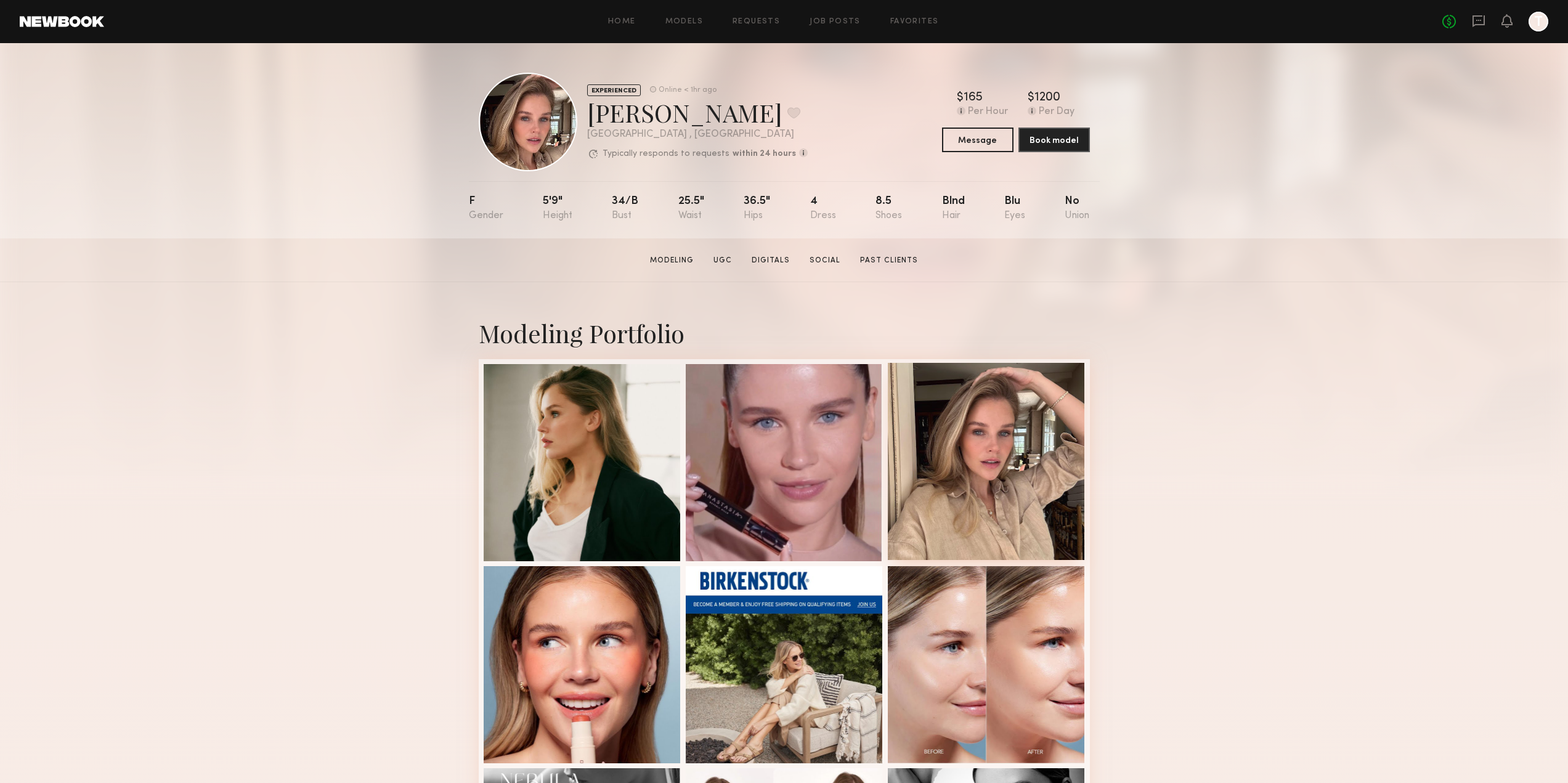
click at [999, 466] on div at bounding box center [986, 461] width 197 height 197
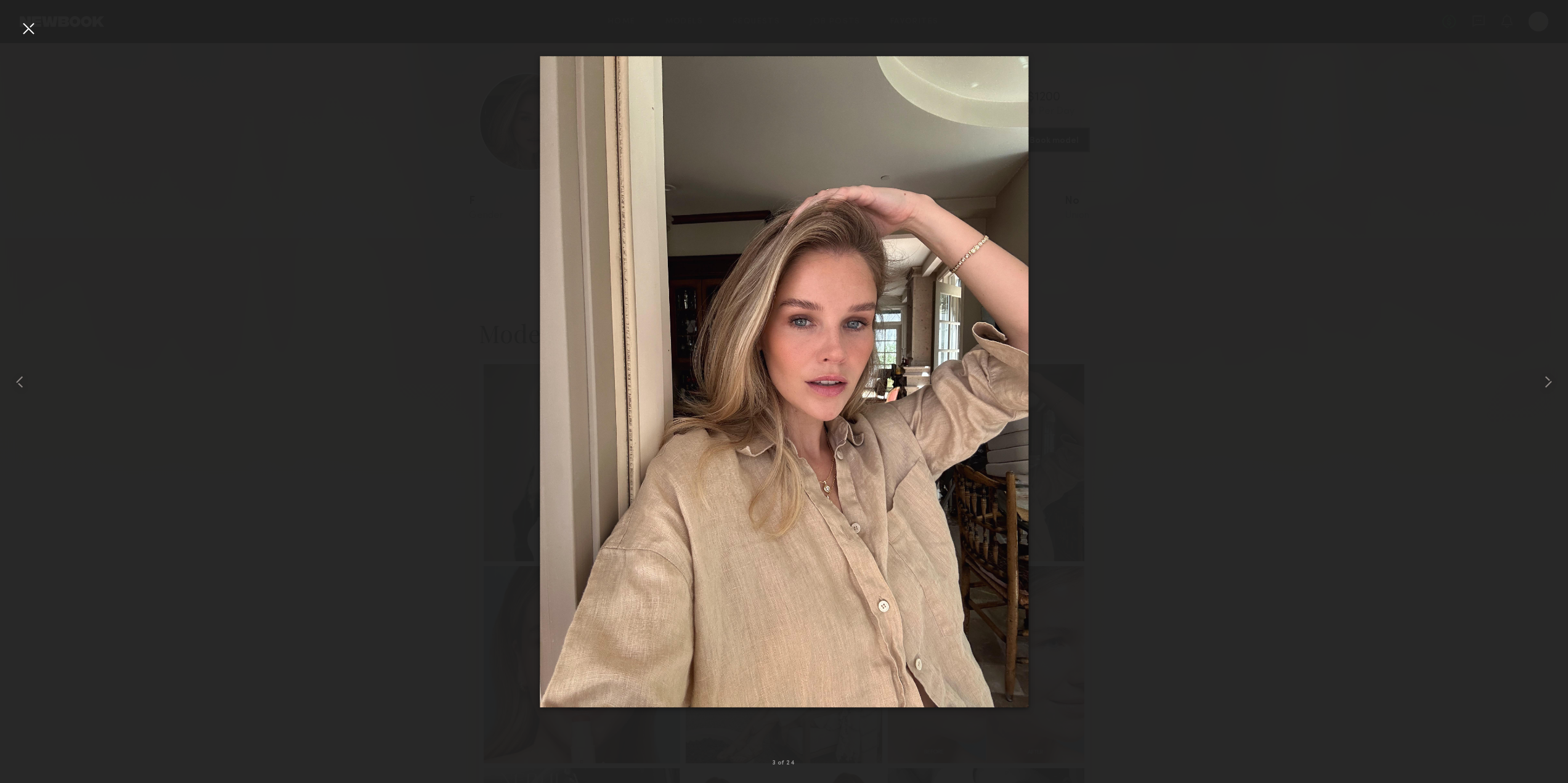
click at [25, 25] on div at bounding box center [28, 28] width 20 height 20
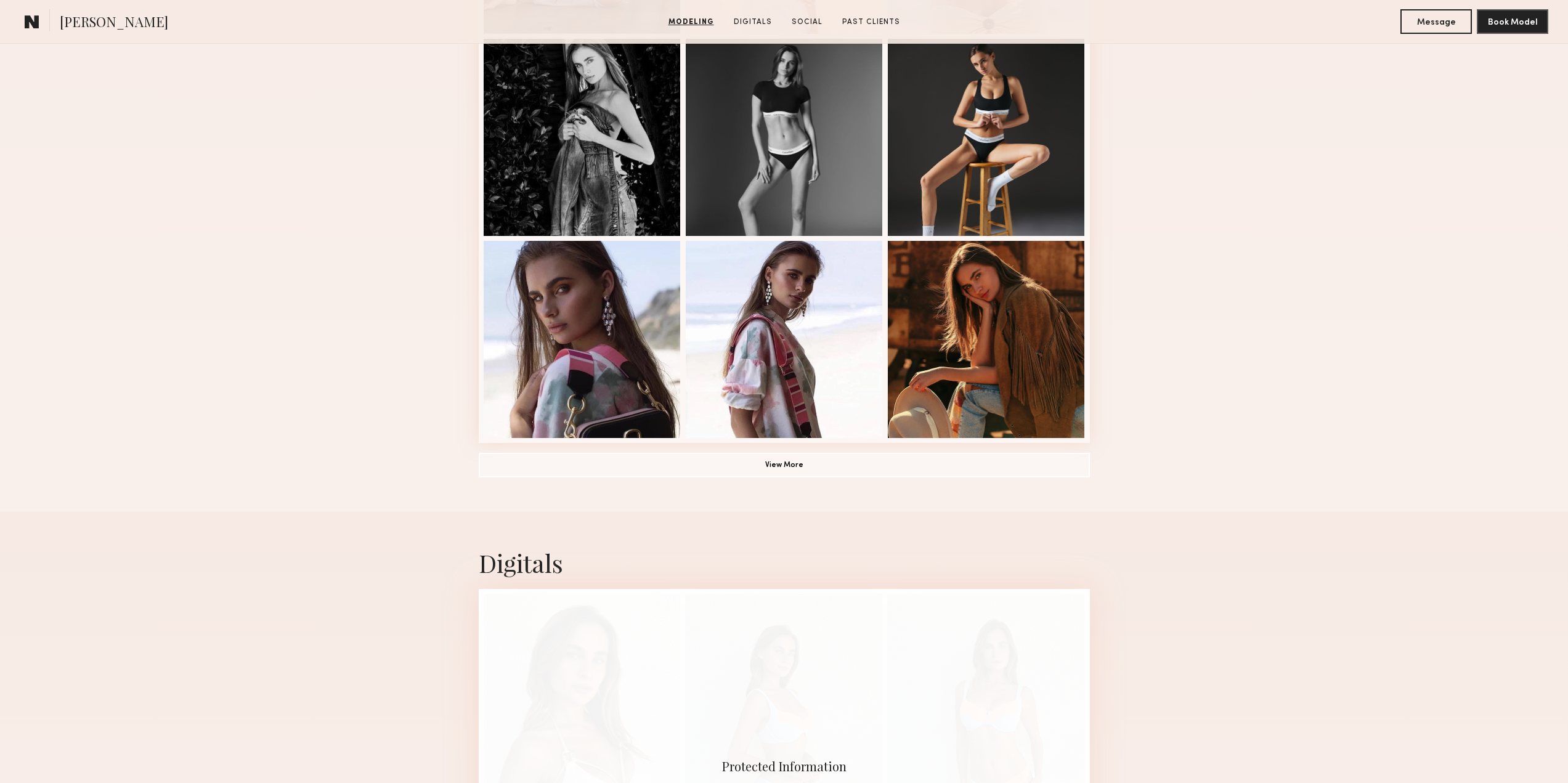
scroll to position [739, 0]
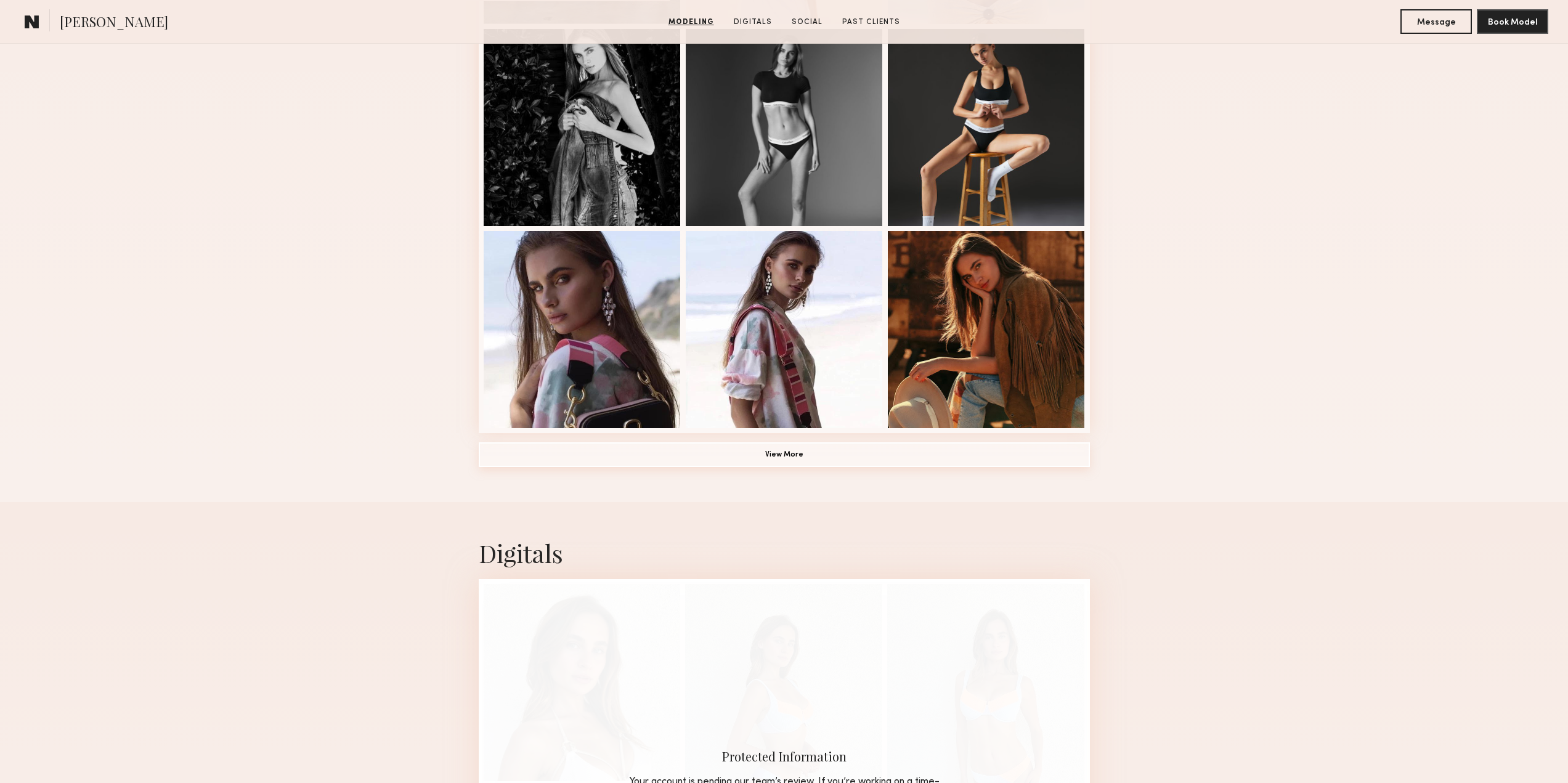
click at [782, 458] on button "View More" at bounding box center [785, 454] width 611 height 25
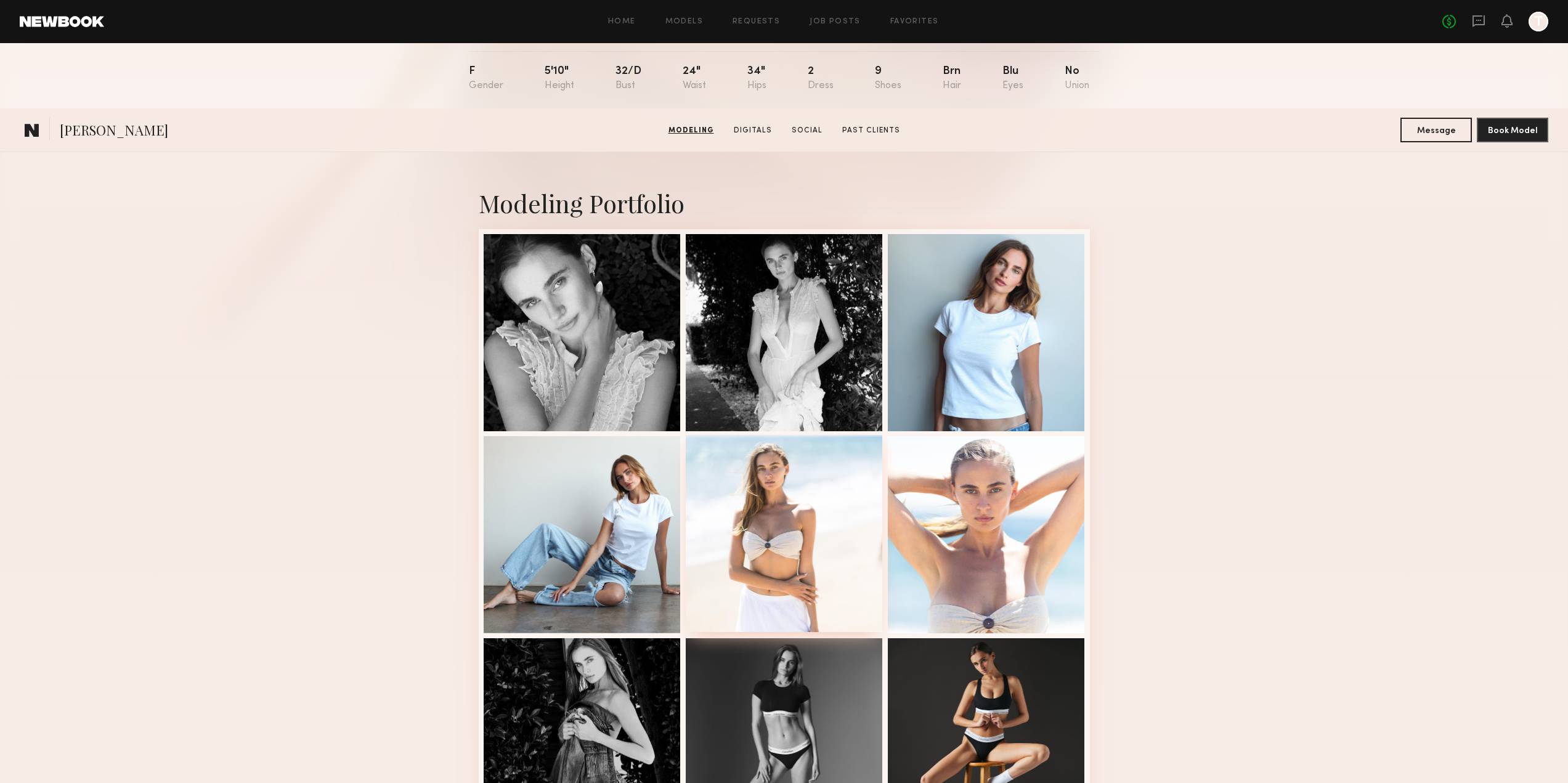
scroll to position [0, 0]
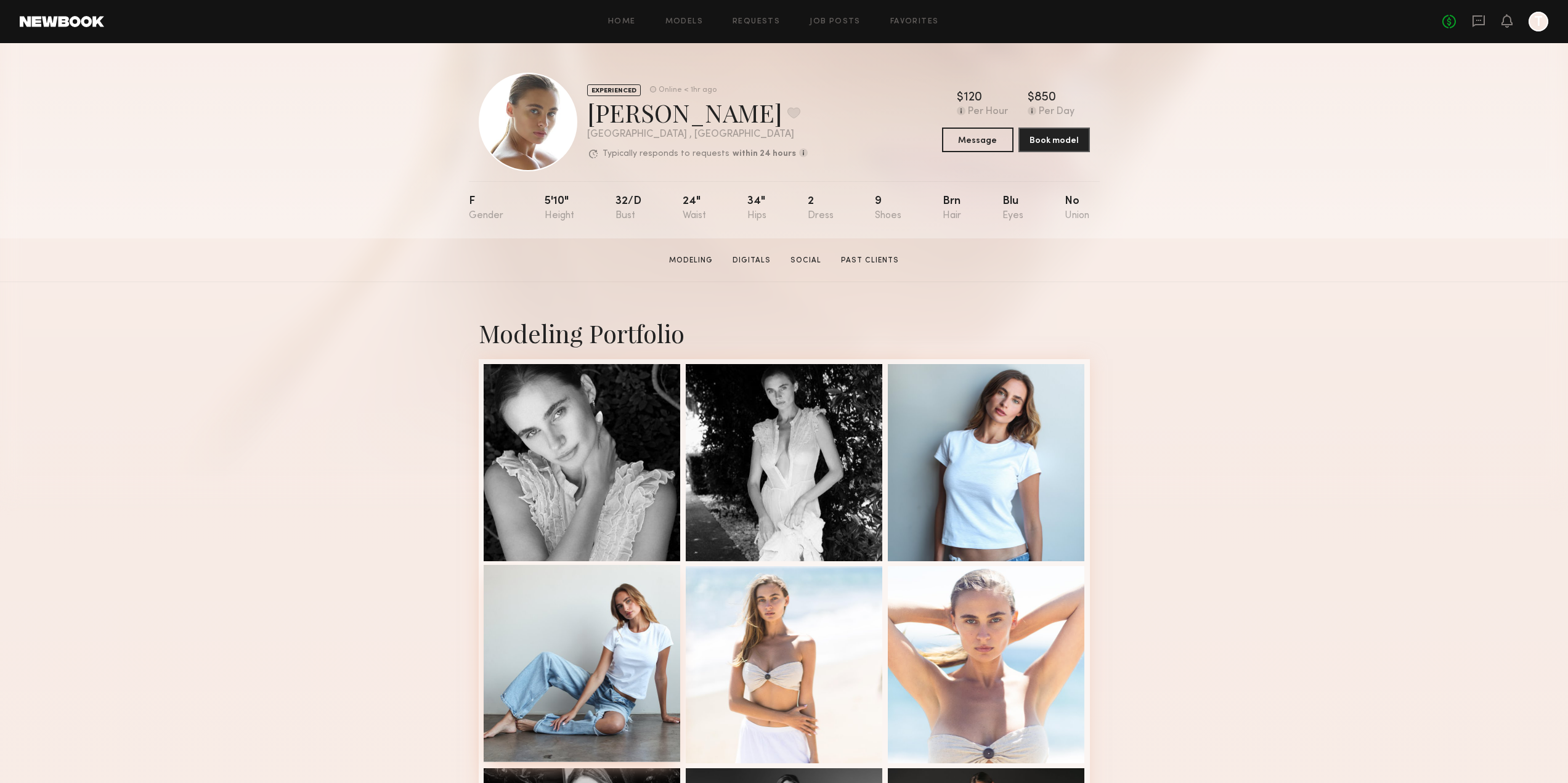
click at [595, 607] on div at bounding box center [583, 663] width 197 height 197
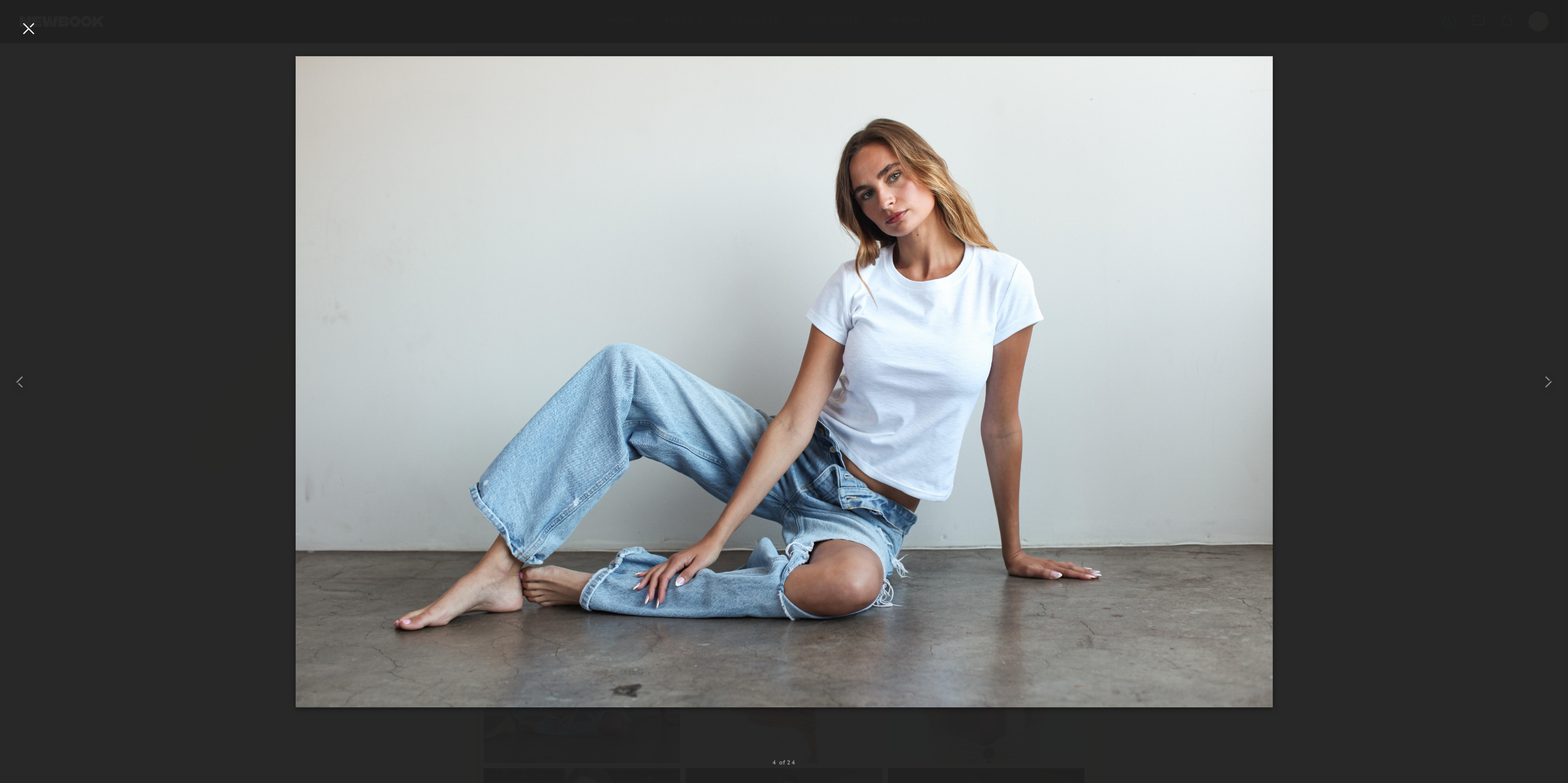
click at [27, 30] on div at bounding box center [28, 28] width 20 height 20
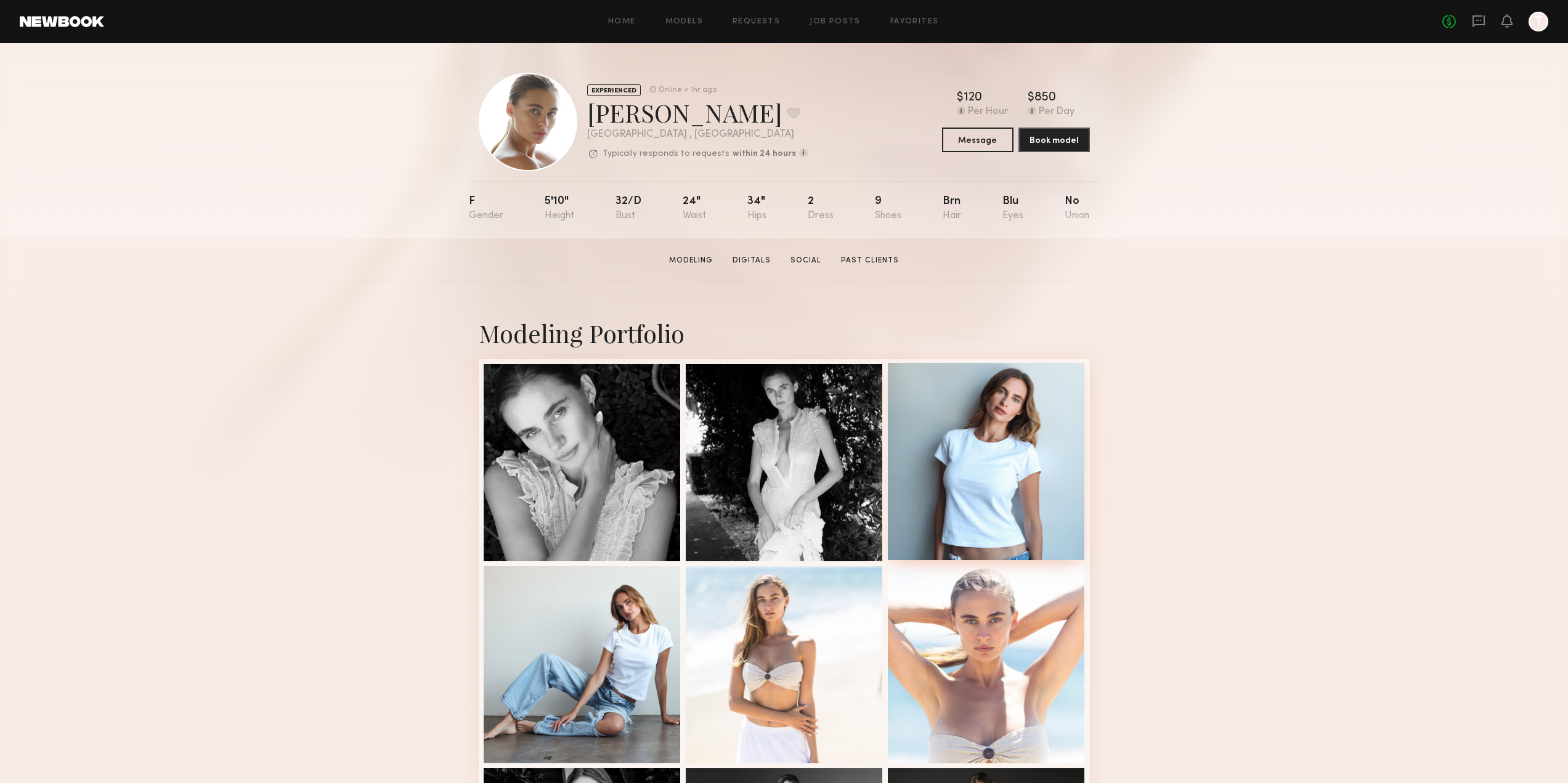
click at [986, 490] on div at bounding box center [986, 461] width 197 height 197
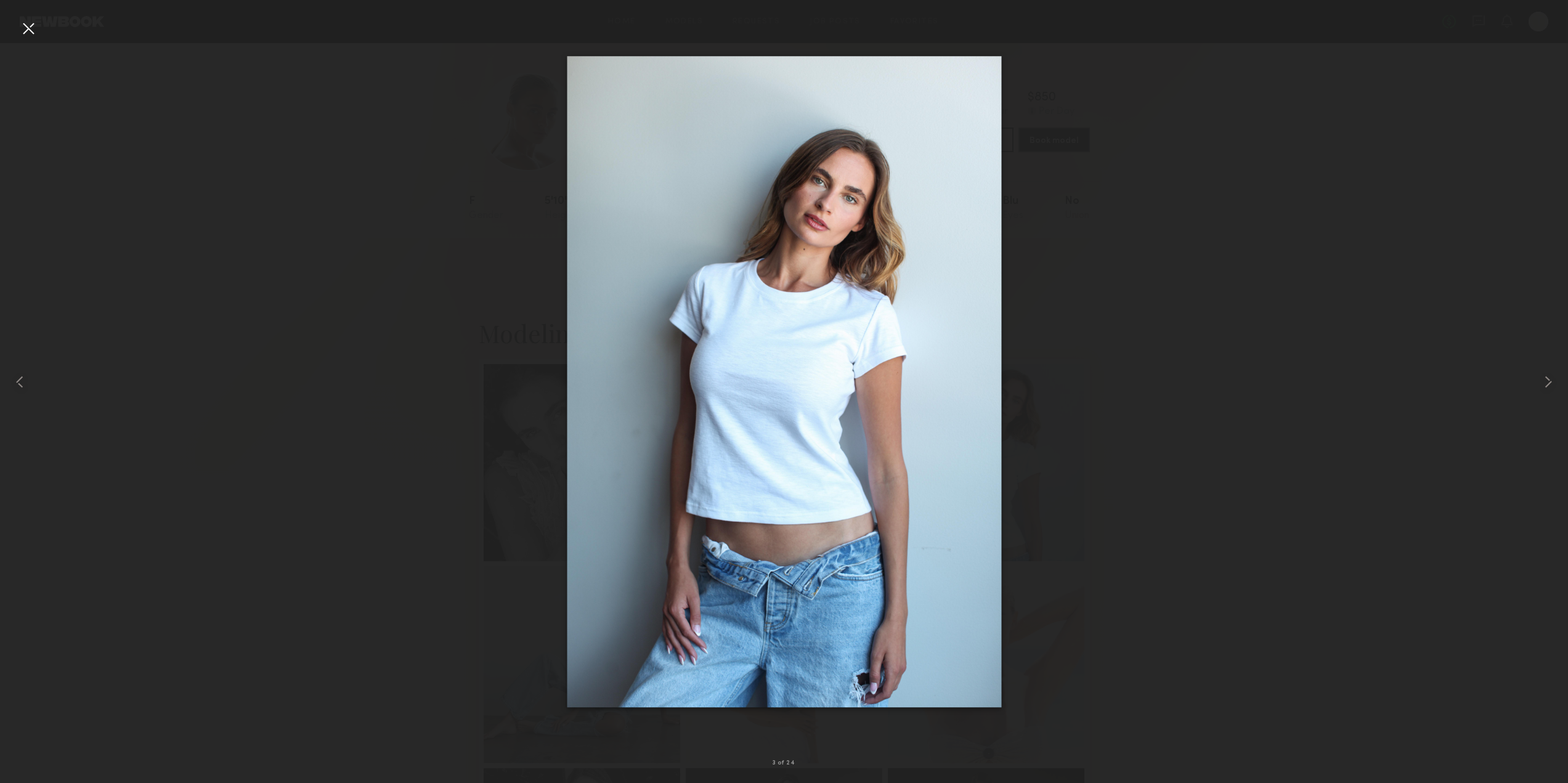
click at [24, 29] on div at bounding box center [28, 28] width 20 height 20
